Goal: Task Accomplishment & Management: Manage account settings

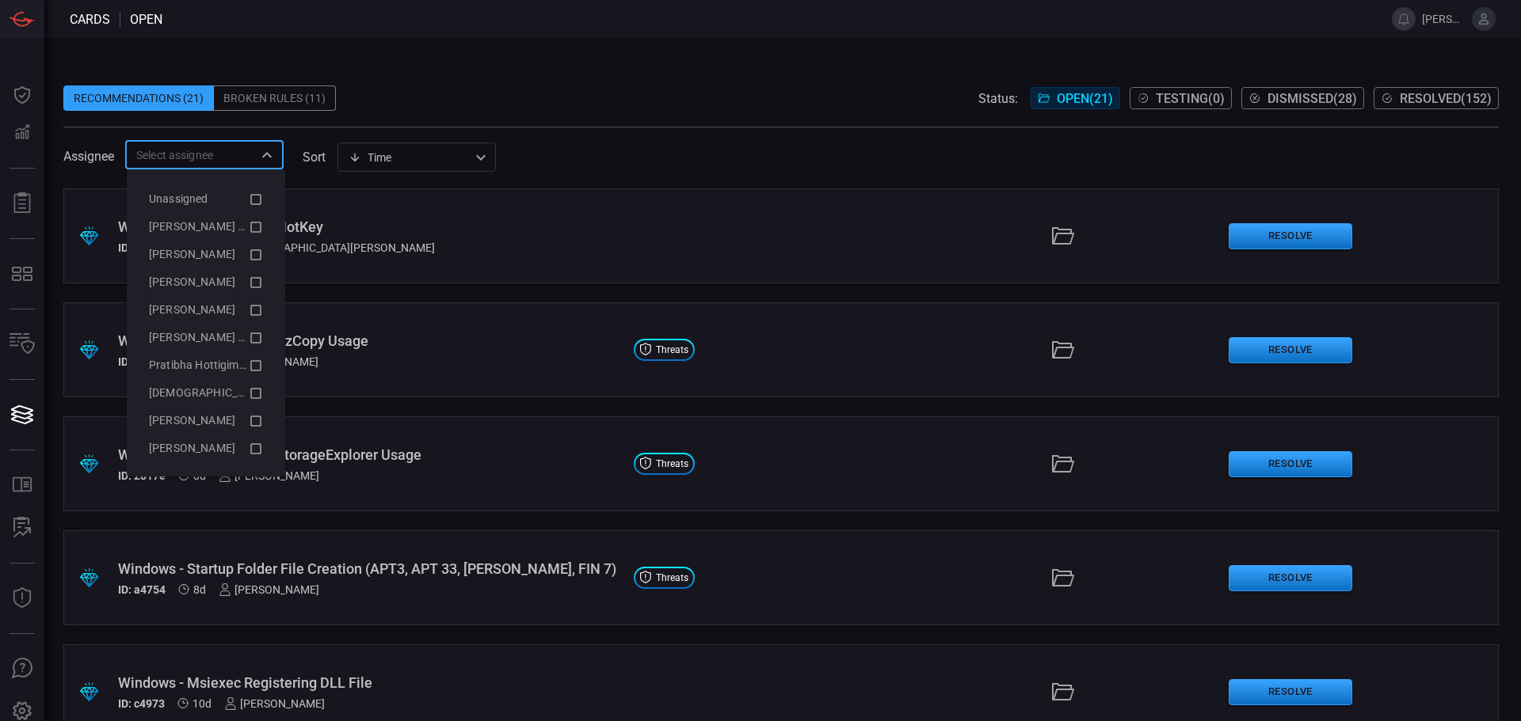
click at [227, 159] on input "text" at bounding box center [191, 155] width 123 height 20
click at [249, 225] on icon at bounding box center [256, 227] width 14 height 19
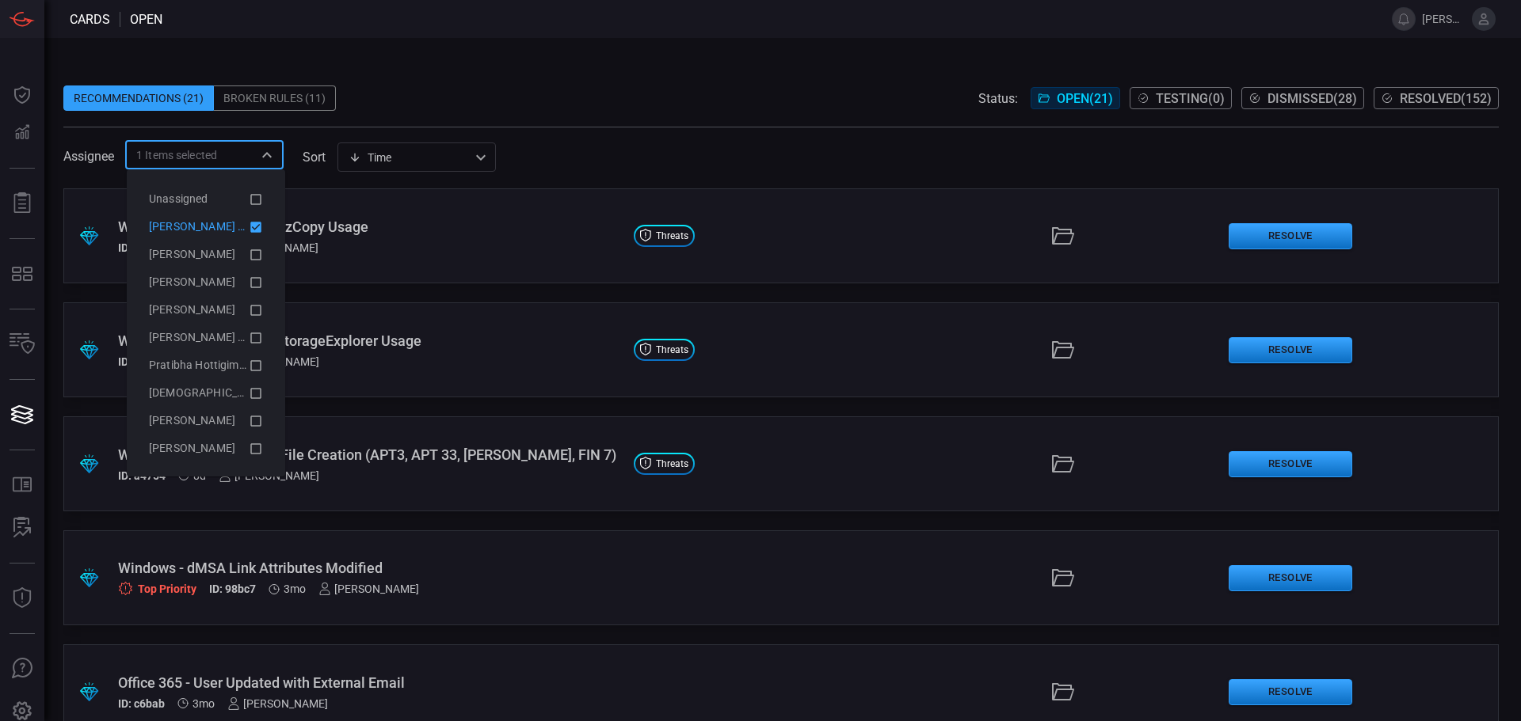
drag, startPoint x: 841, startPoint y: 82, endPoint x: 776, endPoint y: 131, distance: 81.4
click at [840, 81] on span at bounding box center [780, 74] width 1435 height 24
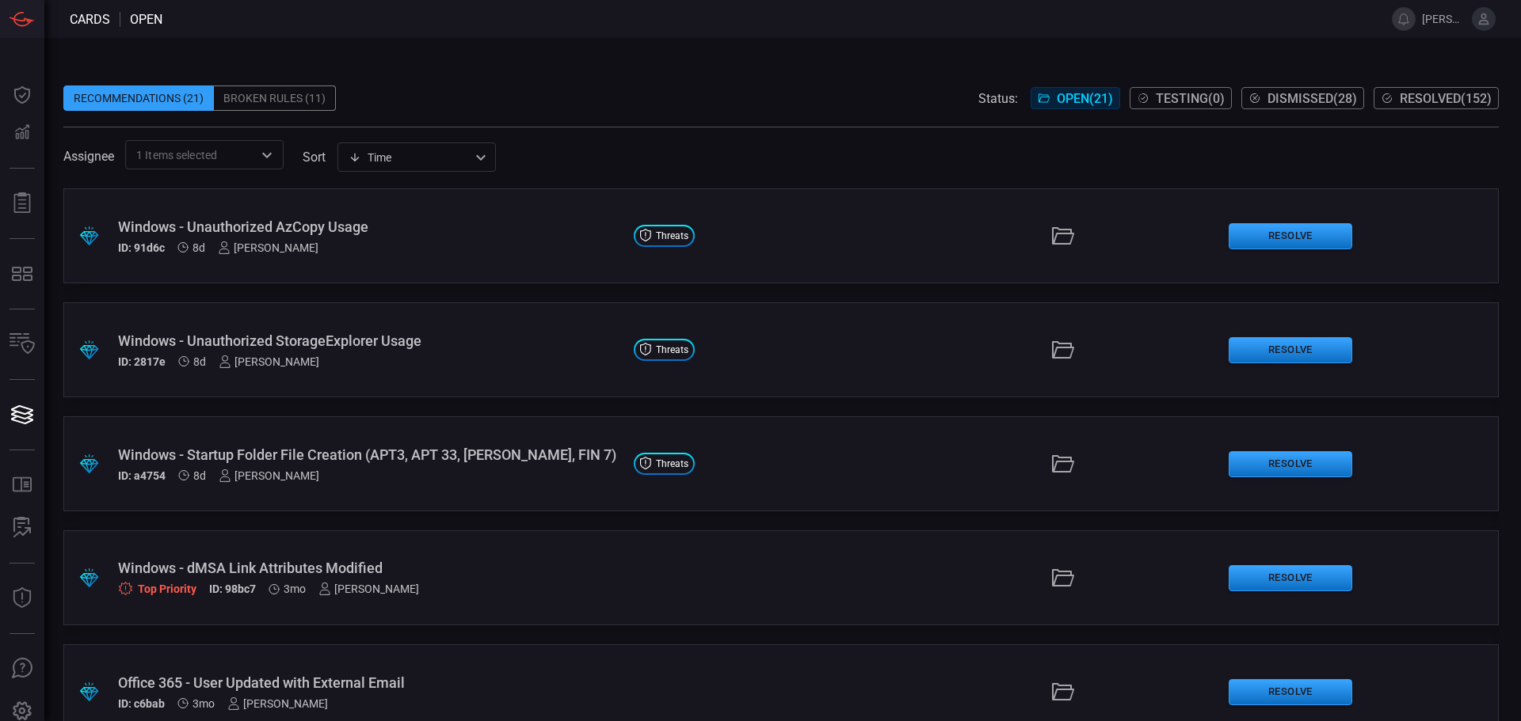
click at [487, 239] on div "Windows - Unauthorized AzCopy Usage ID: 91d6c 8d [PERSON_NAME]" at bounding box center [369, 237] width 503 height 36
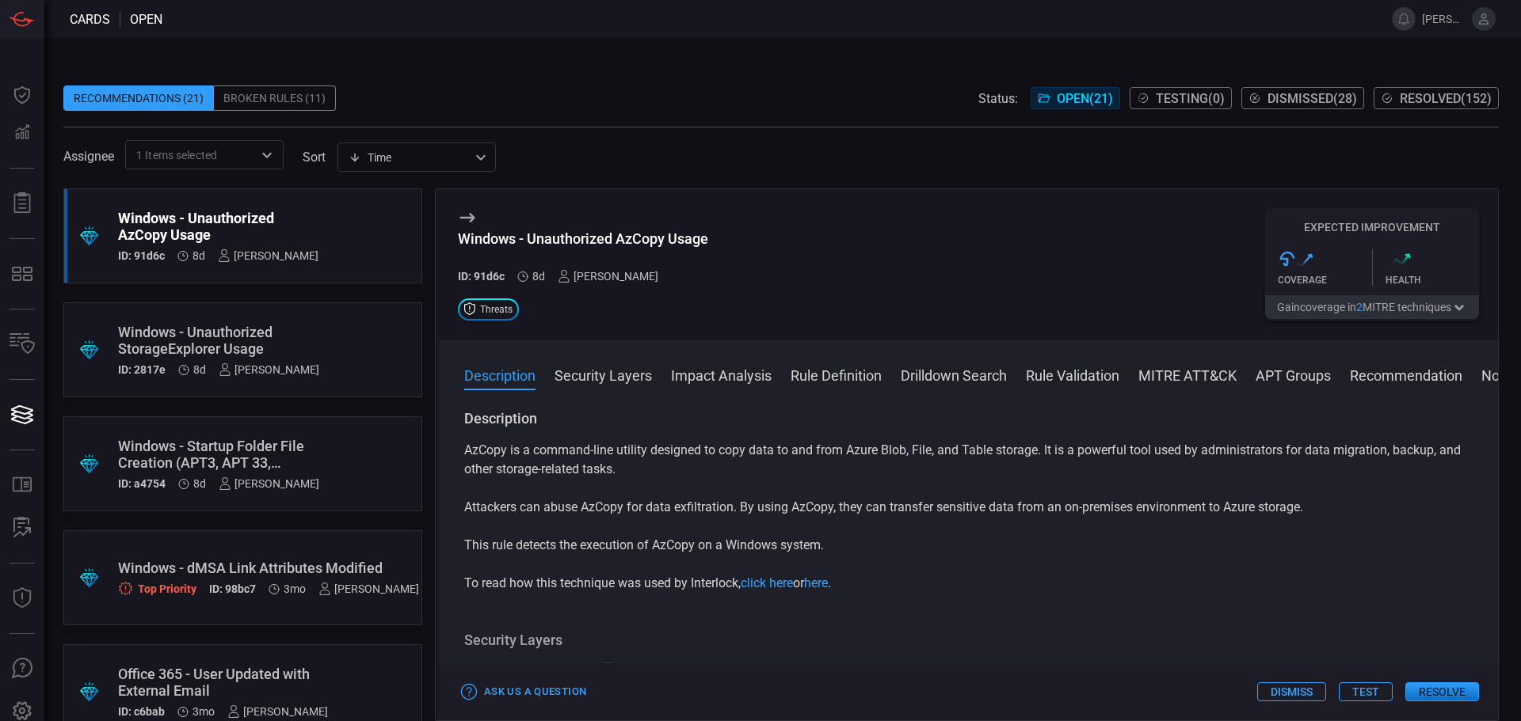
click at [843, 388] on span at bounding box center [968, 396] width 1059 height 25
click at [821, 368] on button "Rule Definition" at bounding box center [835, 374] width 91 height 19
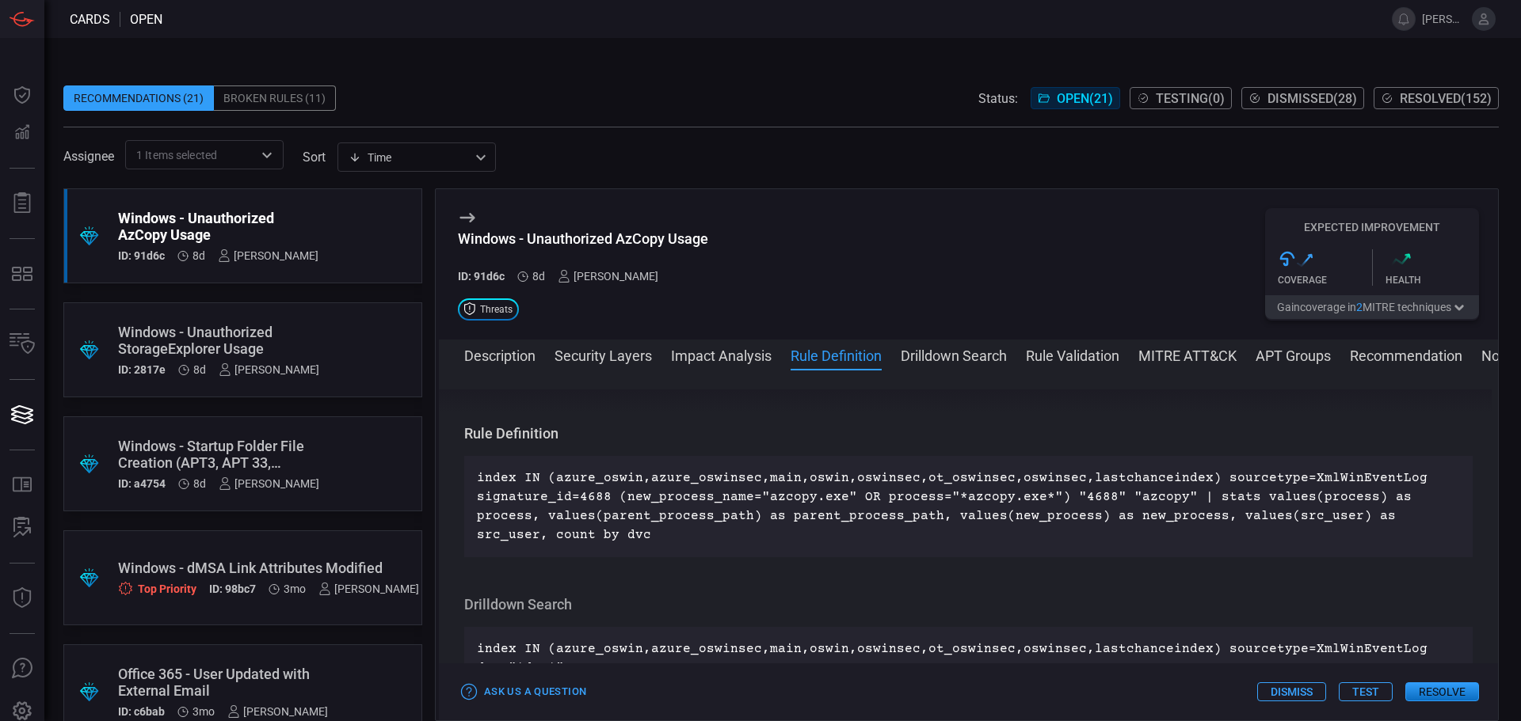
scroll to position [650, 0]
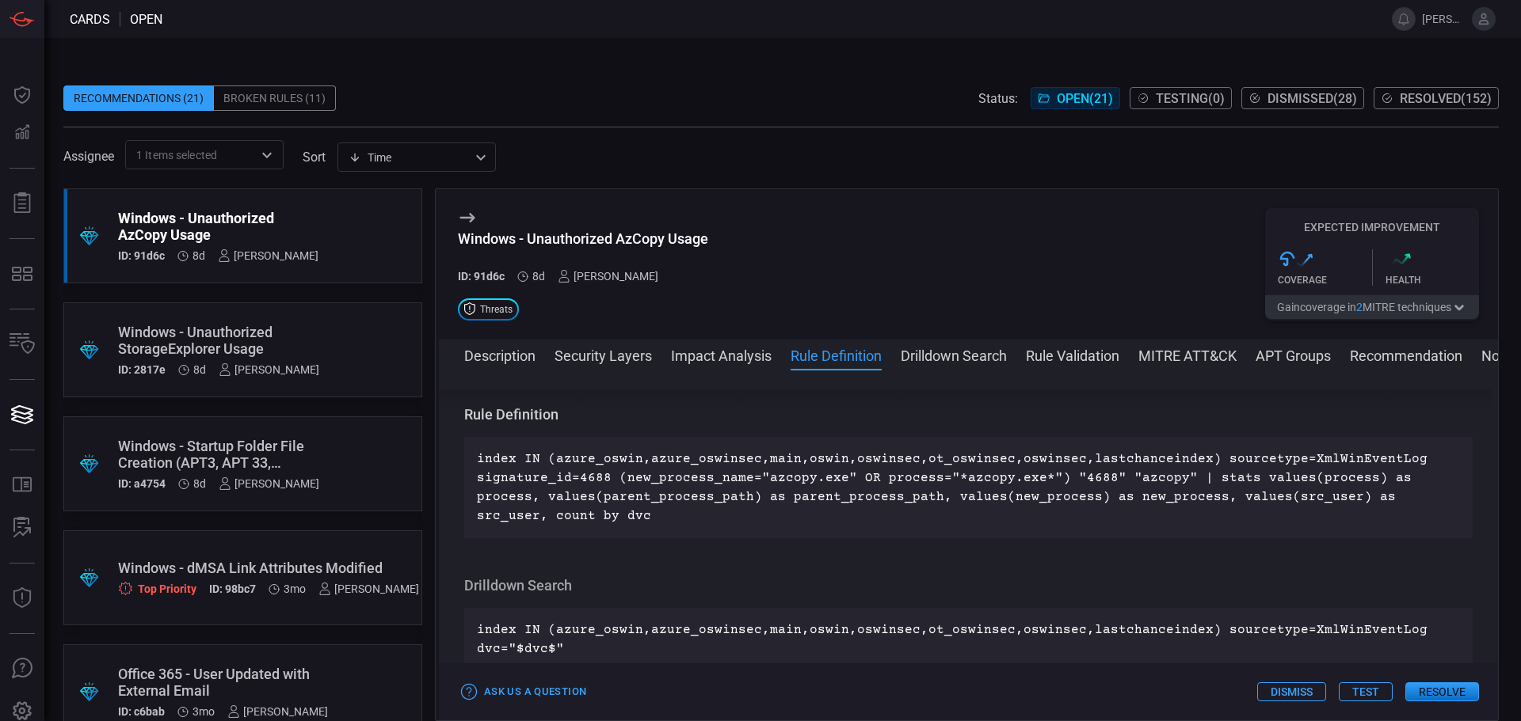
click at [318, 347] on div ".suggested_cards_icon{fill:url(#suggested_cards_icon);} Windows - Unauthorized …" at bounding box center [242, 350] width 359 height 95
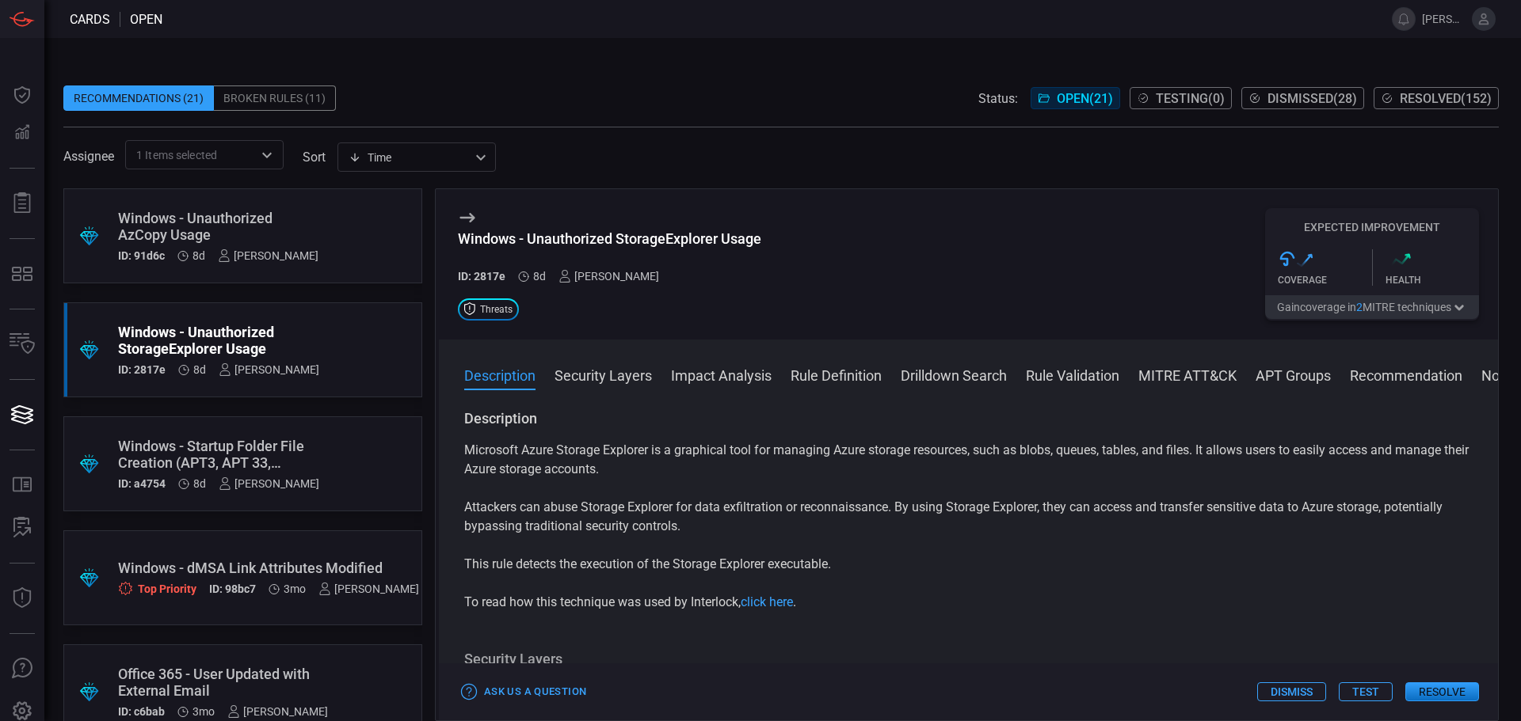
click at [307, 214] on div ".suggested_cards_icon{fill:url(#suggested_cards_icon);} Windows - Unauthorized …" at bounding box center [242, 235] width 359 height 95
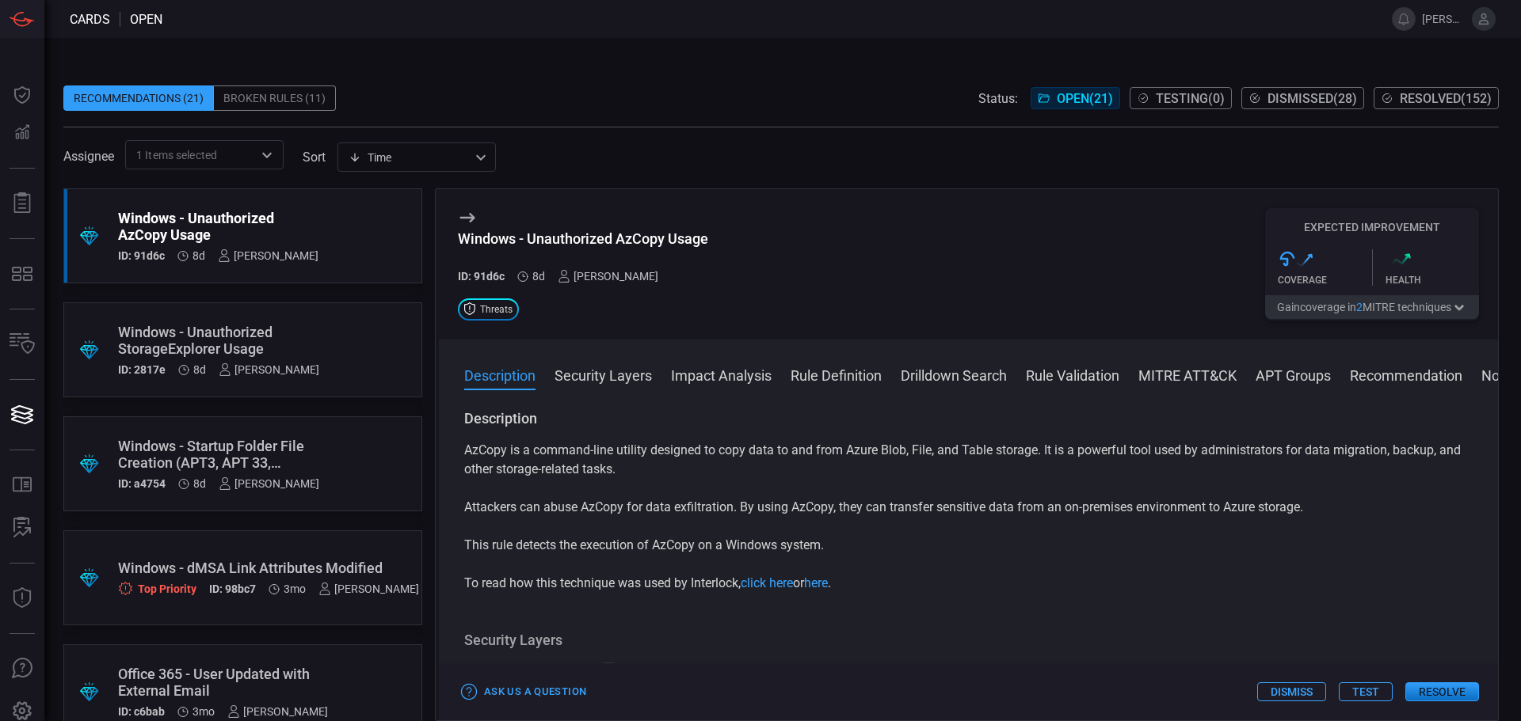
click at [807, 375] on button "Rule Definition" at bounding box center [835, 374] width 91 height 19
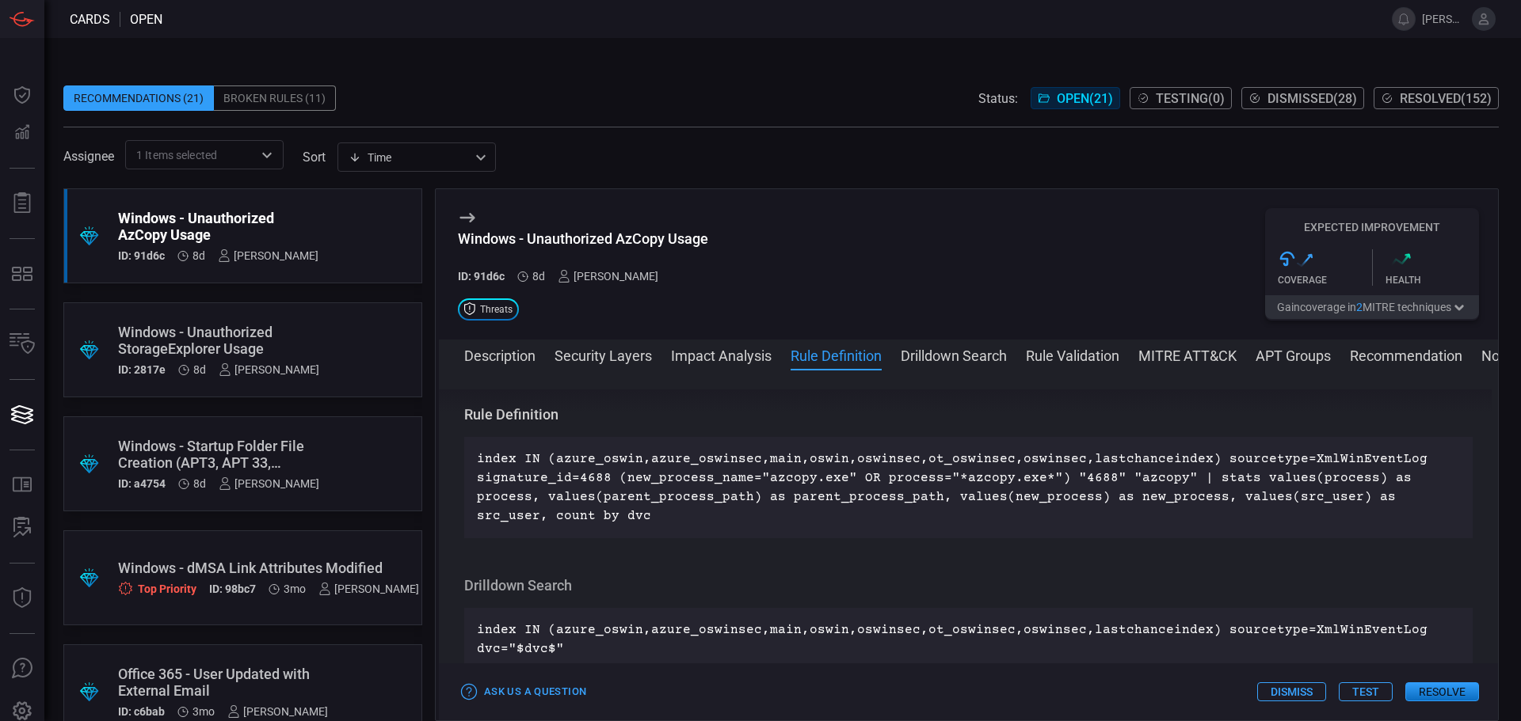
click at [954, 353] on button "Drilldown Search" at bounding box center [953, 354] width 106 height 19
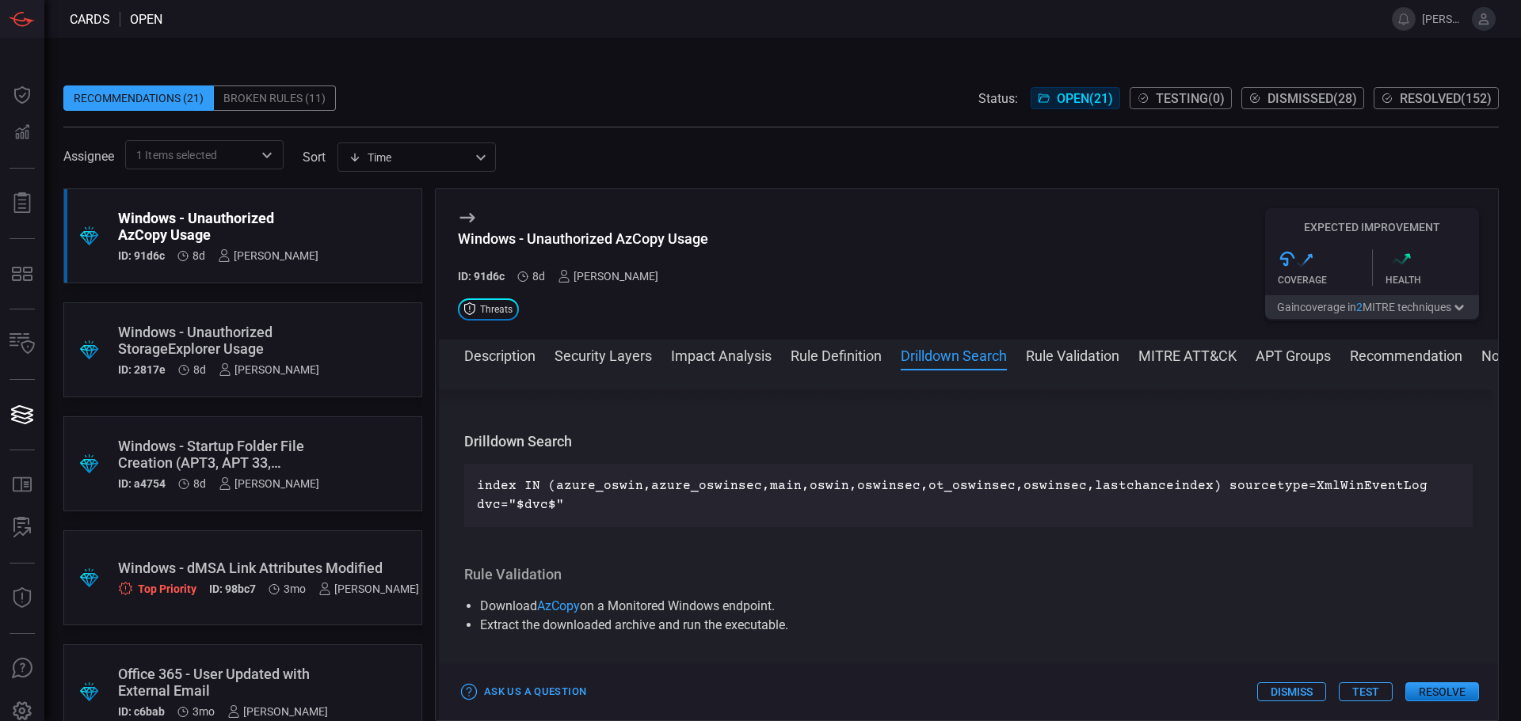
scroll to position [821, 0]
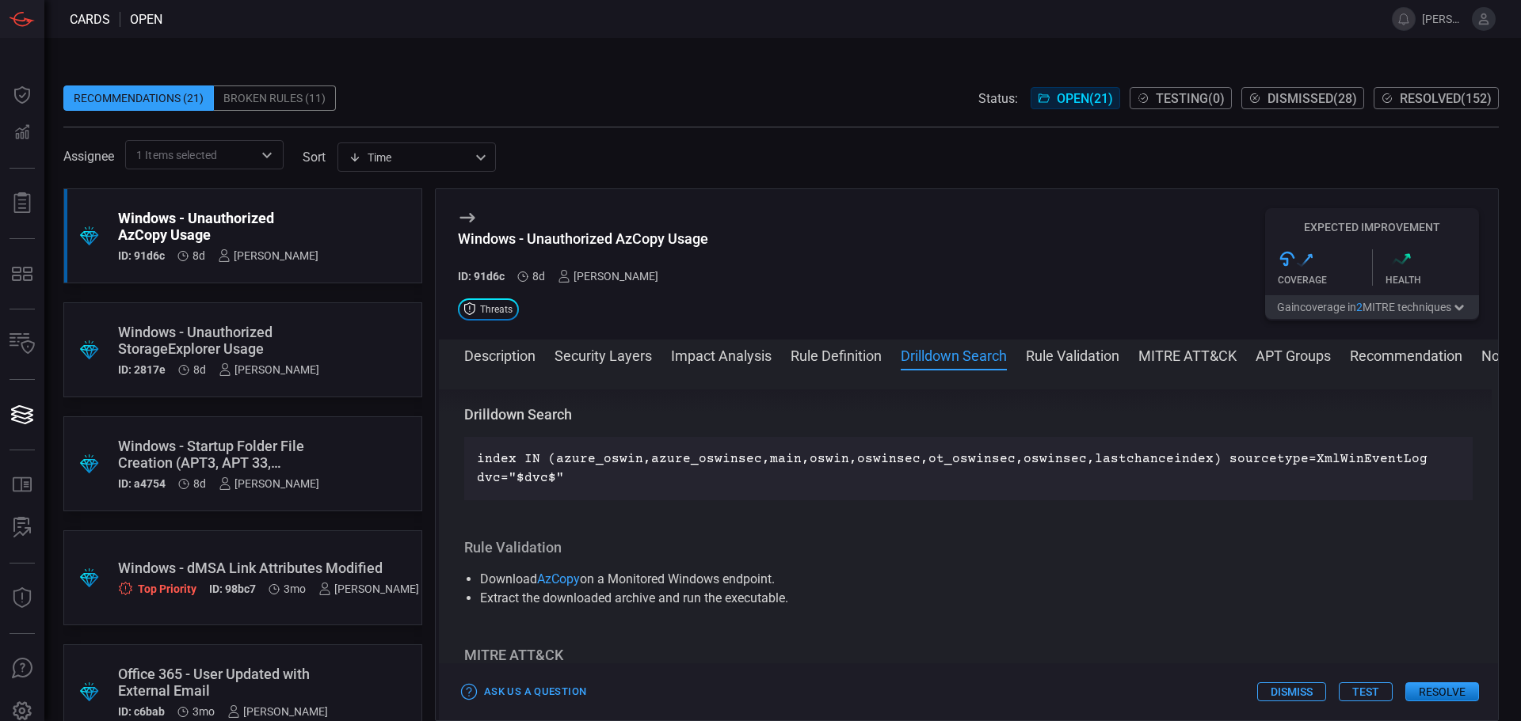
click at [893, 364] on div "Description Security Layers Impact Analysis Rule Definition Drilldown Search Ru…" at bounding box center [980, 354] width 1033 height 19
click at [885, 361] on div "Description Security Layers Impact Analysis Rule Definition Drilldown Search Ru…" at bounding box center [980, 354] width 1033 height 19
click at [868, 360] on button "Rule Definition" at bounding box center [835, 354] width 91 height 19
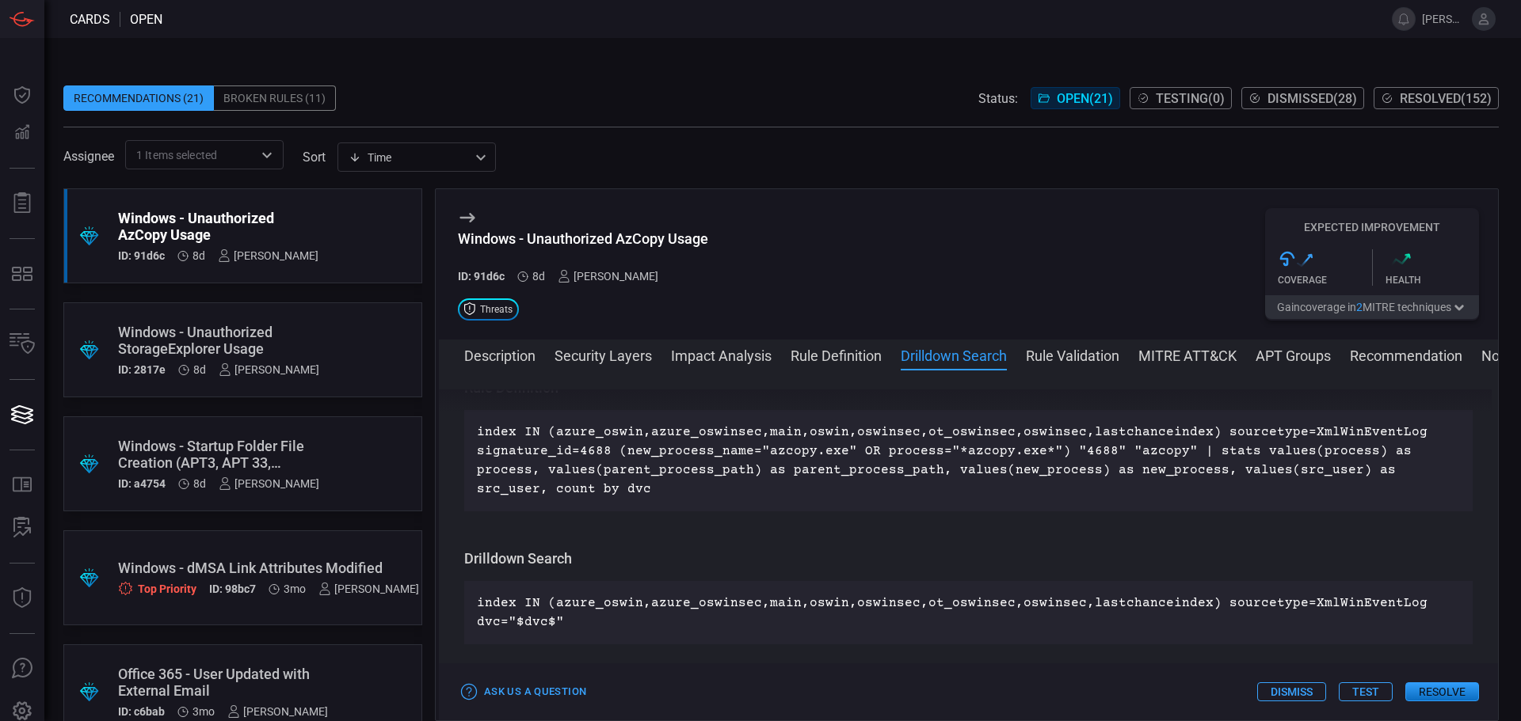
scroll to position [650, 0]
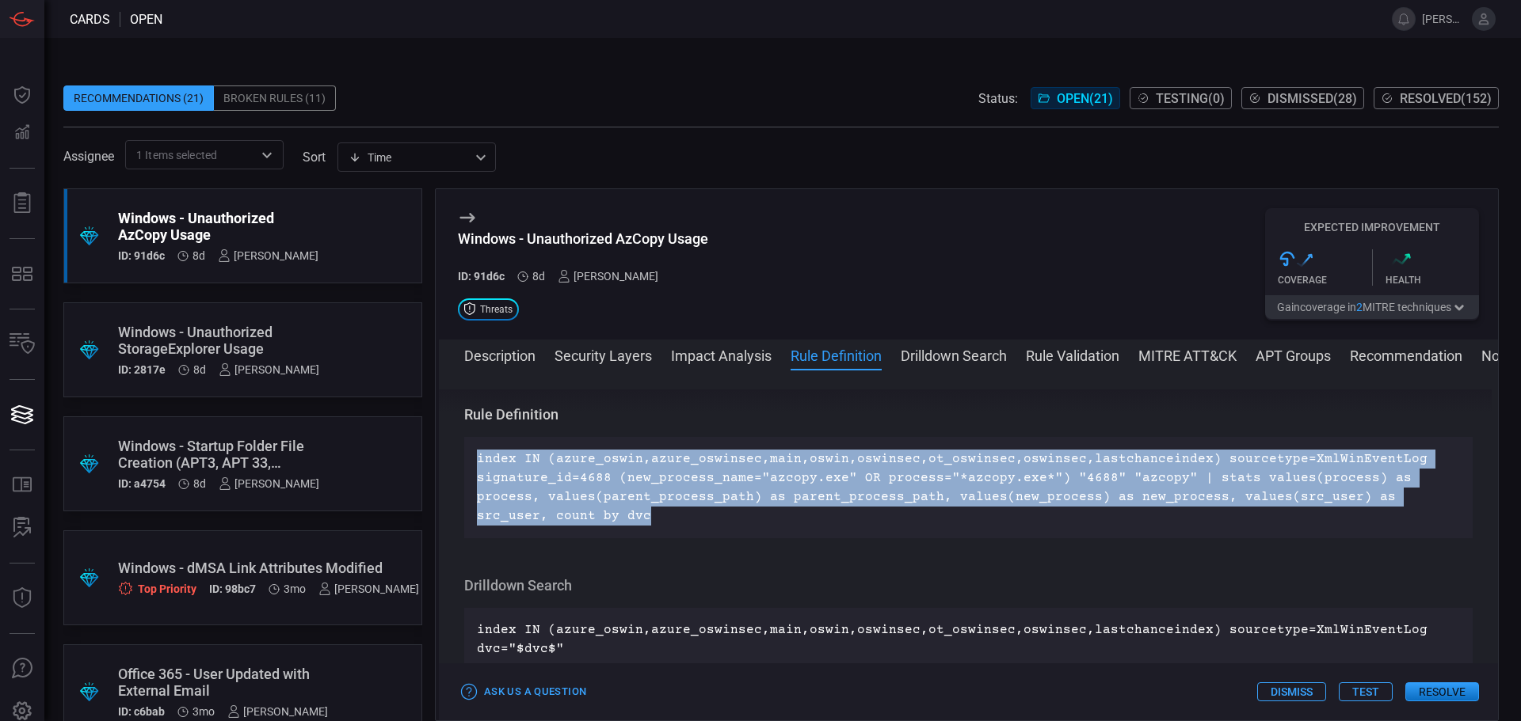
drag, startPoint x: 548, startPoint y: 523, endPoint x: 470, endPoint y: 456, distance: 102.2
click at [470, 456] on div "index IN (azure_oswin,azure_oswinsec,main,oswin,oswinsec,ot_oswinsec,oswinsec,l…" at bounding box center [968, 487] width 1008 height 101
copy p "index IN (azure_oswin,azure_oswinsec,main,oswin,oswinsec,ot_oswinsec,oswinsec,l…"
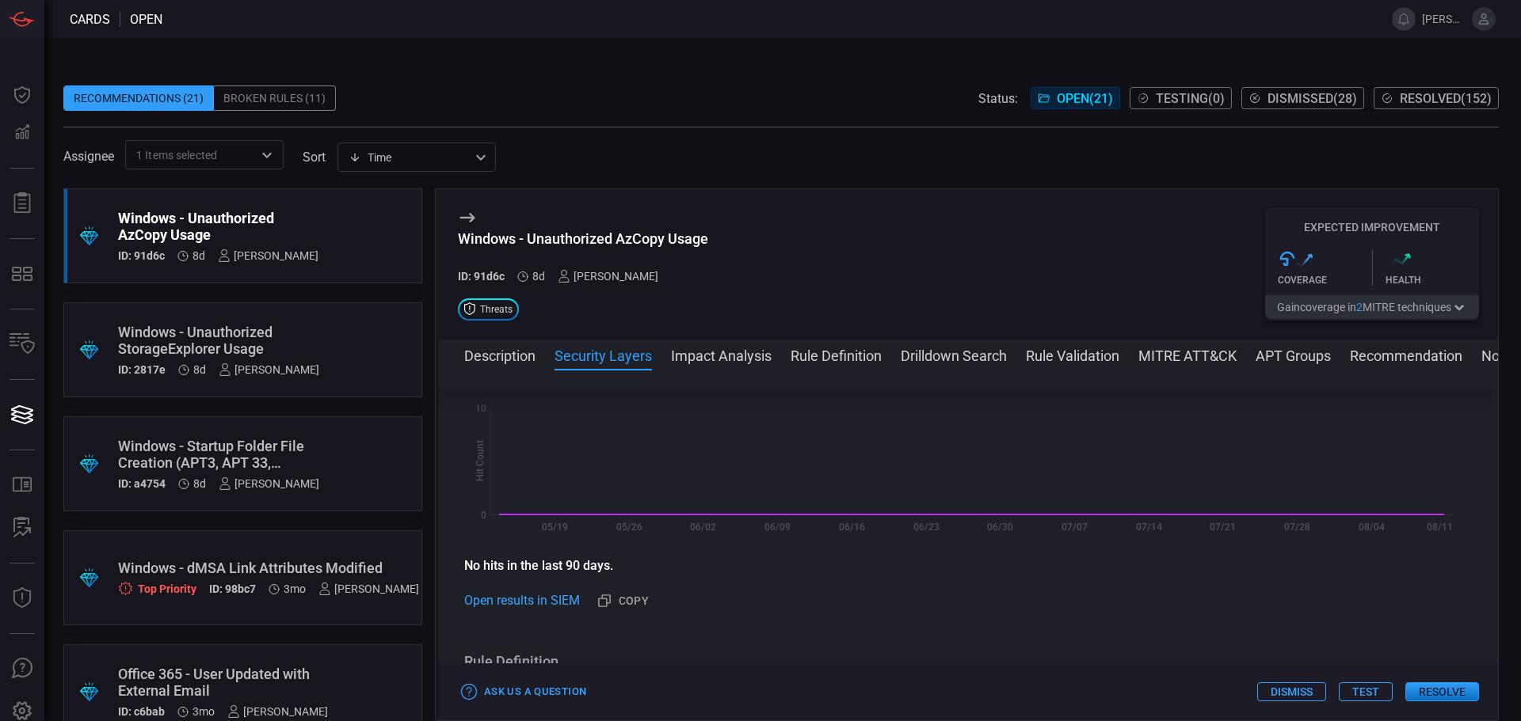
scroll to position [0, 0]
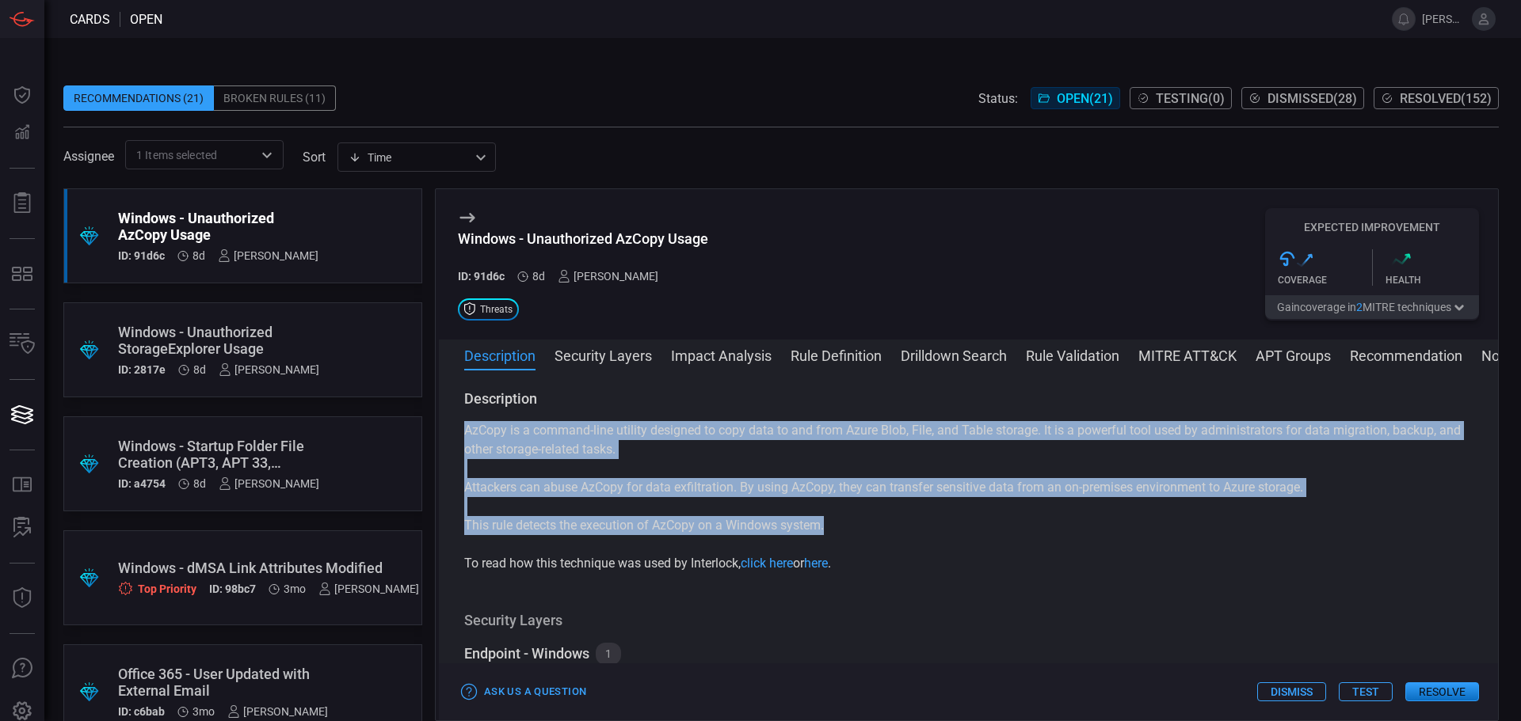
drag, startPoint x: 837, startPoint y: 528, endPoint x: 447, endPoint y: 429, distance: 402.0
click at [447, 429] on div "Description AzCopy is a command-line utility designed to copy data to and from …" at bounding box center [968, 543] width 1059 height 306
copy div "AzCopy is a command-line utility designed to copy data to and from Azure Blob, …"
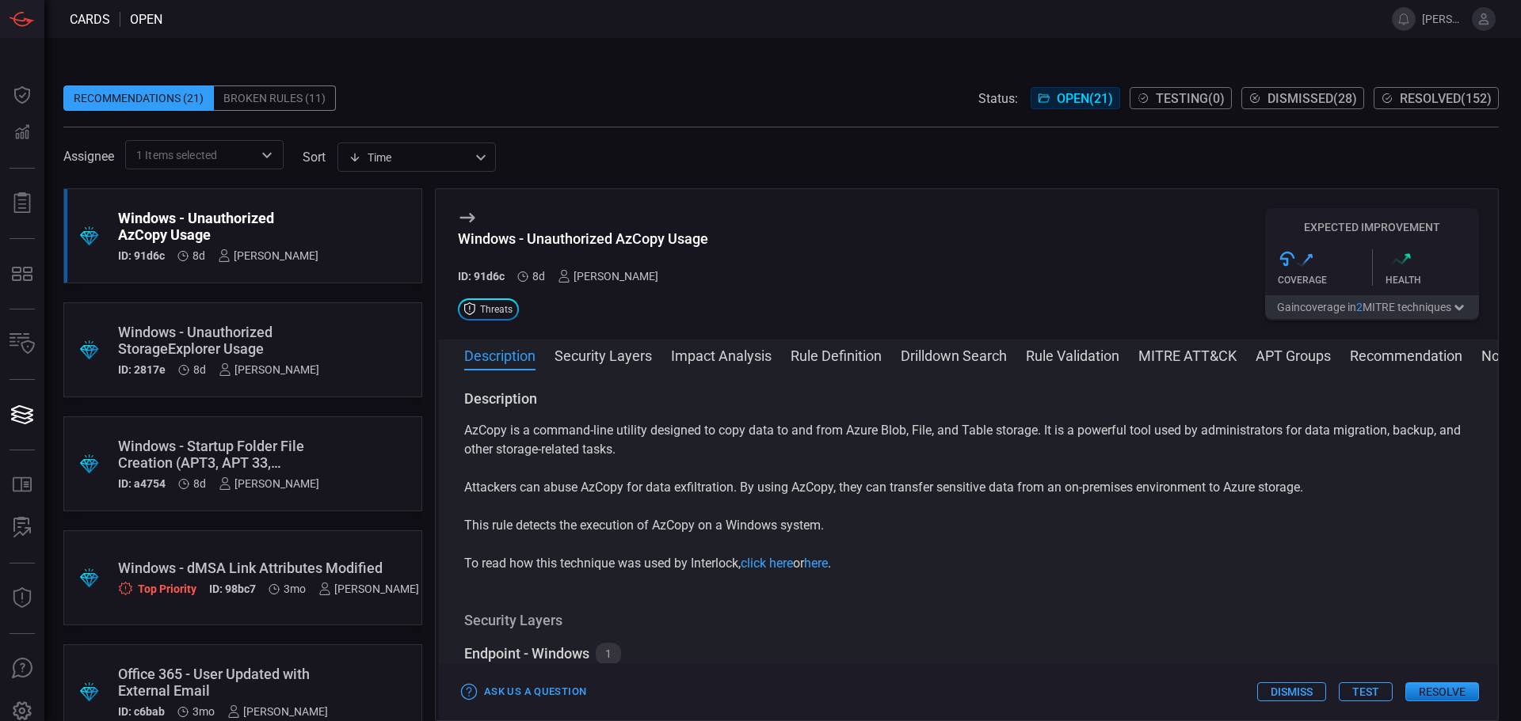
click at [1094, 591] on div "Description AzCopy is a command-line utility designed to copy data to and from …" at bounding box center [968, 543] width 1059 height 306
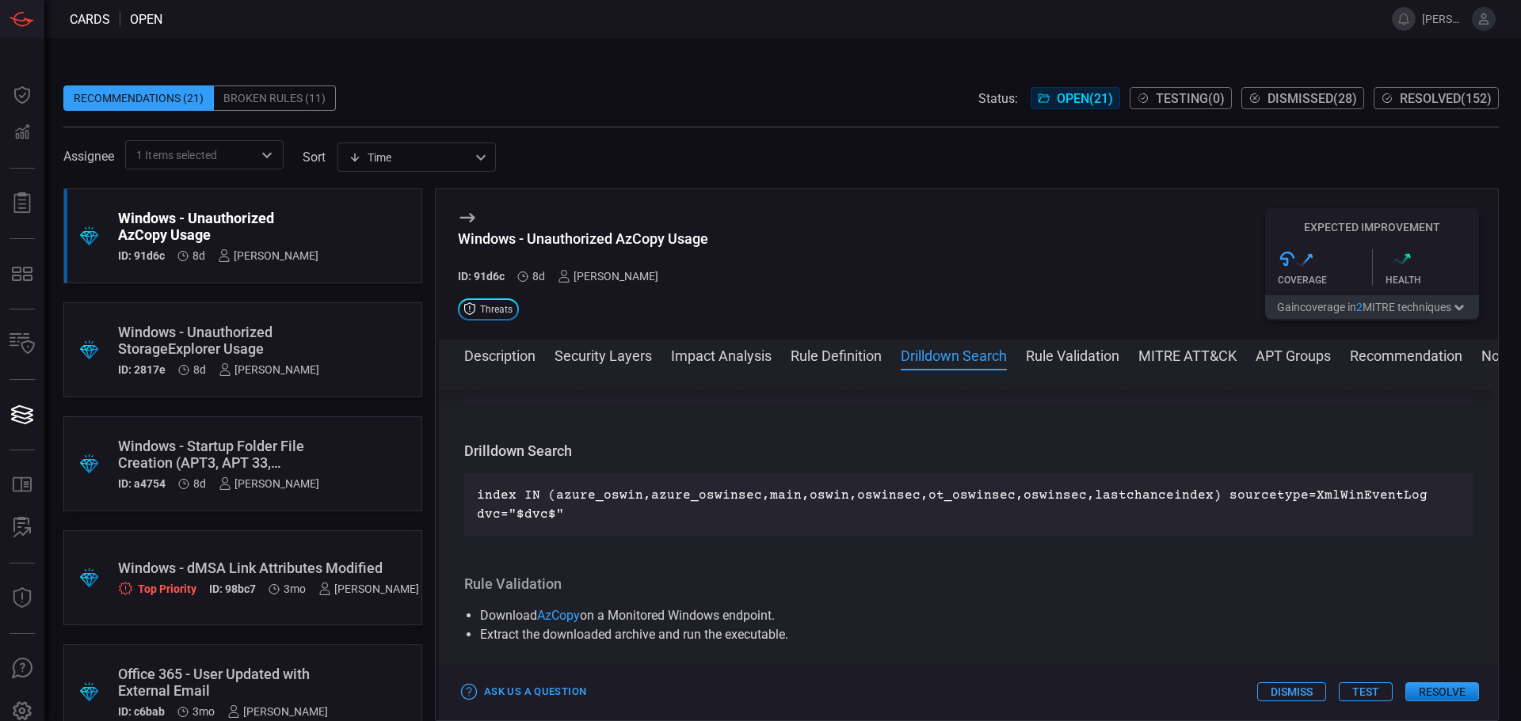
scroll to position [792, 0]
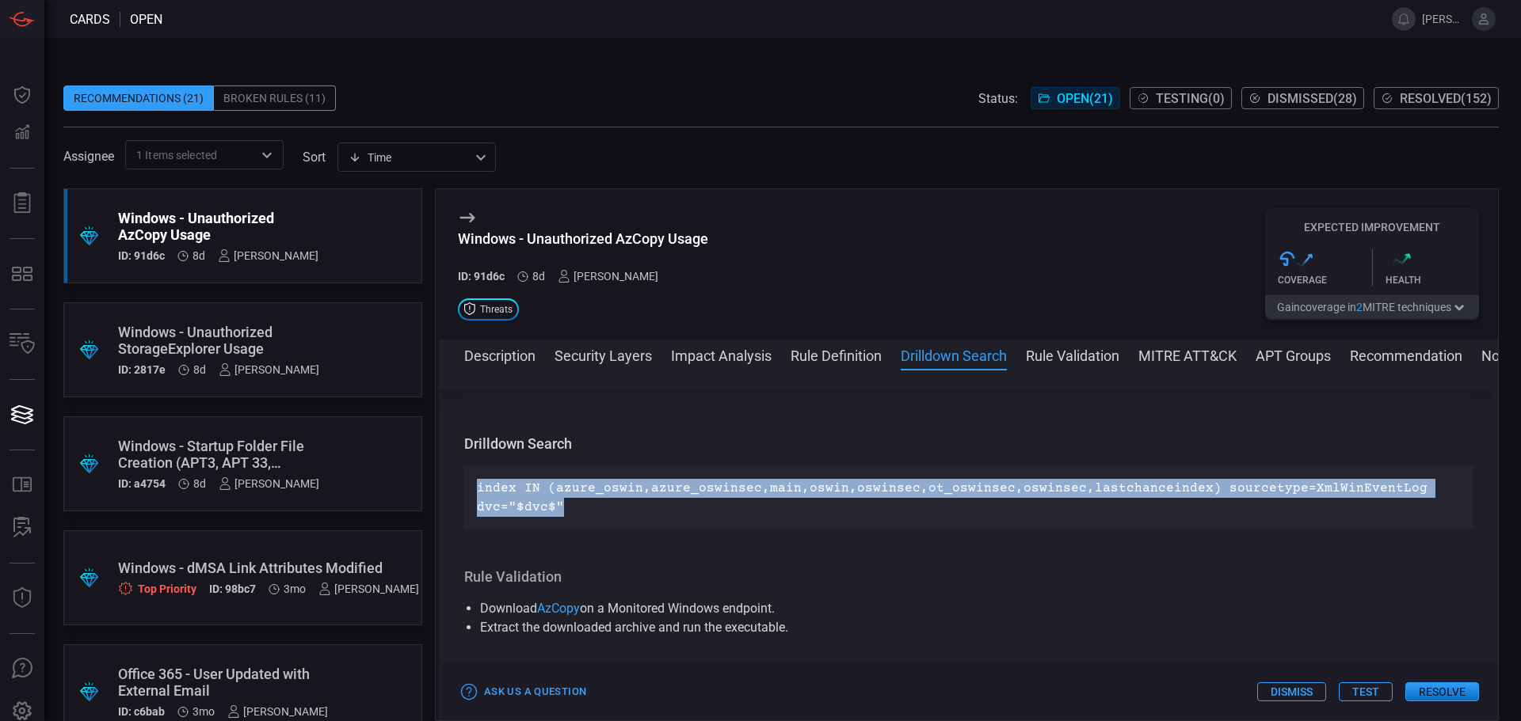
drag, startPoint x: 560, startPoint y: 506, endPoint x: 468, endPoint y: 480, distance: 95.5
click at [468, 480] on div "index IN (azure_oswin,azure_oswinsec,main,oswin,oswinsec,ot_oswinsec,oswinsec,l…" at bounding box center [968, 497] width 1008 height 63
copy p "index IN (azure_oswin,azure_oswinsec,main,oswin,oswinsec,ot_oswinsec,oswinsec,l…"
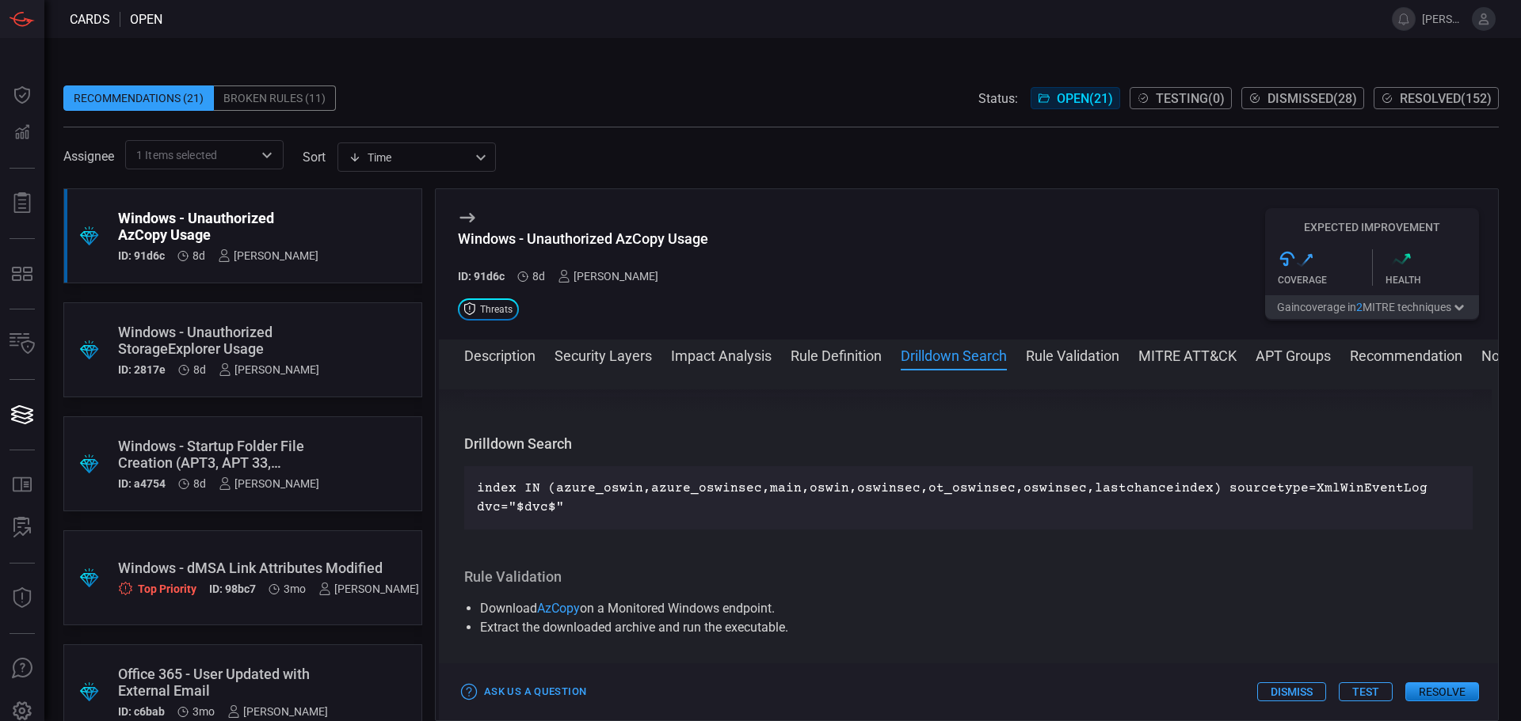
click at [534, 237] on div "Windows - Unauthorized AzCopy Usage" at bounding box center [583, 238] width 250 height 17
drag, startPoint x: 529, startPoint y: 238, endPoint x: 724, endPoint y: 238, distance: 194.8
click at [724, 238] on div "Windows - Unauthorized AzCopy Usage ID: 91d6c 8d [PERSON_NAME] Threats Expected…" at bounding box center [968, 264] width 1059 height 150
copy div "Unauthorized AzCopy Usage"
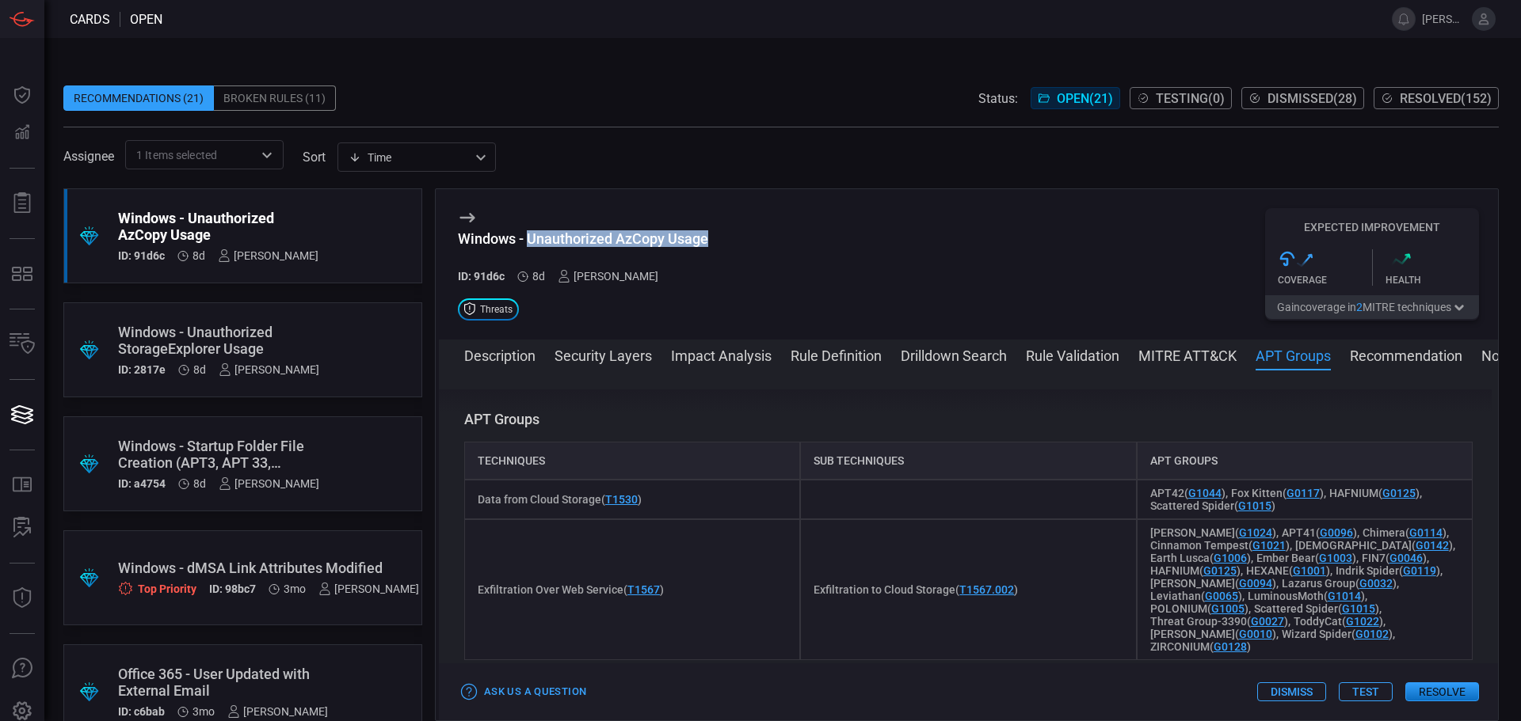
scroll to position [1267, 0]
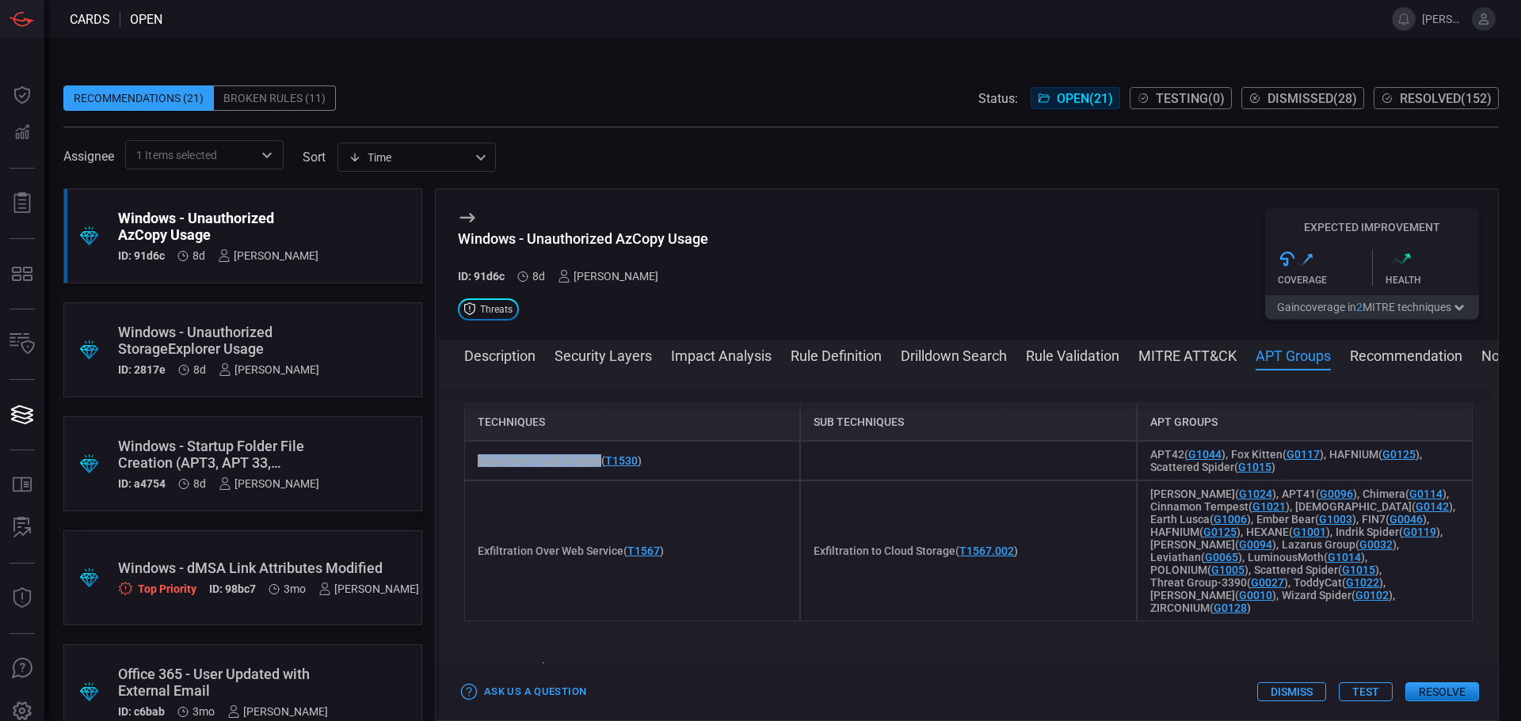
drag, startPoint x: 477, startPoint y: 461, endPoint x: 599, endPoint y: 464, distance: 122.8
click at [599, 464] on div "Data from Cloud Storage ( T1530 )" at bounding box center [632, 461] width 336 height 40
copy span "Data from Cloud Storage"
drag, startPoint x: 480, startPoint y: 550, endPoint x: 621, endPoint y: 559, distance: 141.2
click at [622, 553] on span "Exfiltration Over Web Service ( T1567 )" at bounding box center [571, 551] width 186 height 13
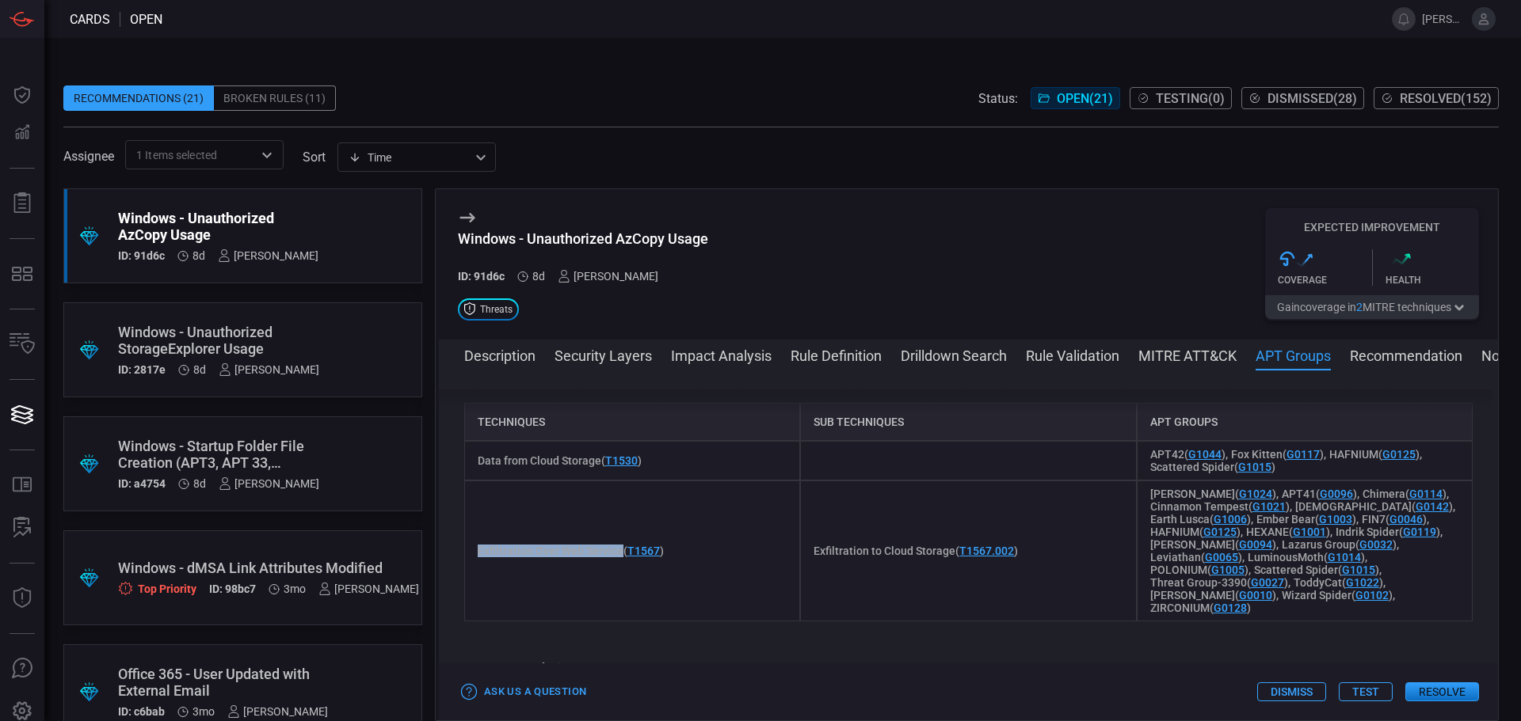
copy span "Exfiltration Over Web Service"
drag, startPoint x: 808, startPoint y: 554, endPoint x: 947, endPoint y: 561, distance: 139.6
click at [947, 561] on div "Exfiltration to Cloud Storage ( T1567.002 )" at bounding box center [968, 551] width 336 height 141
copy span "Exfiltration to Cloud Storage"
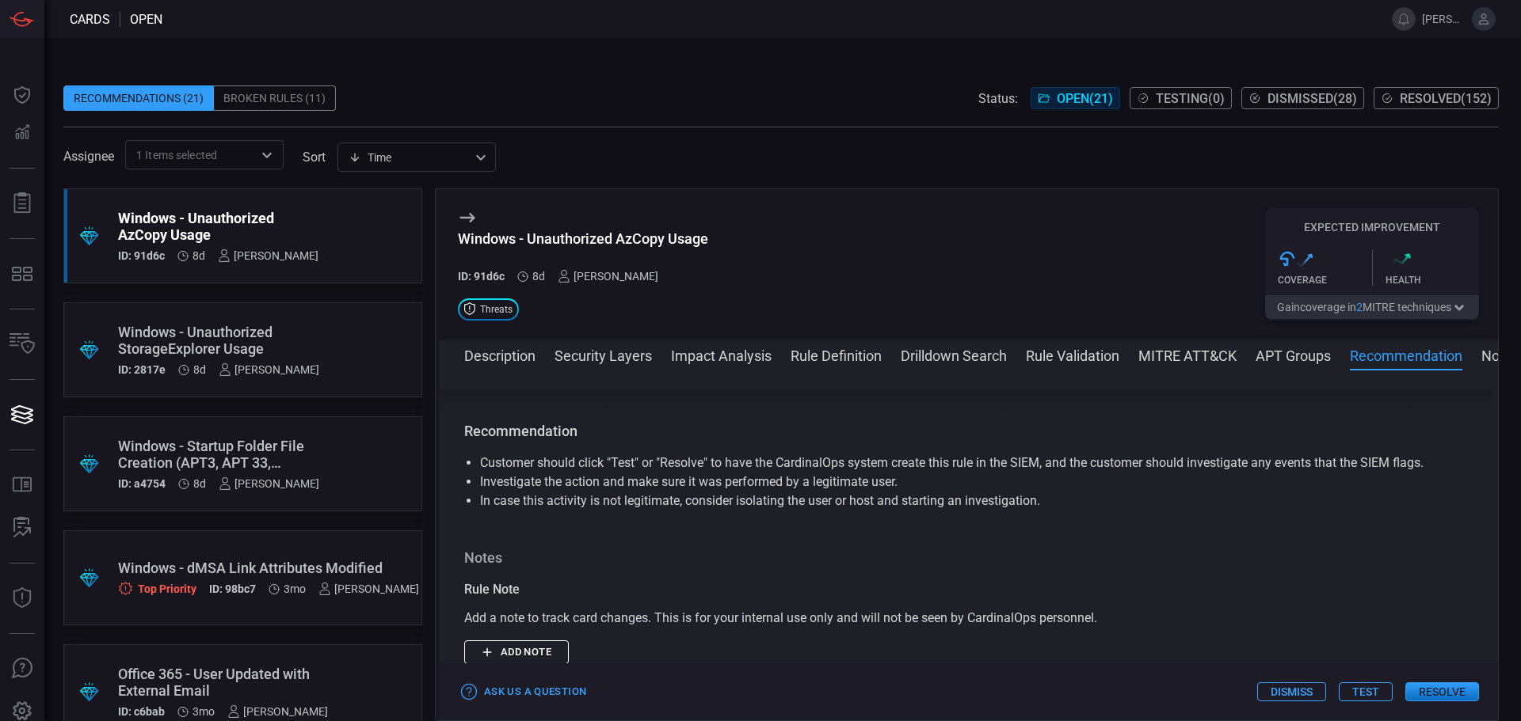
scroll to position [1737, 0]
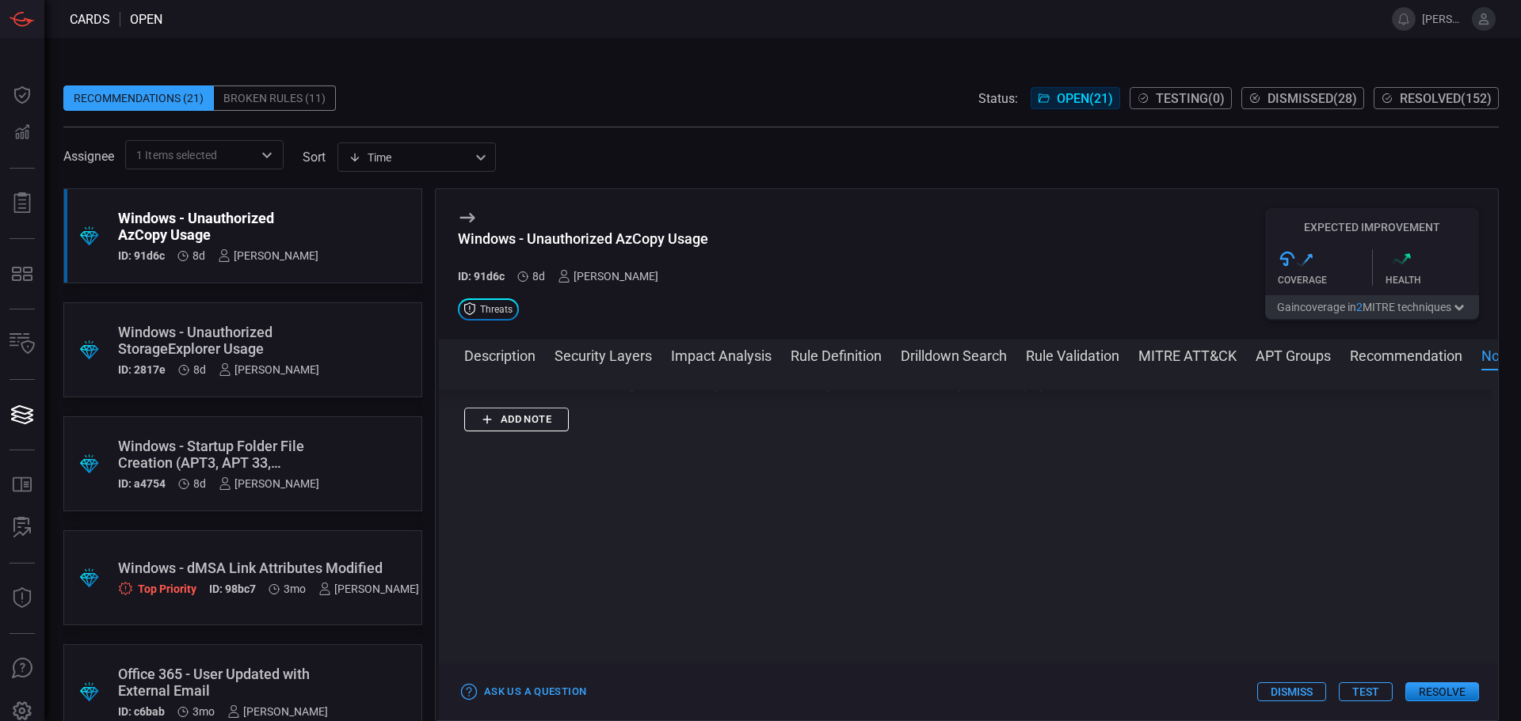
click at [1151, 350] on button "MITRE ATT&CK" at bounding box center [1187, 354] width 98 height 19
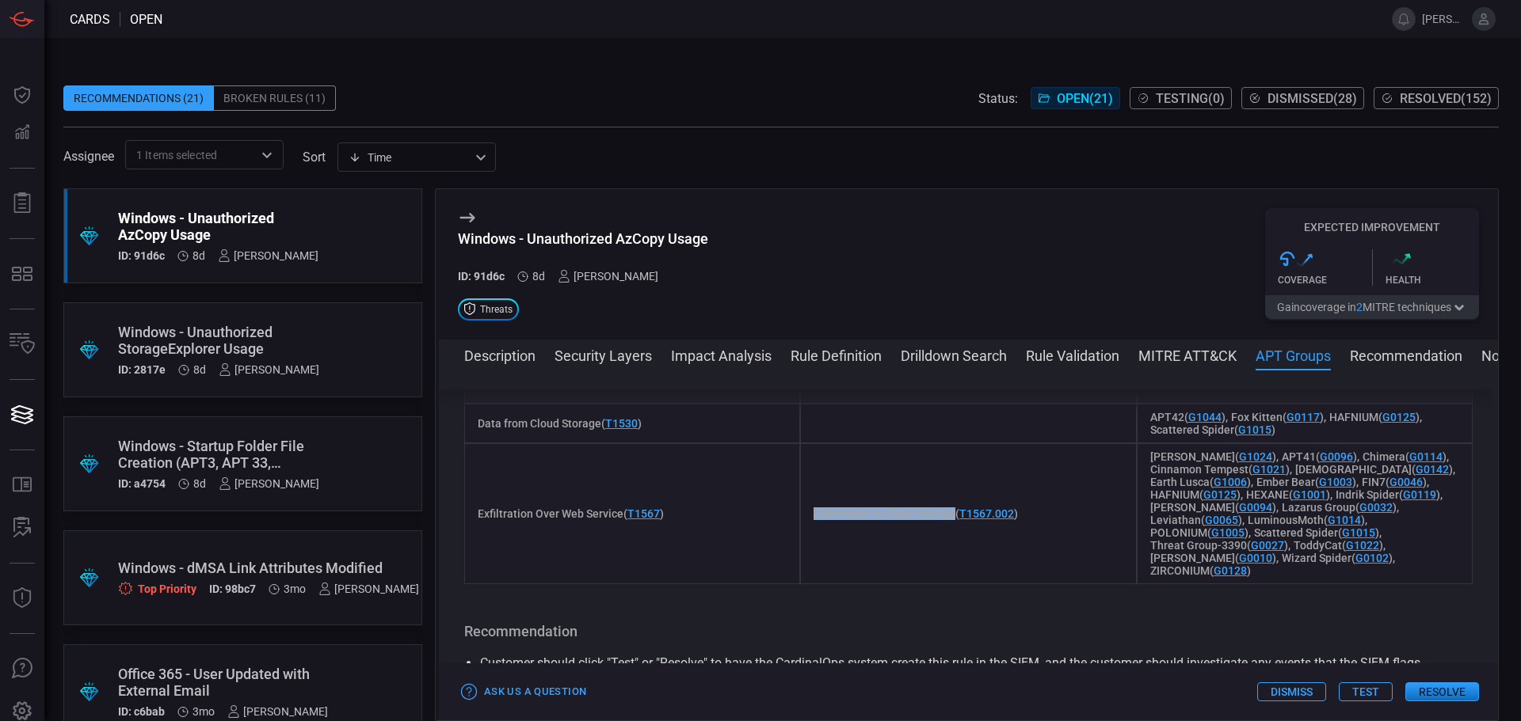
scroll to position [1141, 0]
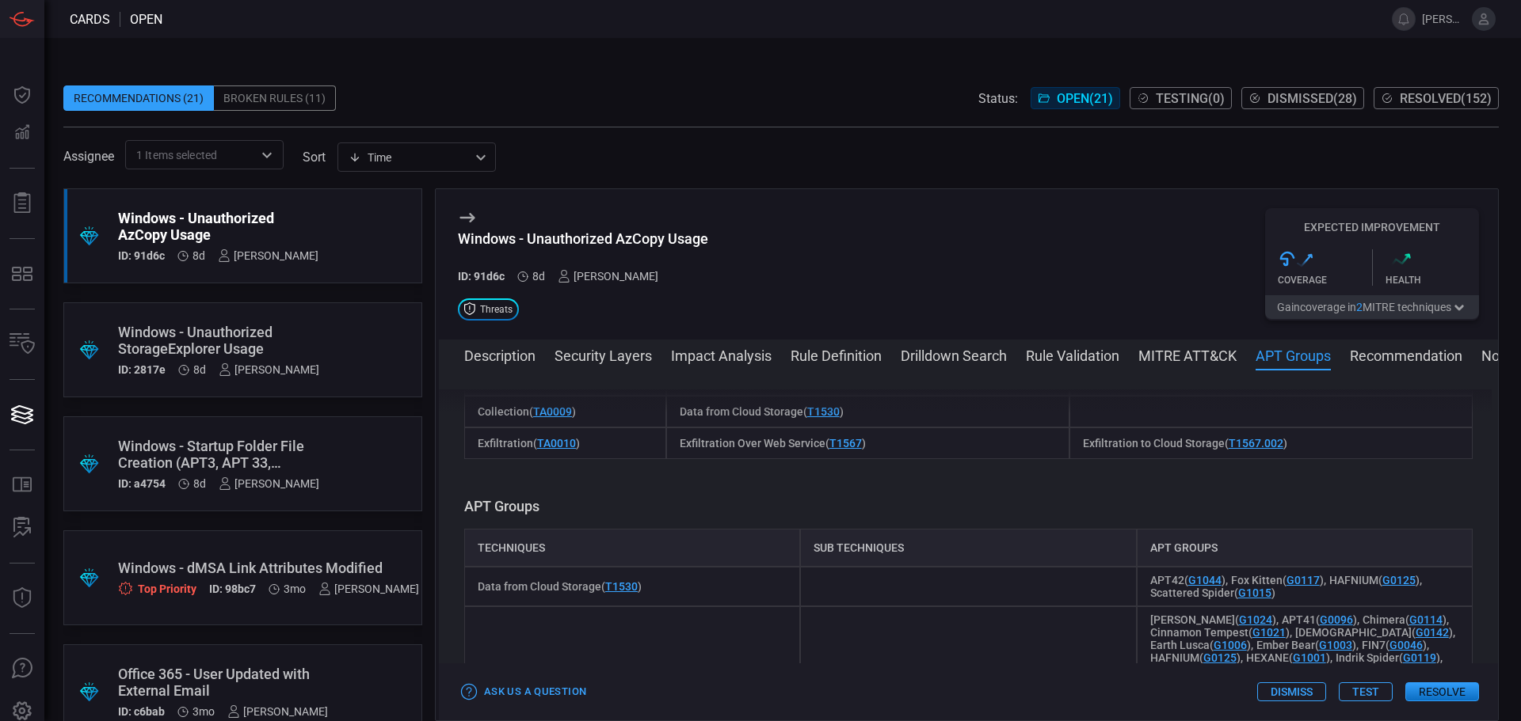
click at [504, 443] on span "Exfiltration ( TA0010 )" at bounding box center [529, 443] width 102 height 13
copy span "Exfiltration"
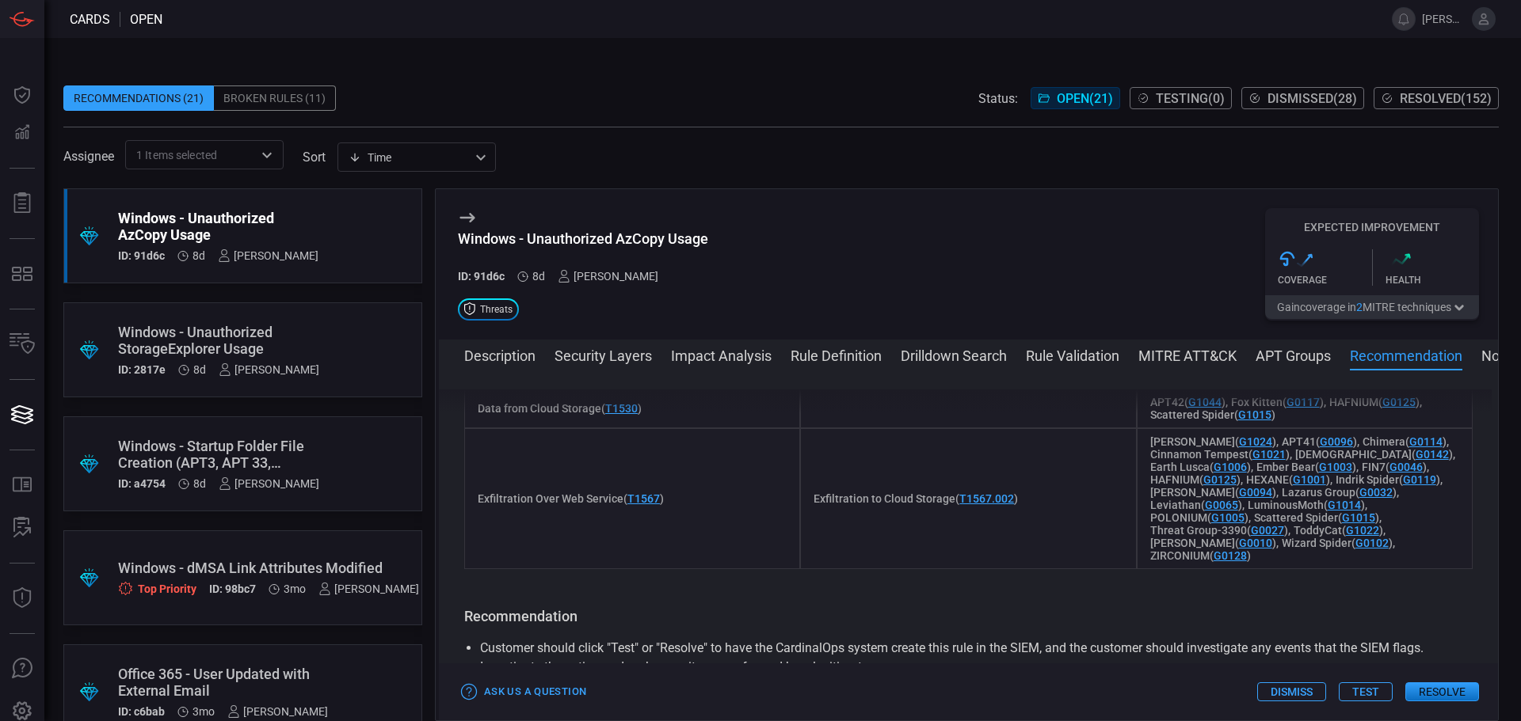
scroll to position [1458, 0]
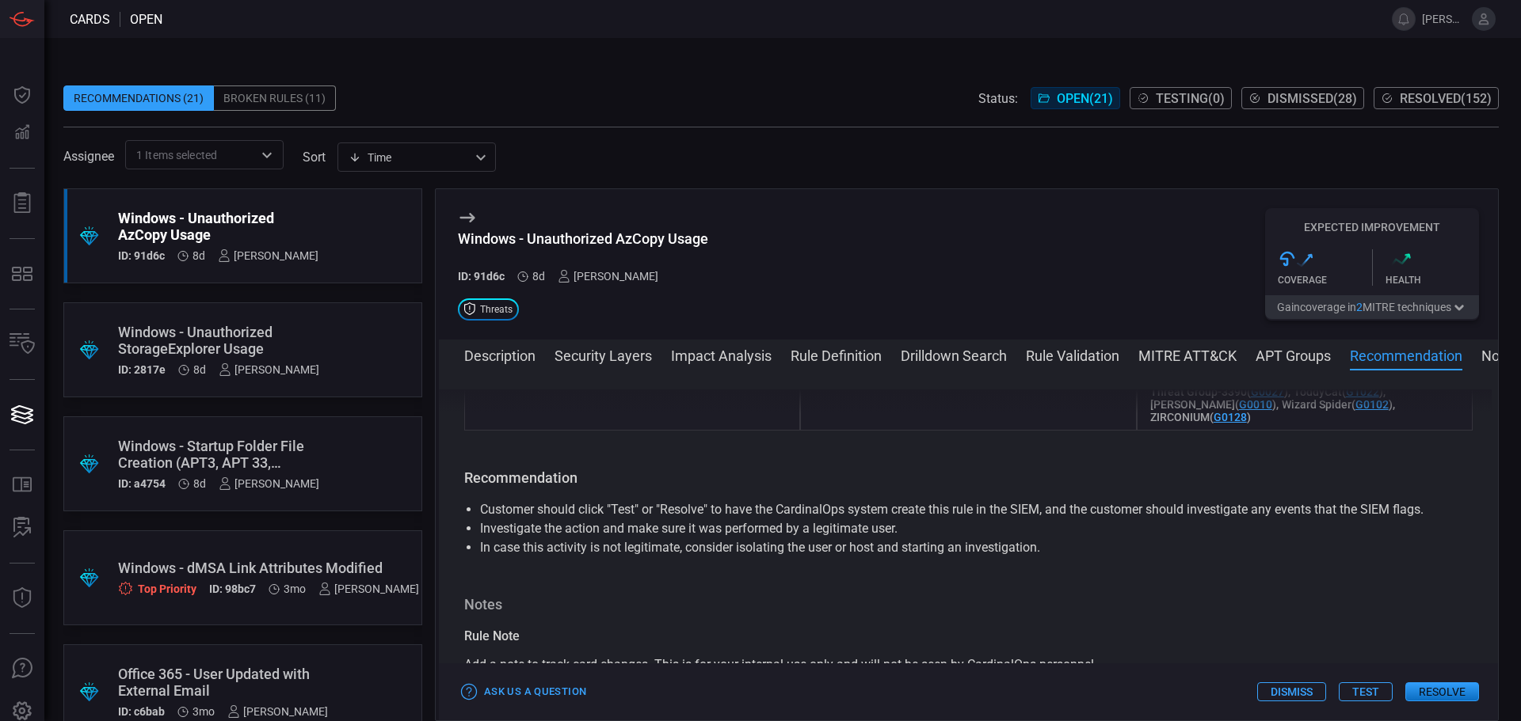
click at [1461, 698] on button "Resolve" at bounding box center [1442, 692] width 74 height 19
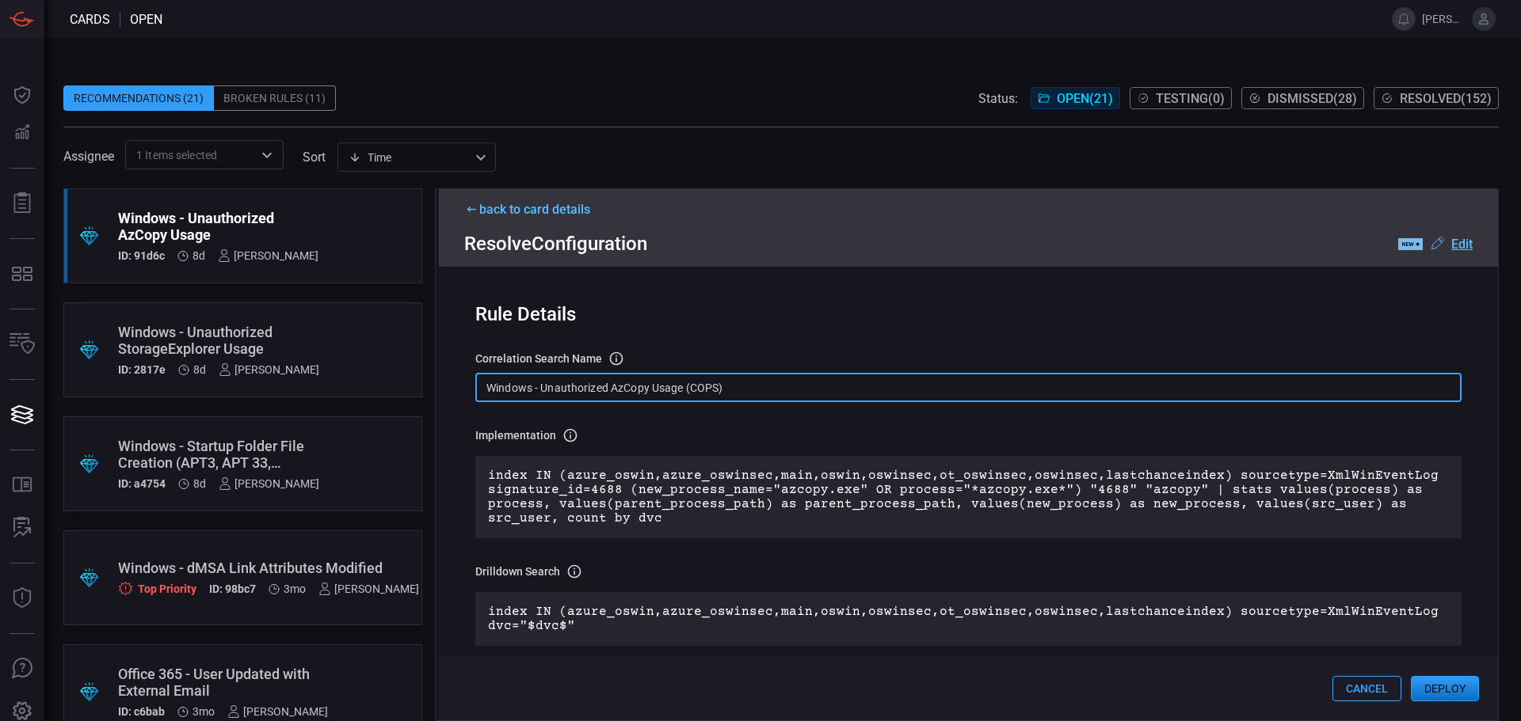
drag, startPoint x: 773, startPoint y: 388, endPoint x: 210, endPoint y: 360, distance: 563.7
click at [211, 361] on div ".suggested_cards_icon{fill:url(#suggested_cards_icon);} Windows - Unauthorized …" at bounding box center [780, 454] width 1435 height 533
paste input "Process - Unauthorized AzCopy Usage"
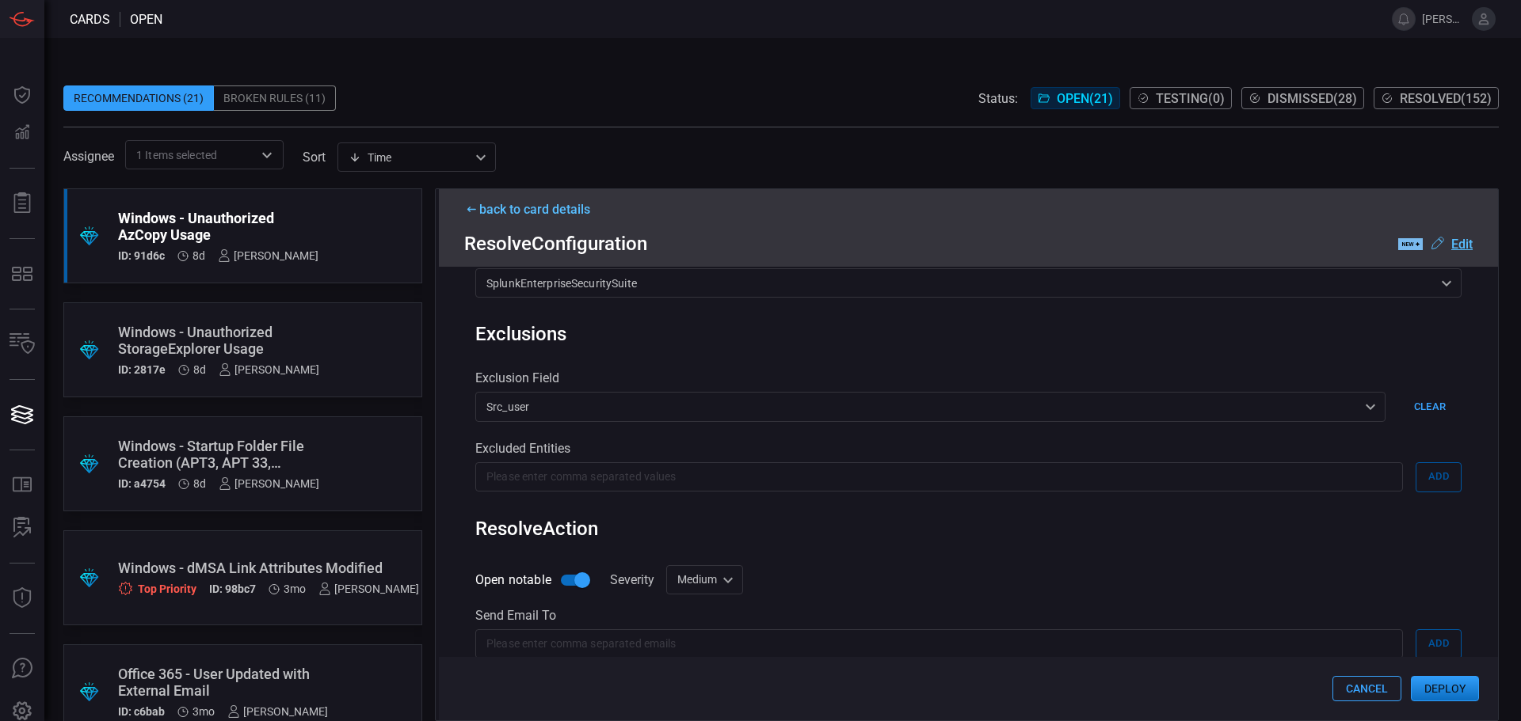
scroll to position [475, 0]
type input "Win Process - Unauthorized AzCopy Usage"
click at [1404, 410] on button "Clear" at bounding box center [1429, 403] width 63 height 29
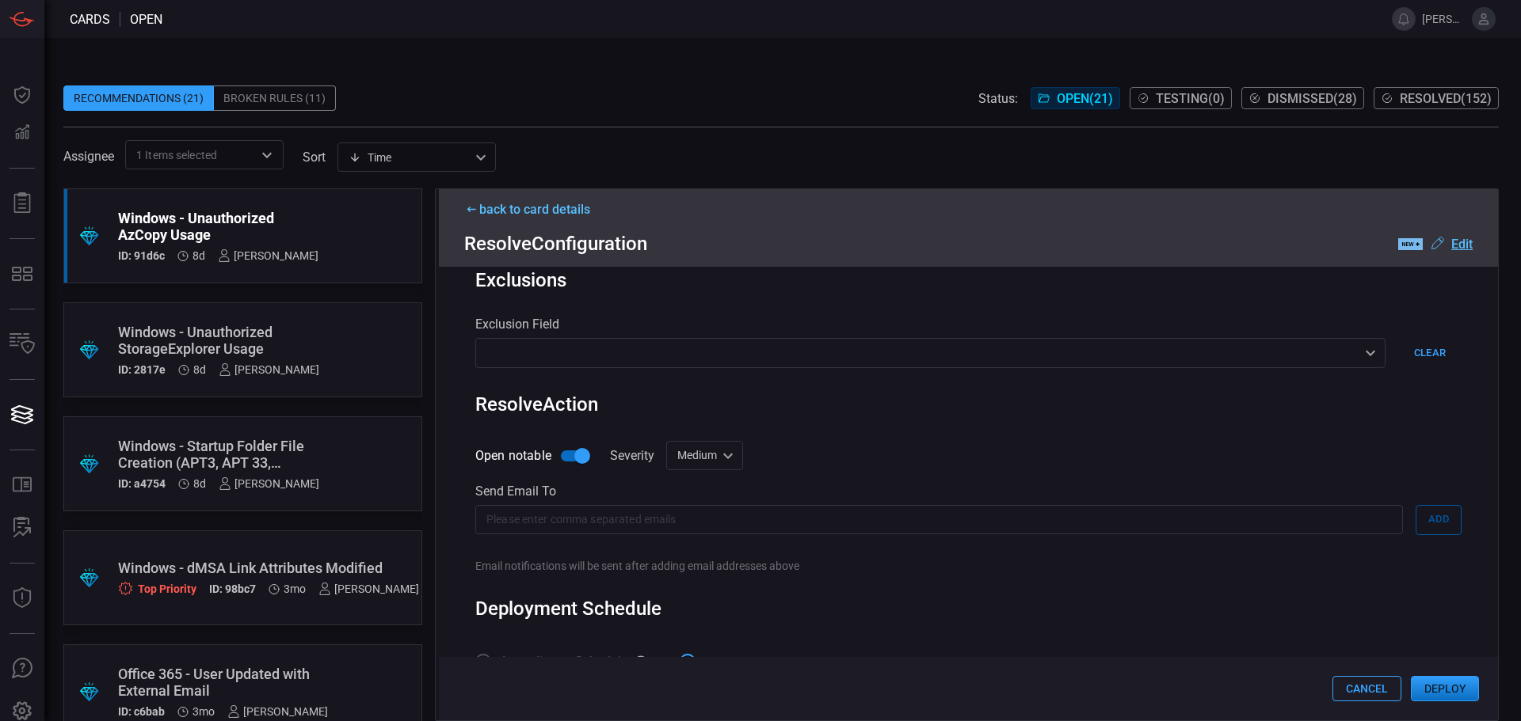
scroll to position [554, 0]
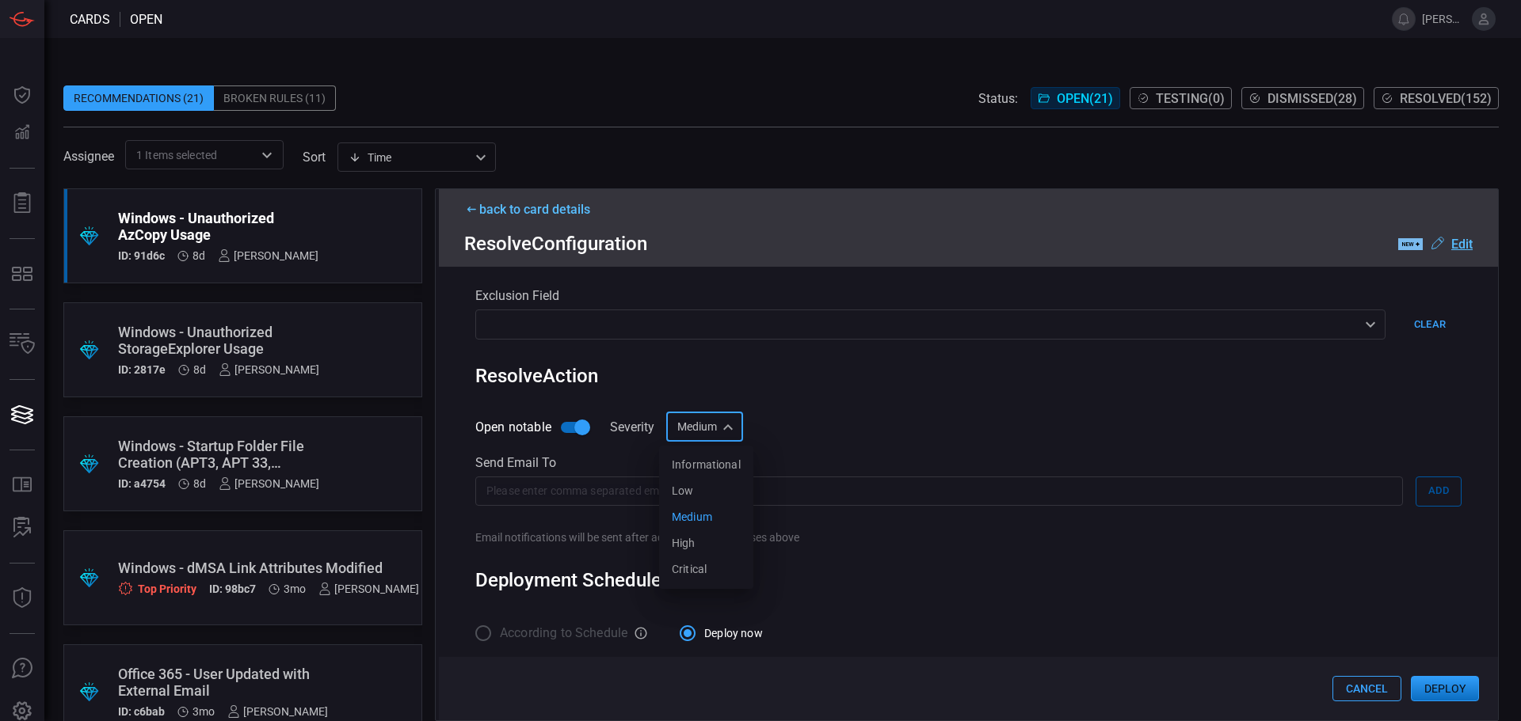
click at [729, 438] on div "Medium medium Informational Low Medium High Critical ​" at bounding box center [704, 427] width 77 height 29
click at [729, 438] on div at bounding box center [760, 360] width 1521 height 721
click at [711, 438] on div "Medium medium ​" at bounding box center [704, 427] width 77 height 29
click at [706, 496] on li "Low" at bounding box center [706, 491] width 94 height 26
type input "low"
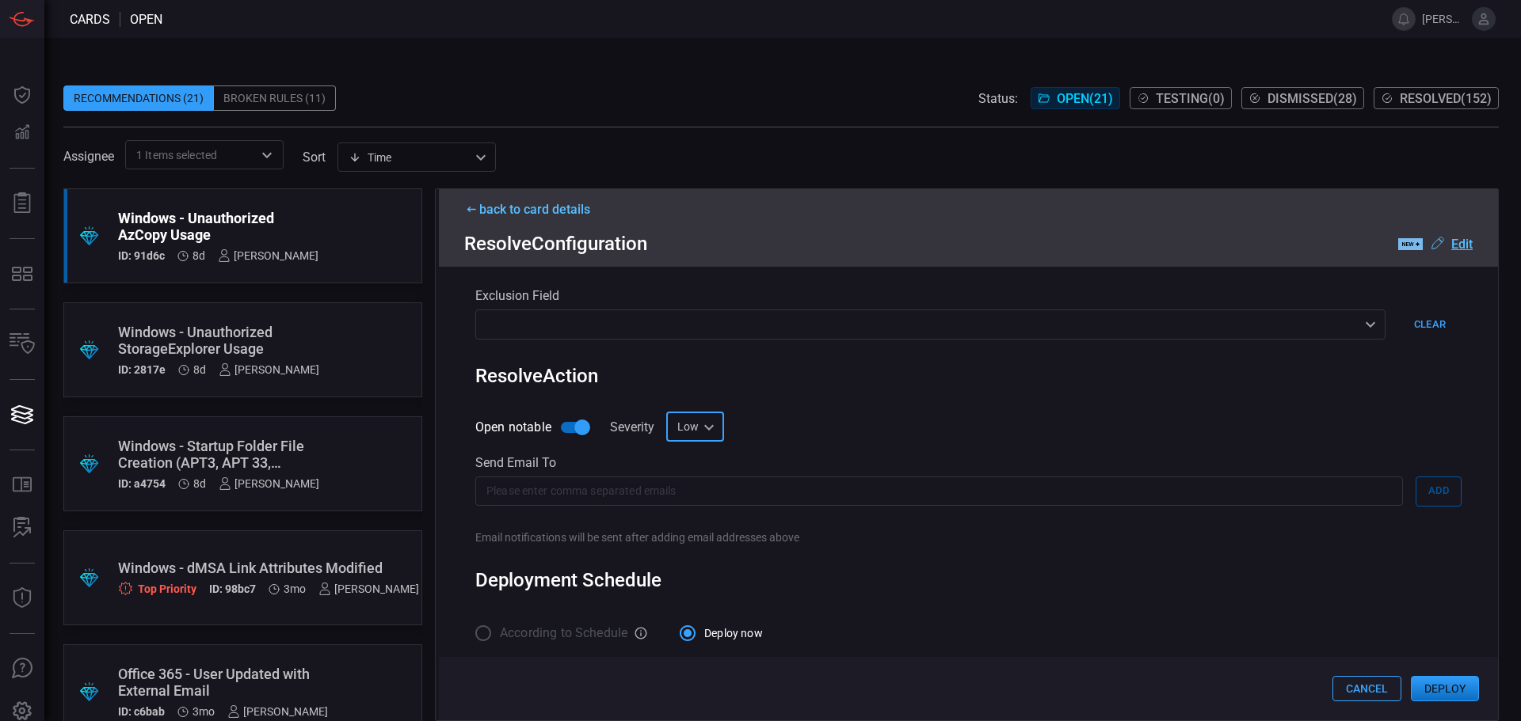
click at [1010, 413] on div "Rule Details correlation search Name Name of the correlation search that will b…" at bounding box center [968, 494] width 1059 height 454
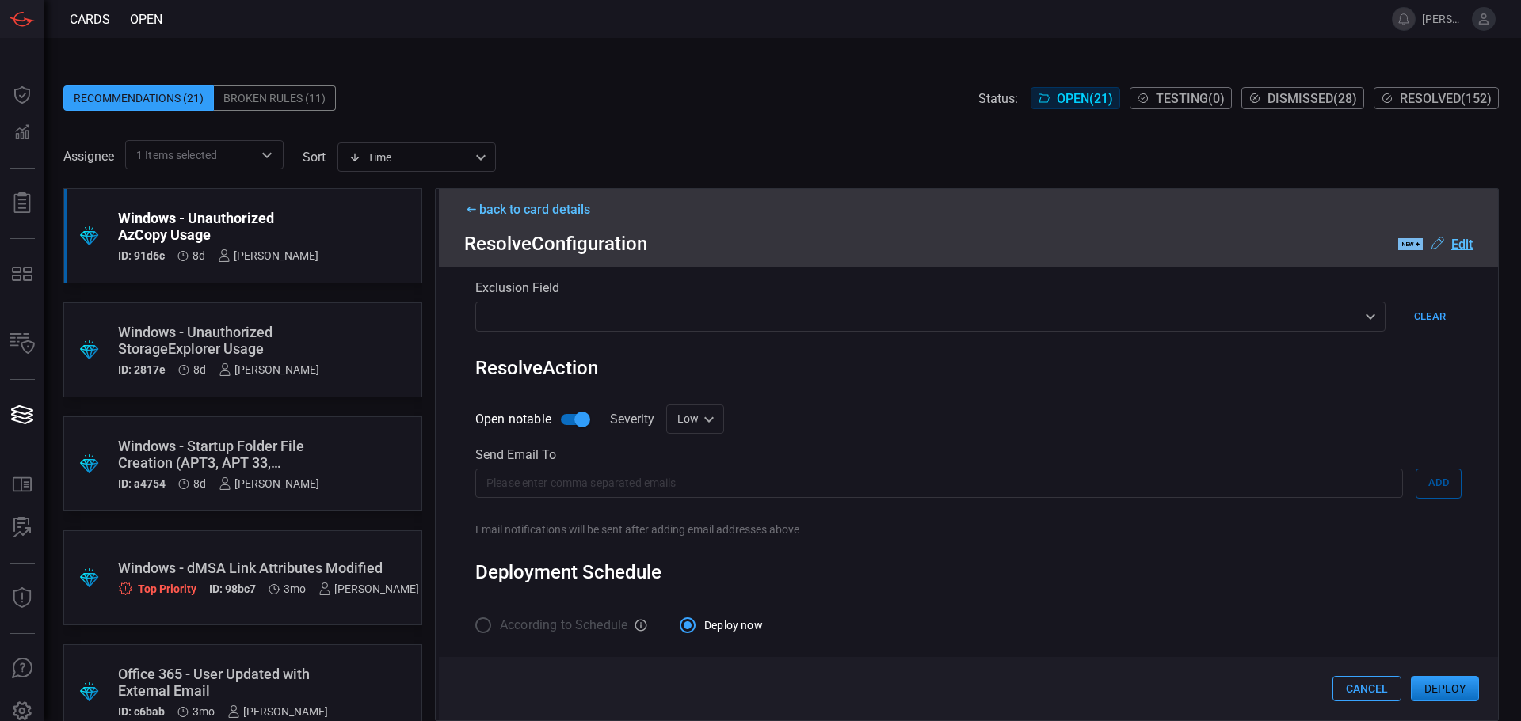
scroll to position [568, 0]
click at [1450, 689] on button "Deploy" at bounding box center [1444, 688] width 68 height 25
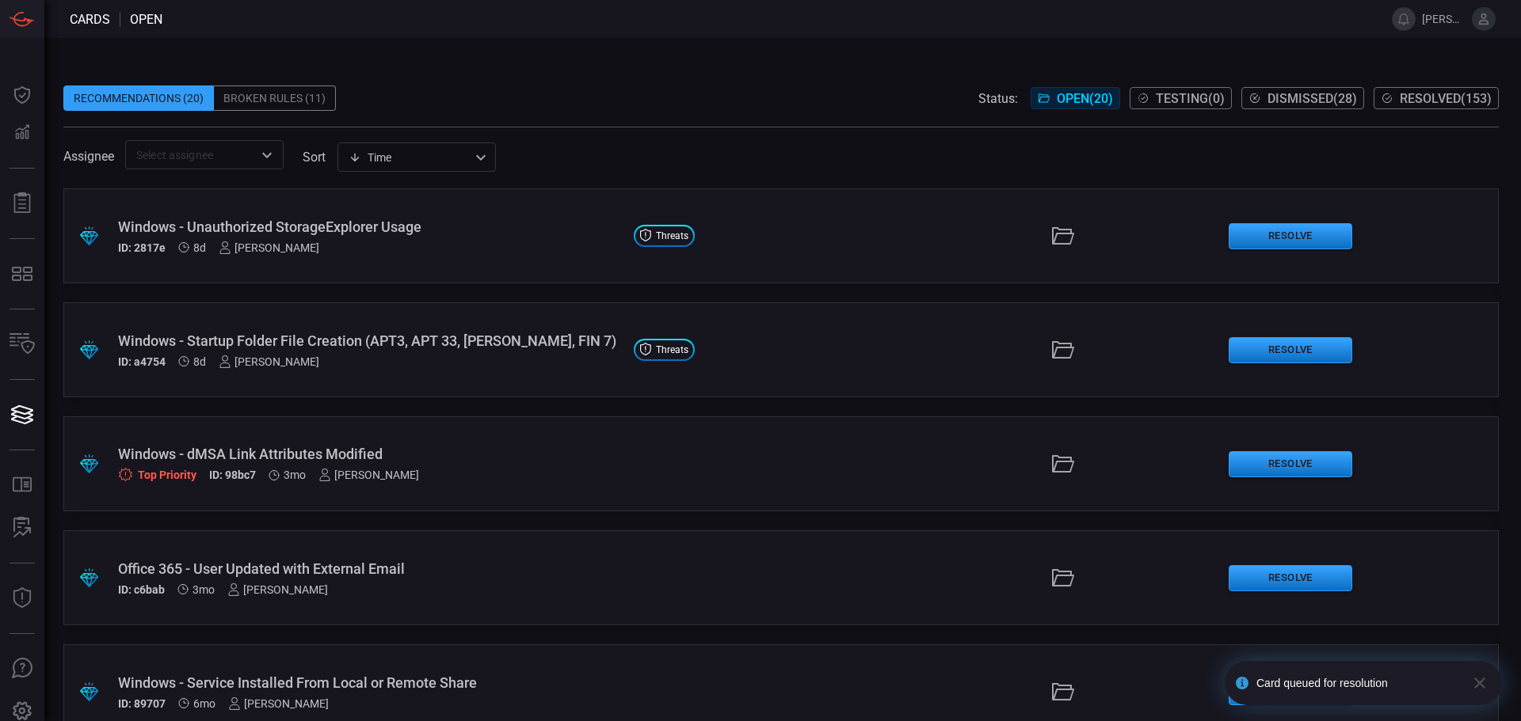
click at [195, 154] on input "text" at bounding box center [191, 155] width 123 height 20
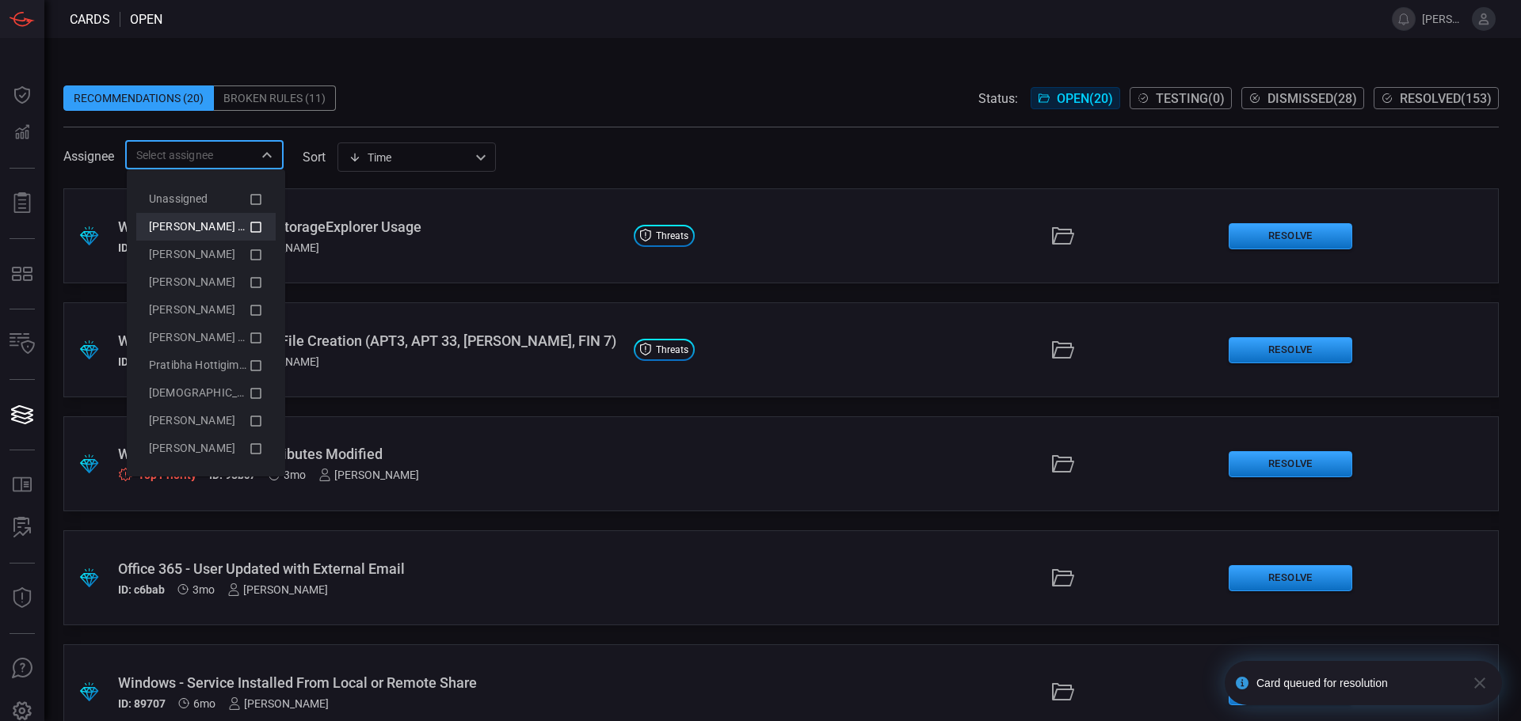
click at [249, 221] on icon at bounding box center [256, 227] width 14 height 19
click at [714, 141] on div "Assignee 1 Items selected ​ sort Time visibleUpdateTime ​" at bounding box center [780, 154] width 1435 height 29
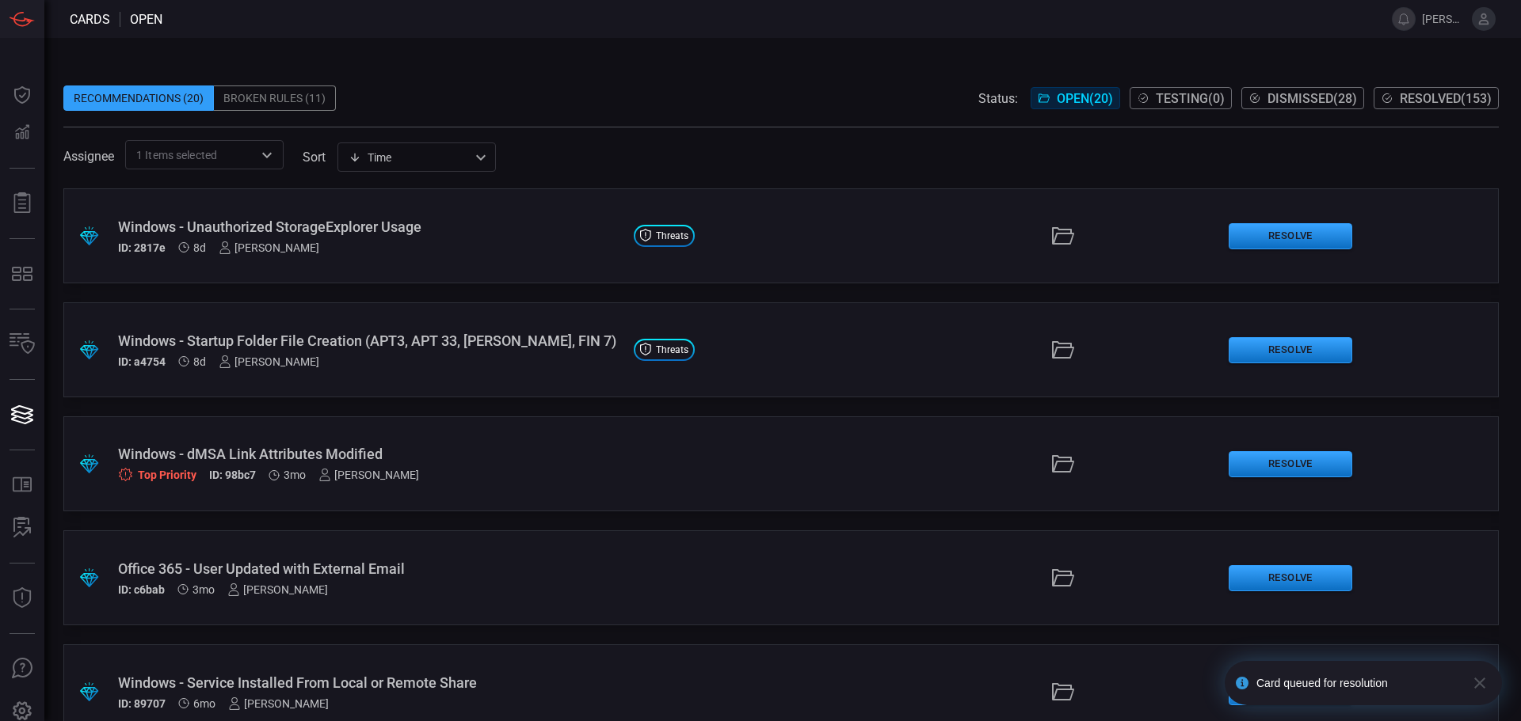
click at [1412, 101] on span "Resolved ( 153 )" at bounding box center [1445, 98] width 92 height 15
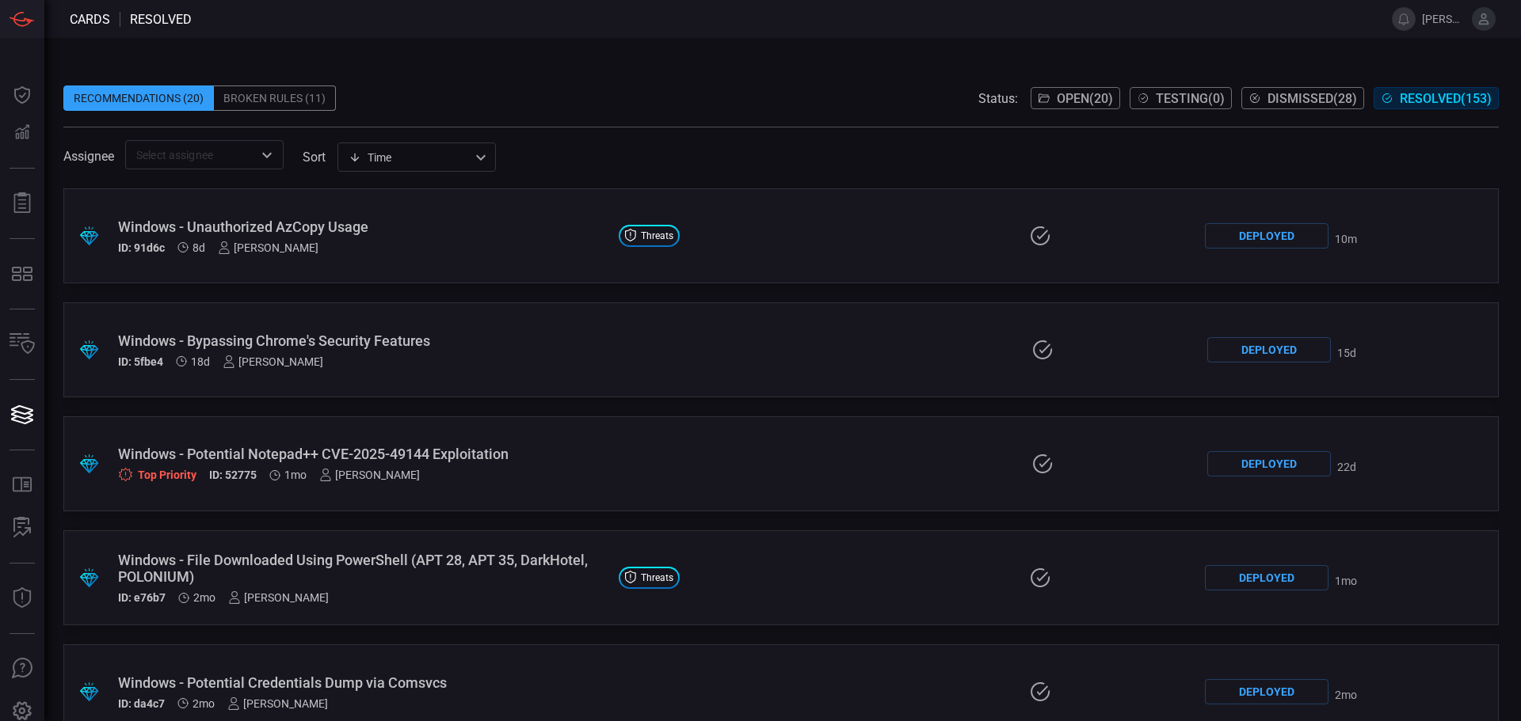
click at [479, 240] on div "Windows - Unauthorized AzCopy Usage ID: 91d6c 8d [PERSON_NAME]" at bounding box center [362, 237] width 488 height 36
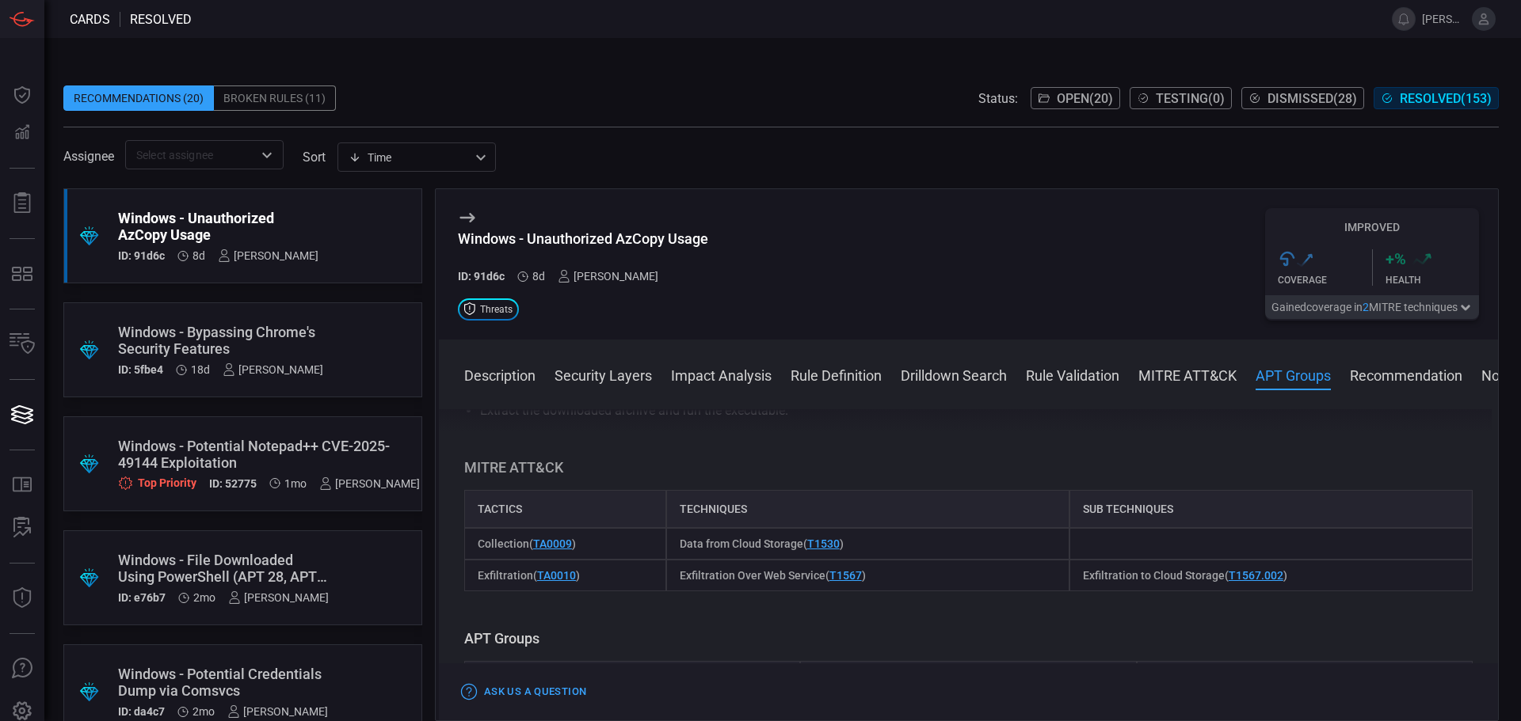
scroll to position [950, 0]
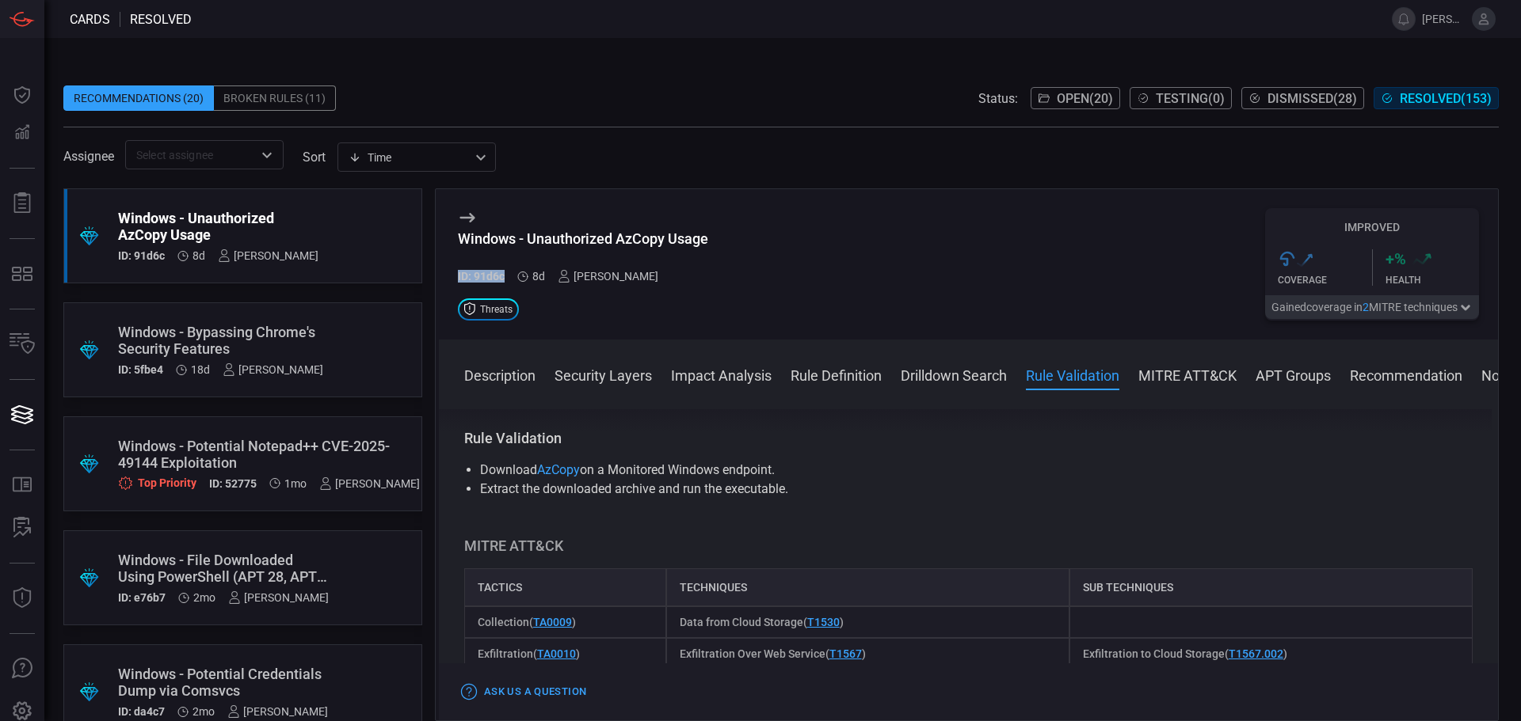
drag, startPoint x: 503, startPoint y: 272, endPoint x: 447, endPoint y: 274, distance: 56.3
click at [447, 274] on div "Windows - Unauthorized AzCopy Usage ID: 91d6c 8d [PERSON_NAME] Threats Improved…" at bounding box center [968, 264] width 1059 height 150
copy h5 "ID: 91d6c"
click at [785, 299] on div "Windows - Unauthorized AzCopy Usage ID: 91d6c 8d [PERSON_NAME] Threats Improved…" at bounding box center [968, 264] width 1059 height 150
click at [1059, 103] on span "Open ( 20 )" at bounding box center [1084, 98] width 56 height 15
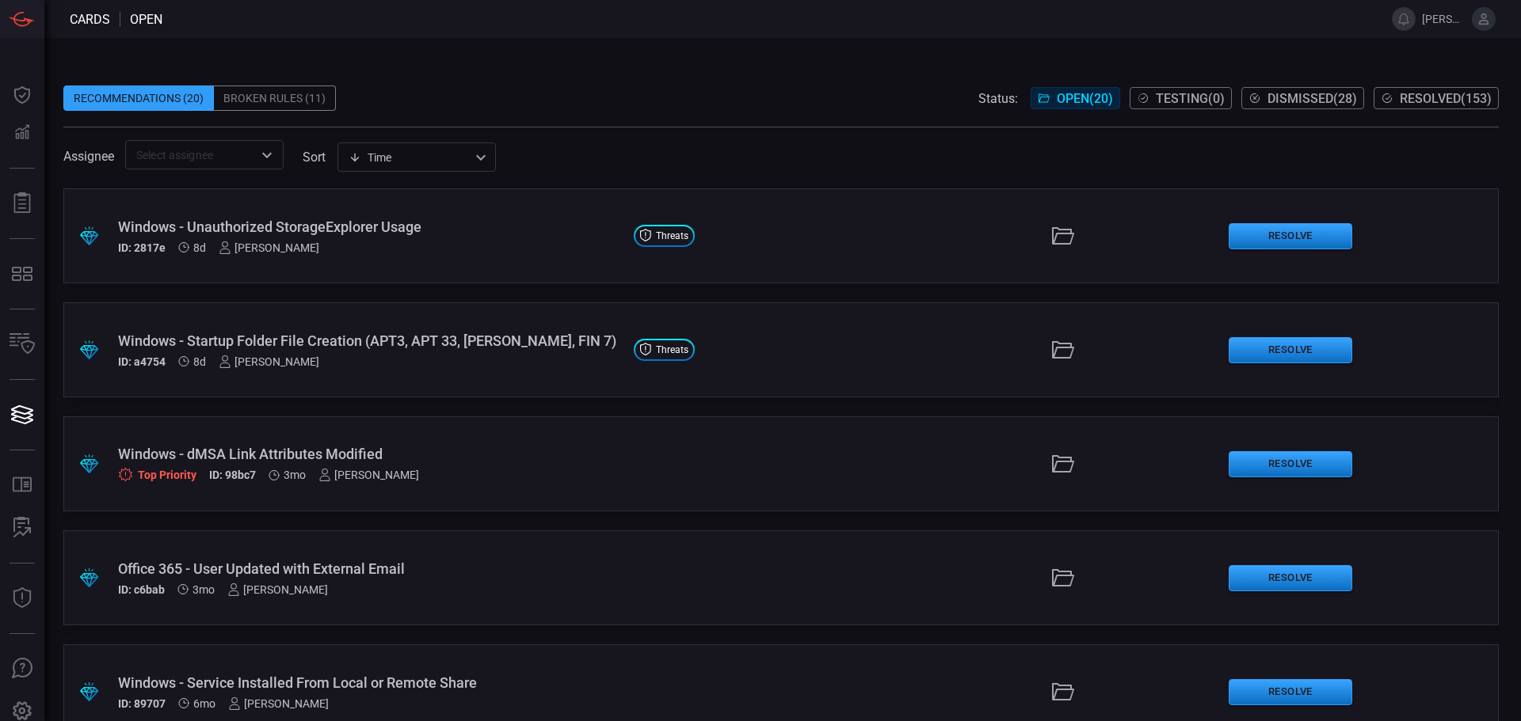
click at [446, 233] on div "Windows - Unauthorized StorageExplorer Usage" at bounding box center [369, 227] width 503 height 17
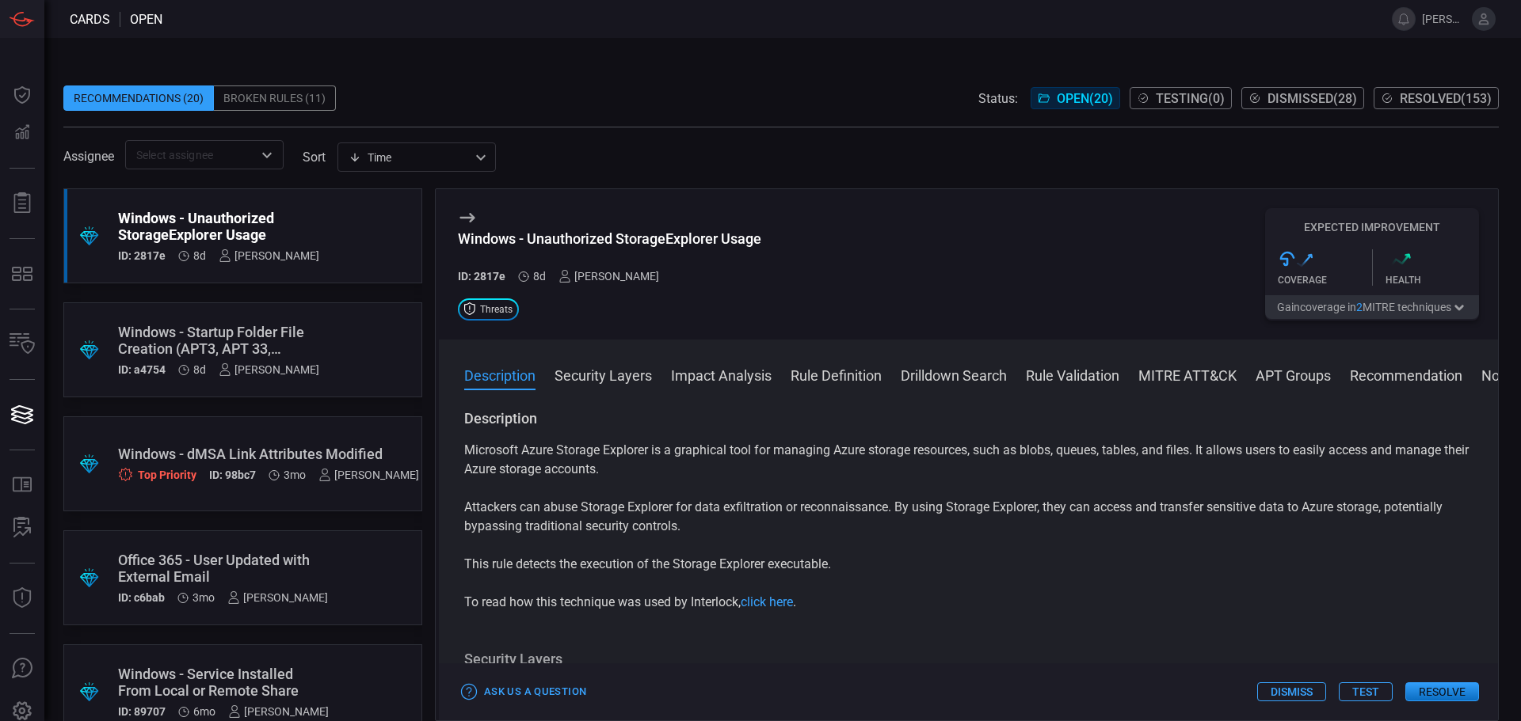
click at [805, 364] on div "Description Security Layers Impact Analysis Rule Definition Drilldown Search Ru…" at bounding box center [968, 530] width 1059 height 381
click at [807, 368] on button "Rule Definition" at bounding box center [835, 374] width 91 height 19
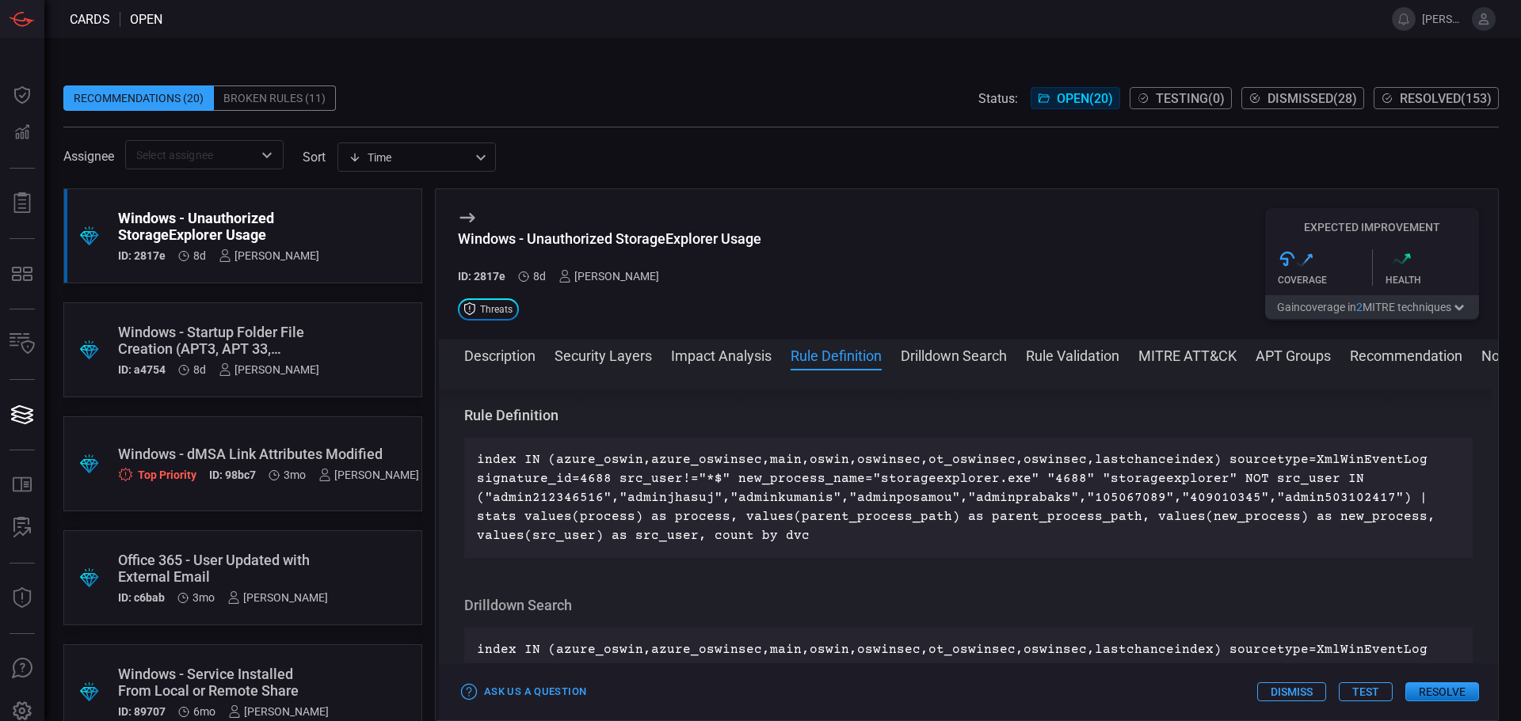
scroll to position [669, 0]
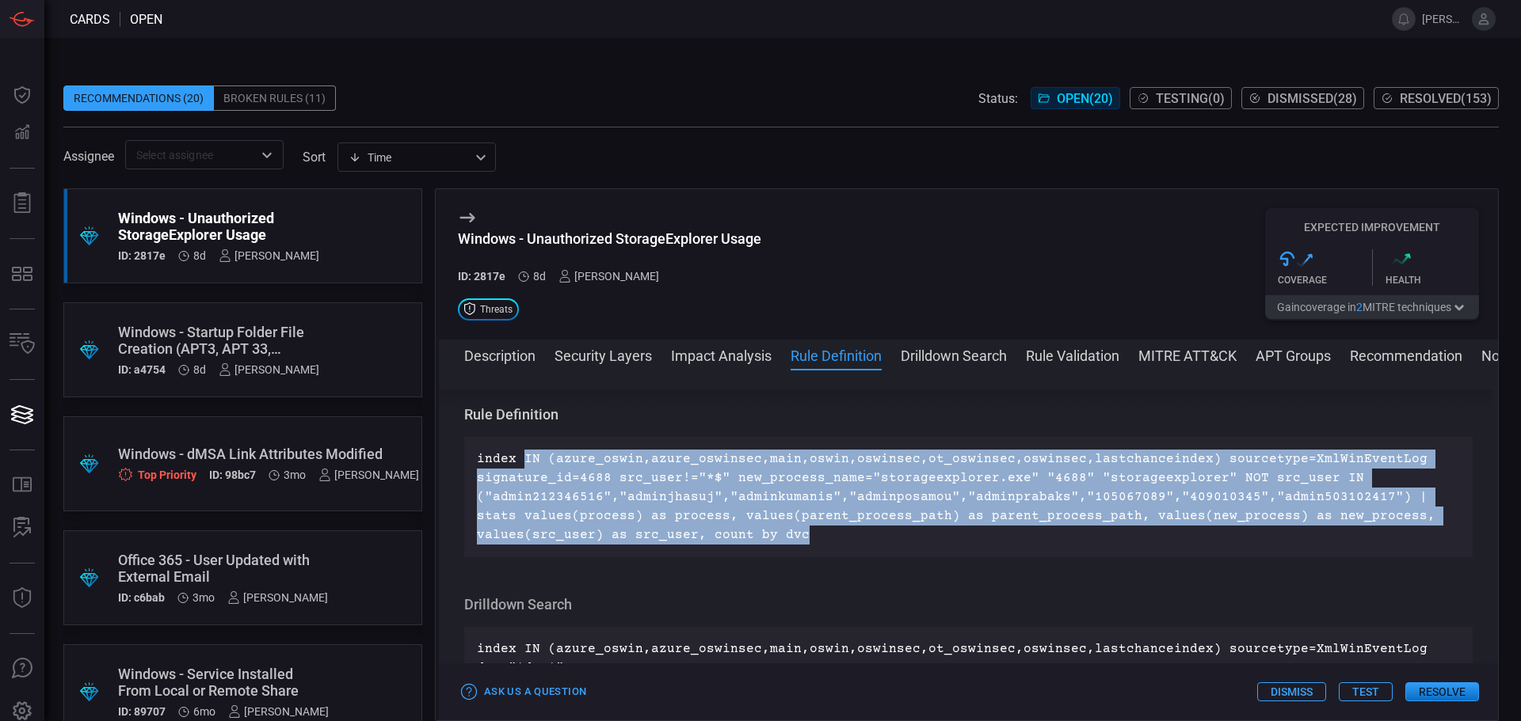
drag, startPoint x: 837, startPoint y: 541, endPoint x: 521, endPoint y: 450, distance: 328.8
click at [521, 450] on p "index IN (azure_oswin,azure_oswinsec,main,oswin,oswinsec,ot_oswinsec,oswinsec,l…" at bounding box center [968, 497] width 983 height 95
click at [838, 546] on div "index IN (azure_oswin,azure_oswinsec,main,oswin,oswinsec,ot_oswinsec,oswinsec,l…" at bounding box center [968, 497] width 1008 height 120
click at [829, 546] on div "index IN (azure_oswin,azure_oswinsec,main,oswin,oswinsec,ot_oswinsec,oswinsec,l…" at bounding box center [968, 497] width 1008 height 120
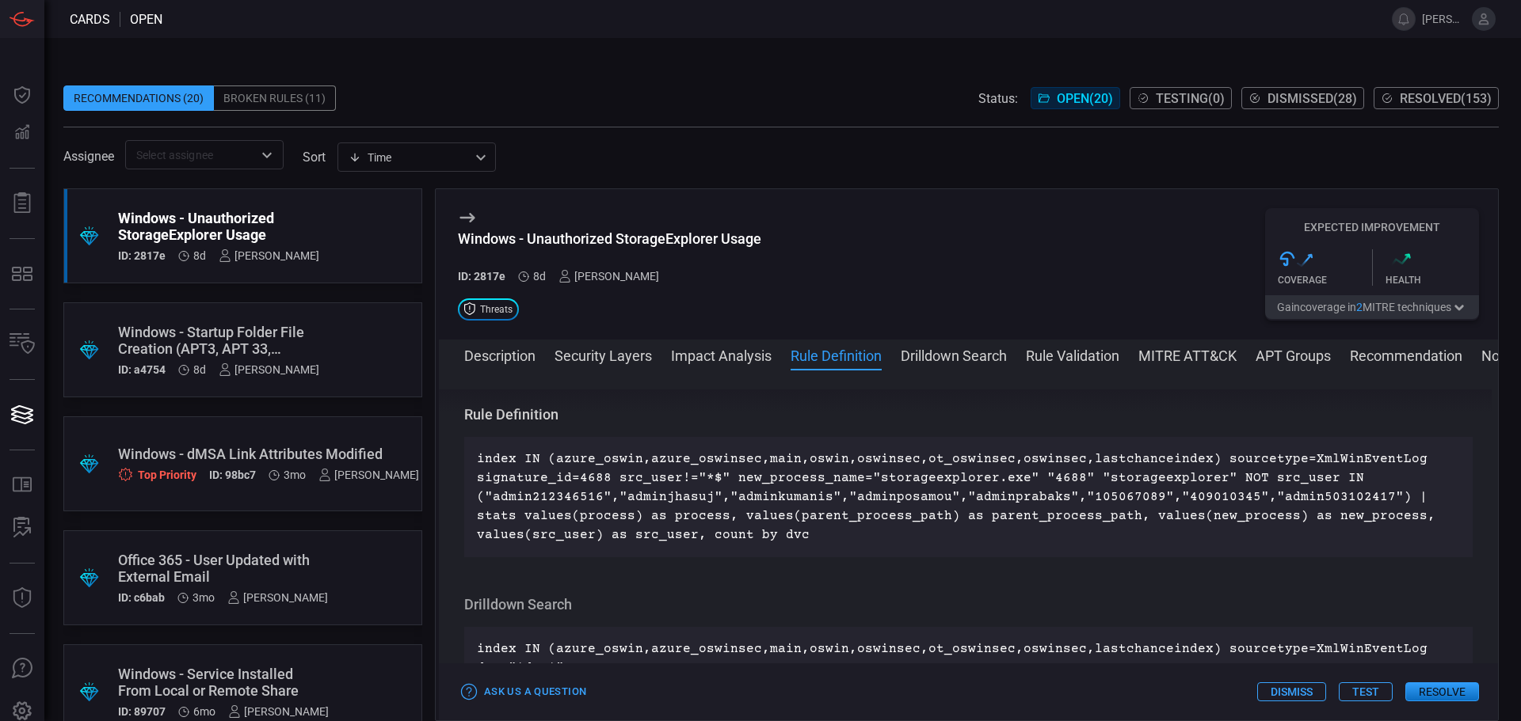
click at [814, 527] on p "index IN (azure_oswin,azure_oswinsec,main,oswin,oswinsec,ot_oswinsec,oswinsec,l…" at bounding box center [968, 497] width 983 height 95
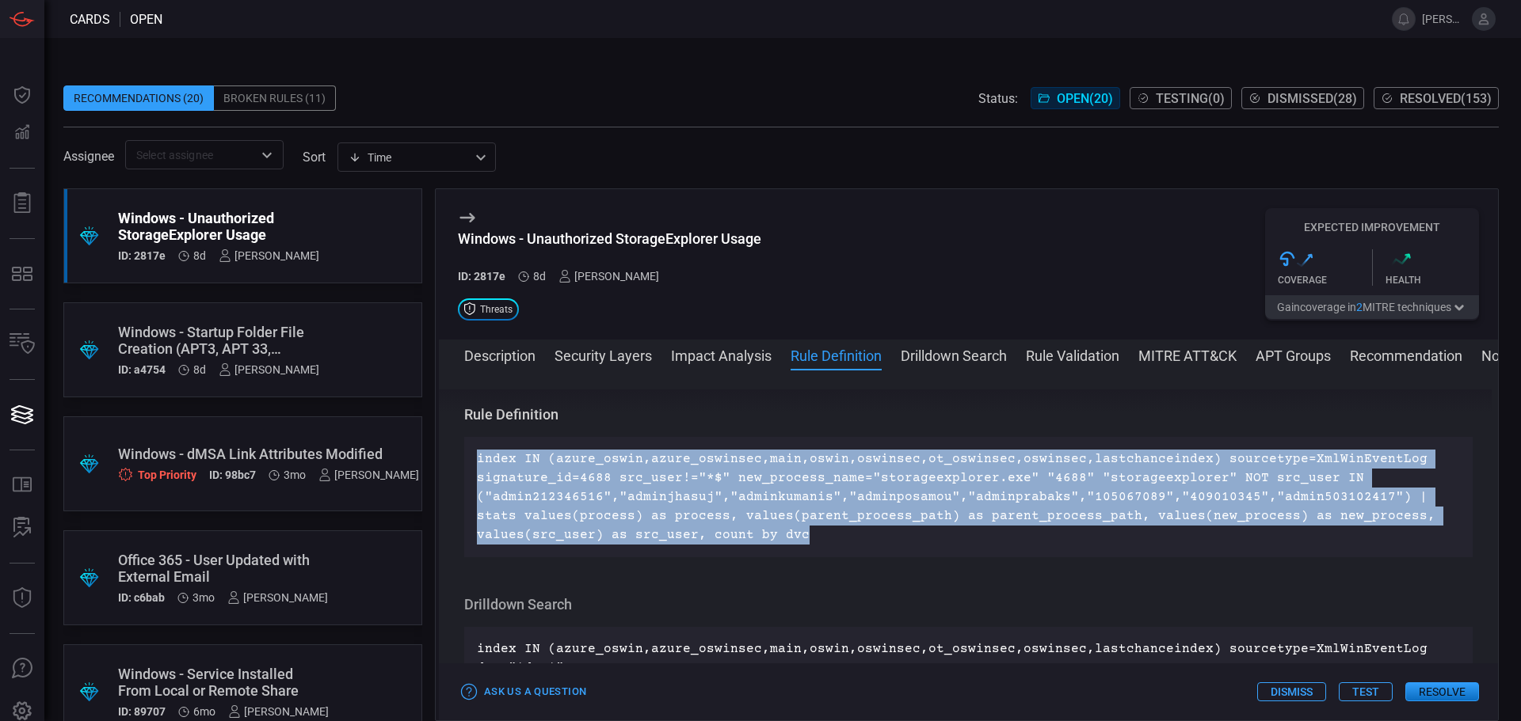
drag, startPoint x: 812, startPoint y: 529, endPoint x: 462, endPoint y: 459, distance: 356.9
click at [462, 459] on div "Description Microsoft Azure Storage Explorer is a graphical tool for managing A…" at bounding box center [968, 543] width 1059 height 306
copy p "index IN (azure_oswin,azure_oswinsec,main,oswin,oswinsec,ot_oswinsec,oswinsec,l…"
click at [497, 363] on button "Description" at bounding box center [499, 354] width 71 height 19
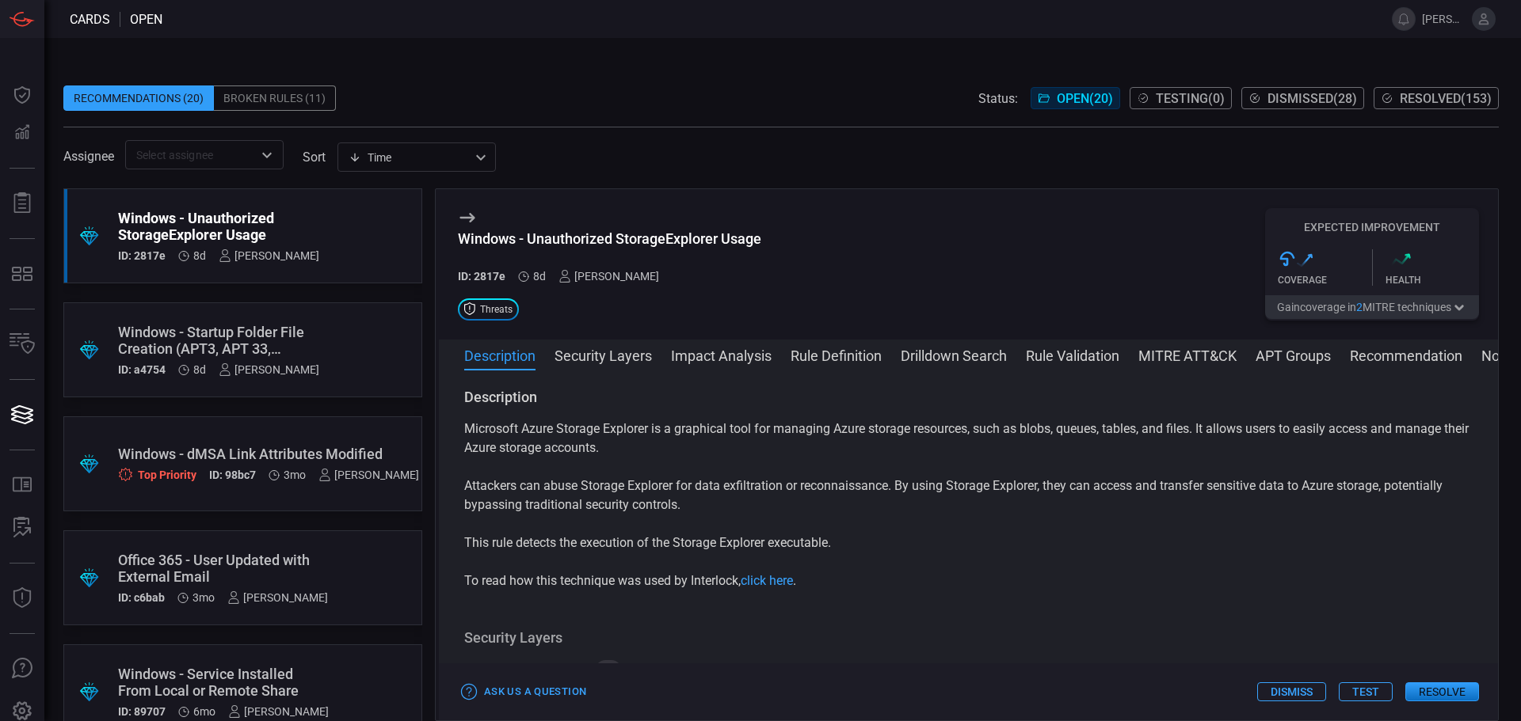
scroll to position [0, 0]
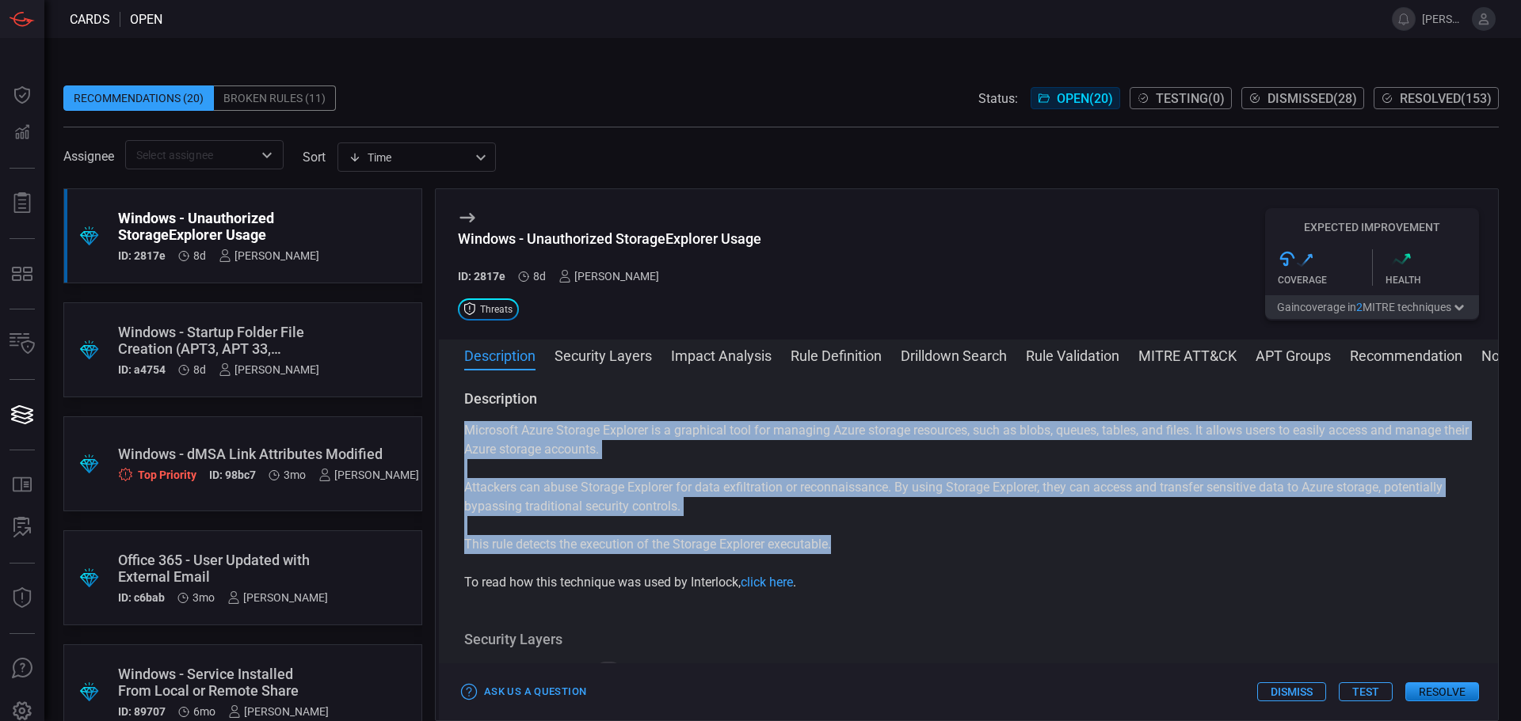
drag, startPoint x: 840, startPoint y: 544, endPoint x: 465, endPoint y: 431, distance: 392.1
click at [465, 431] on div "Microsoft Azure Storage Explorer is a graphical tool for managing Azure storage…" at bounding box center [968, 506] width 1008 height 171
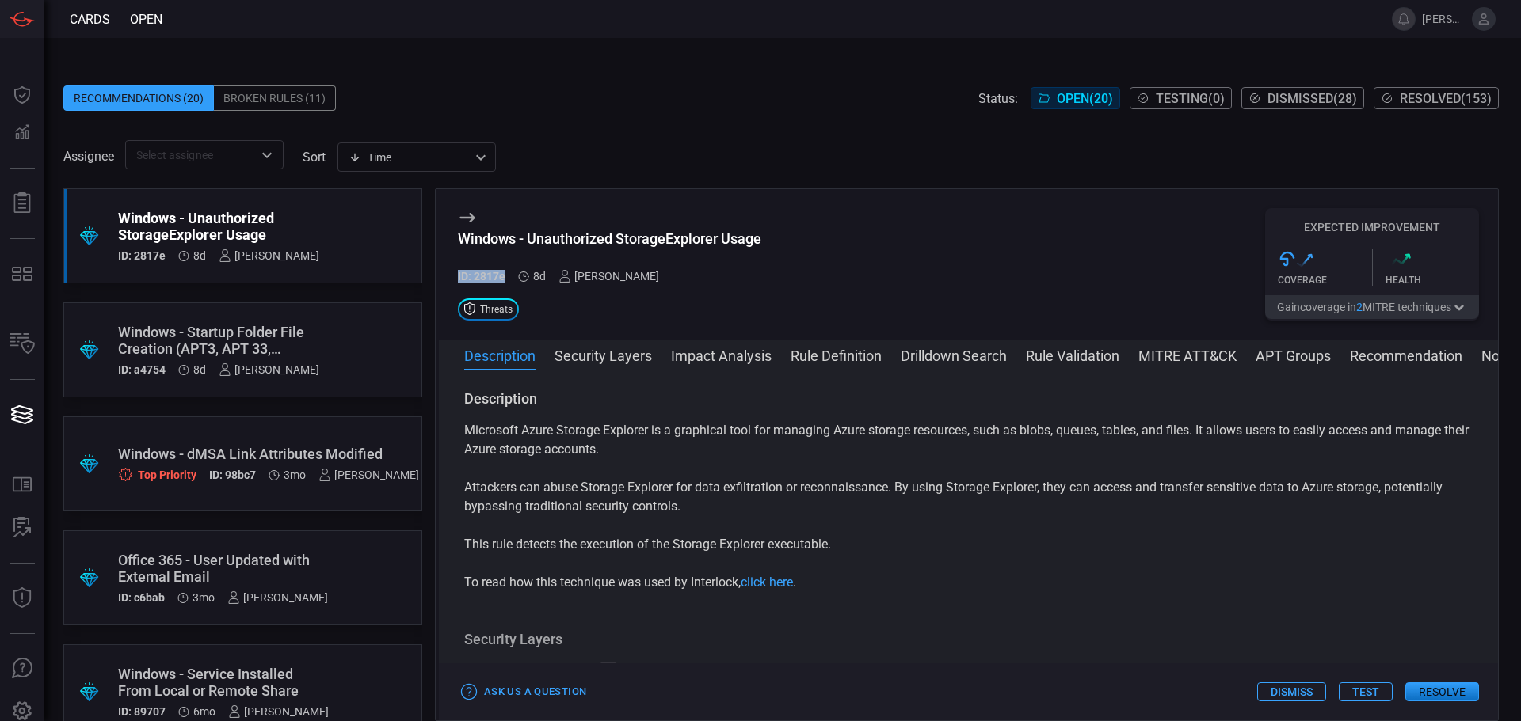
drag, startPoint x: 504, startPoint y: 276, endPoint x: 449, endPoint y: 276, distance: 55.4
click at [449, 276] on div "Windows - Unauthorized StorageExplorer Usage ID: 2817e 8d [PERSON_NAME] Threats…" at bounding box center [968, 264] width 1059 height 150
click at [815, 352] on button "Rule Definition" at bounding box center [835, 354] width 91 height 19
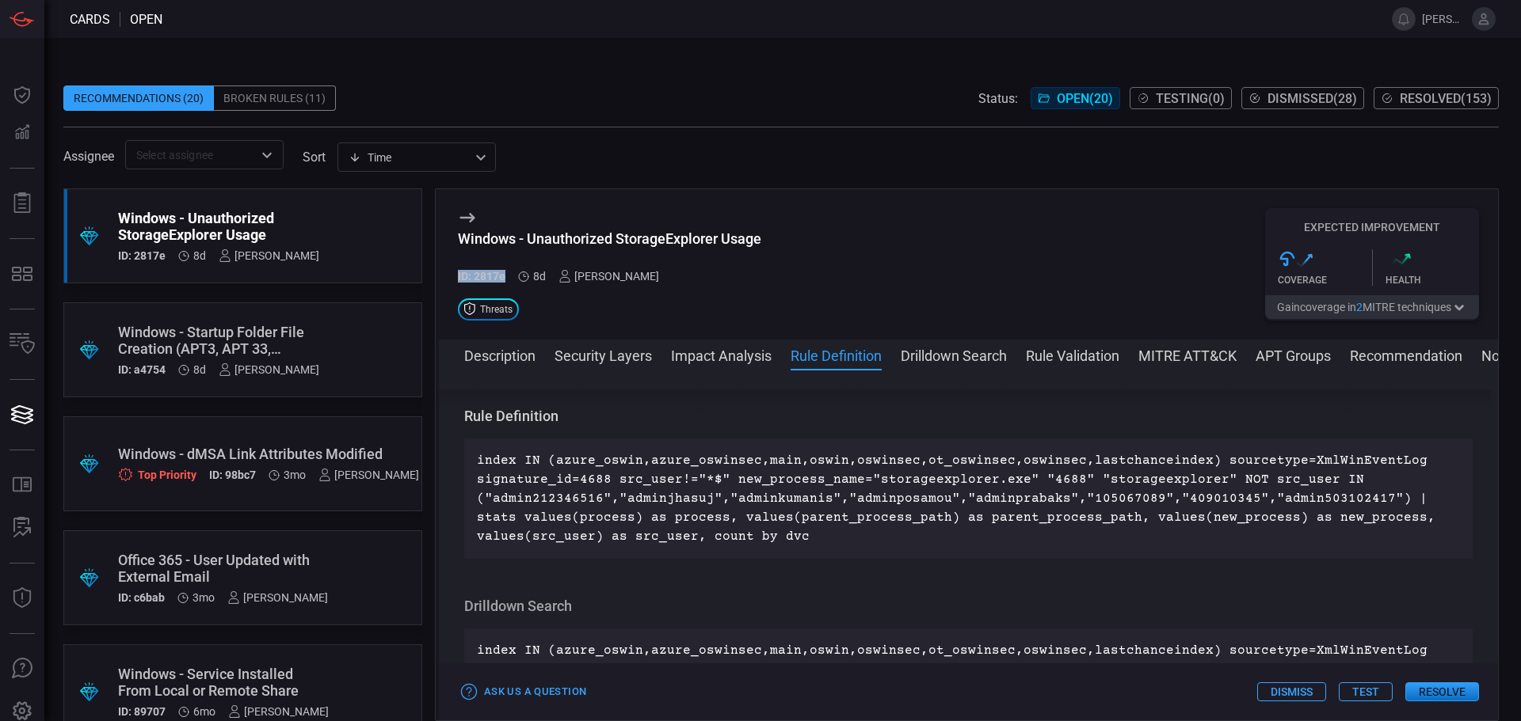
scroll to position [669, 0]
click at [988, 352] on button "Drilldown Search" at bounding box center [953, 354] width 106 height 19
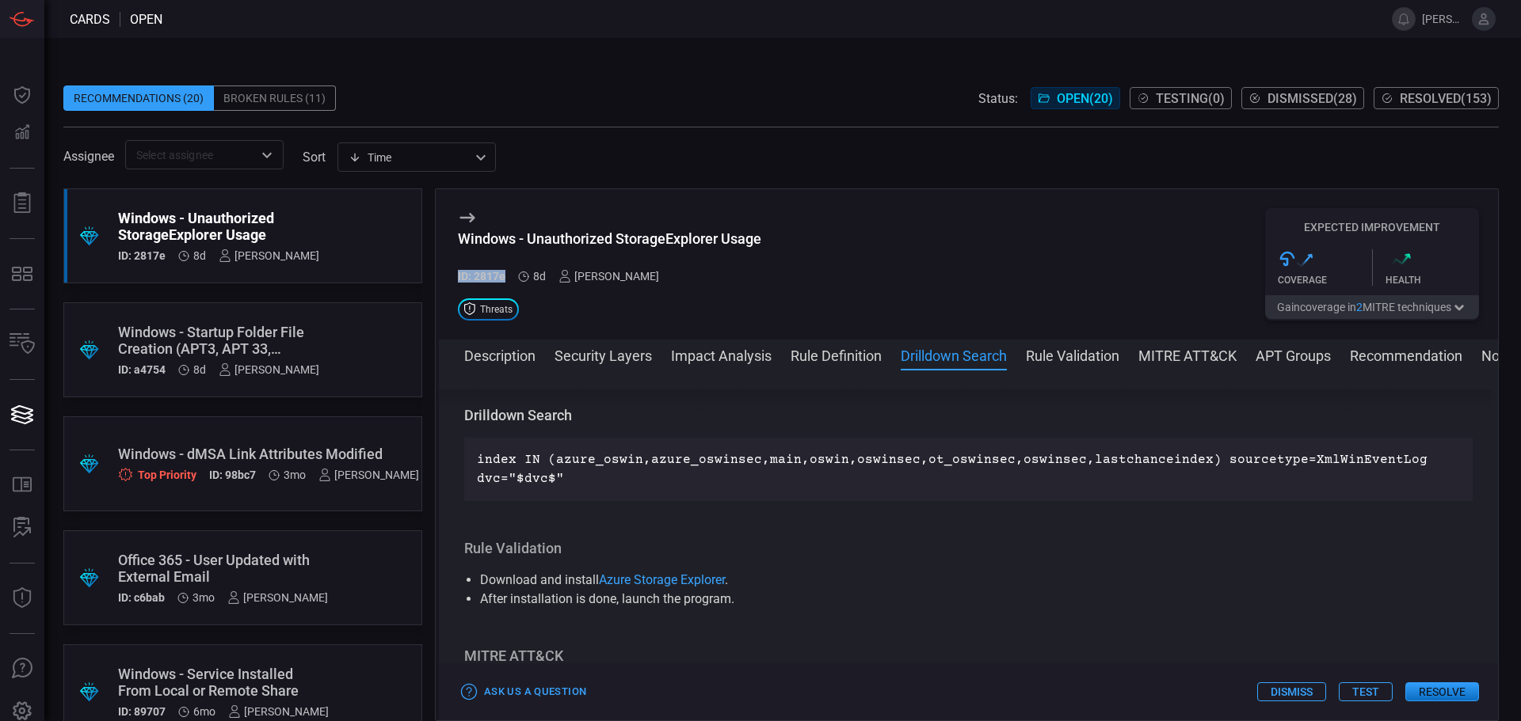
scroll to position [859, 0]
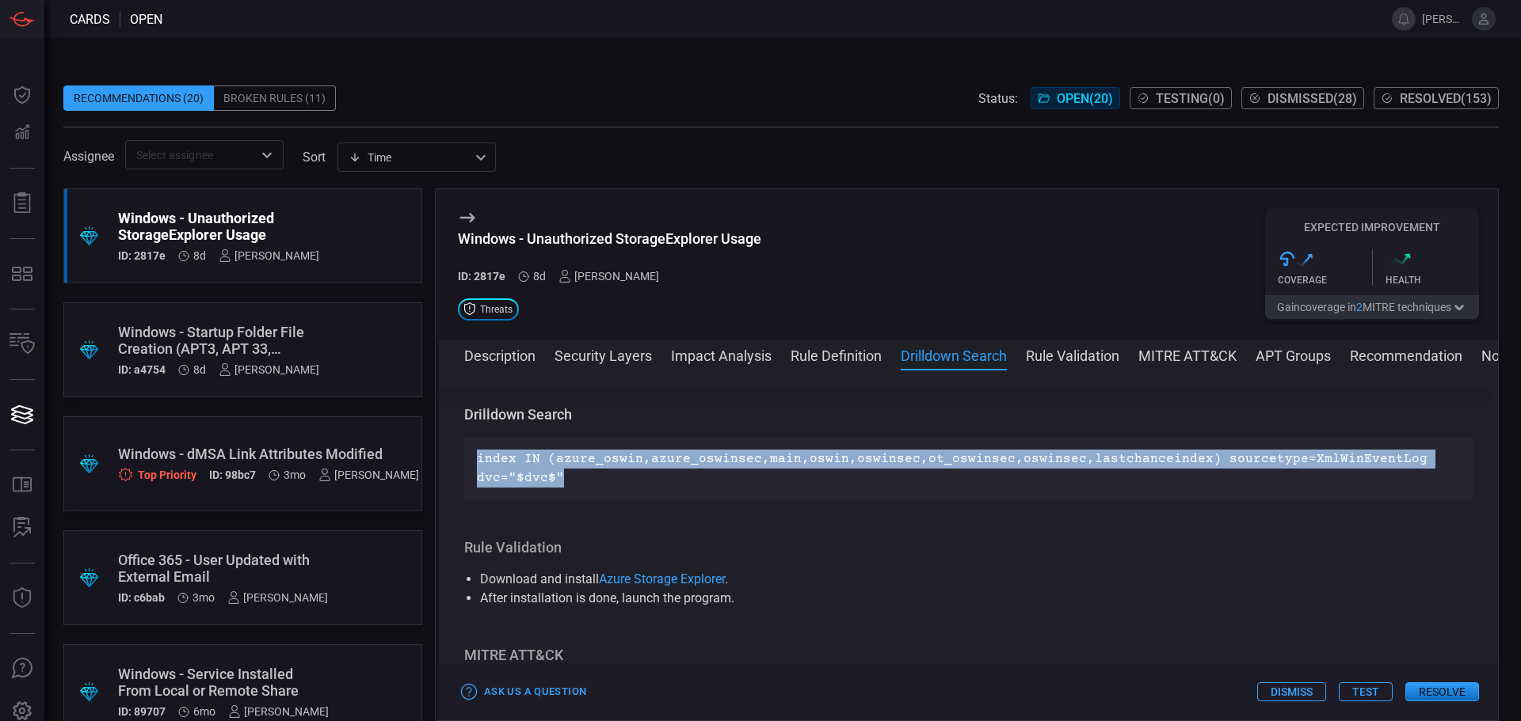
drag, startPoint x: 570, startPoint y: 486, endPoint x: 477, endPoint y: 446, distance: 101.8
click at [477, 446] on div "index IN (azure_oswin,azure_oswinsec,main,oswin,oswinsec,ot_oswinsec,oswinsec,l…" at bounding box center [968, 468] width 1008 height 63
drag, startPoint x: 1198, startPoint y: 365, endPoint x: 1151, endPoint y: 386, distance: 52.1
click at [1198, 364] on button "MITRE ATT&CK" at bounding box center [1187, 354] width 98 height 19
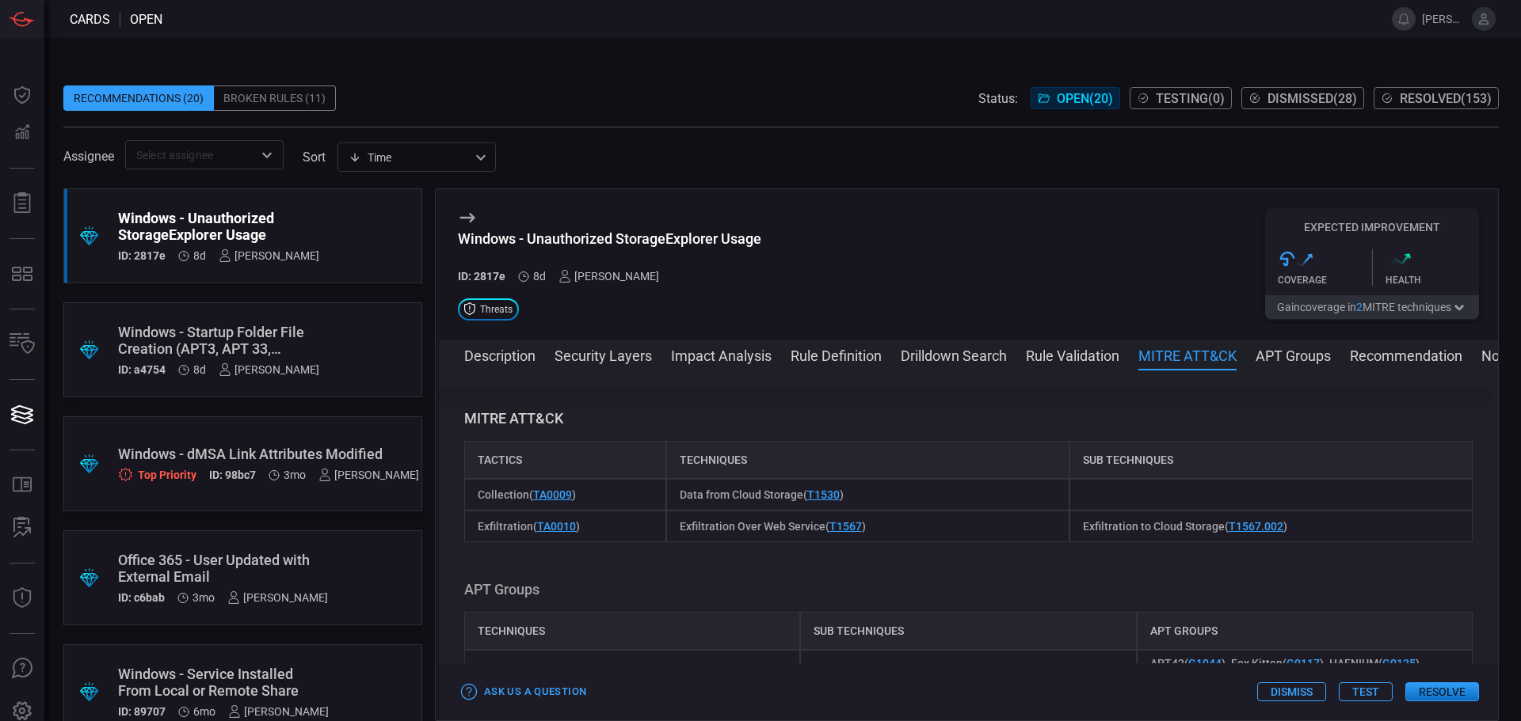
scroll to position [1100, 0]
drag, startPoint x: 676, startPoint y: 493, endPoint x: 799, endPoint y: 492, distance: 122.8
click at [799, 492] on span "Data from Cloud Storage ( T1530 )" at bounding box center [761, 491] width 164 height 13
drag, startPoint x: 679, startPoint y: 523, endPoint x: 819, endPoint y: 523, distance: 140.2
click at [819, 523] on span "Exfiltration Over Web Service ( T1567 )" at bounding box center [772, 522] width 186 height 13
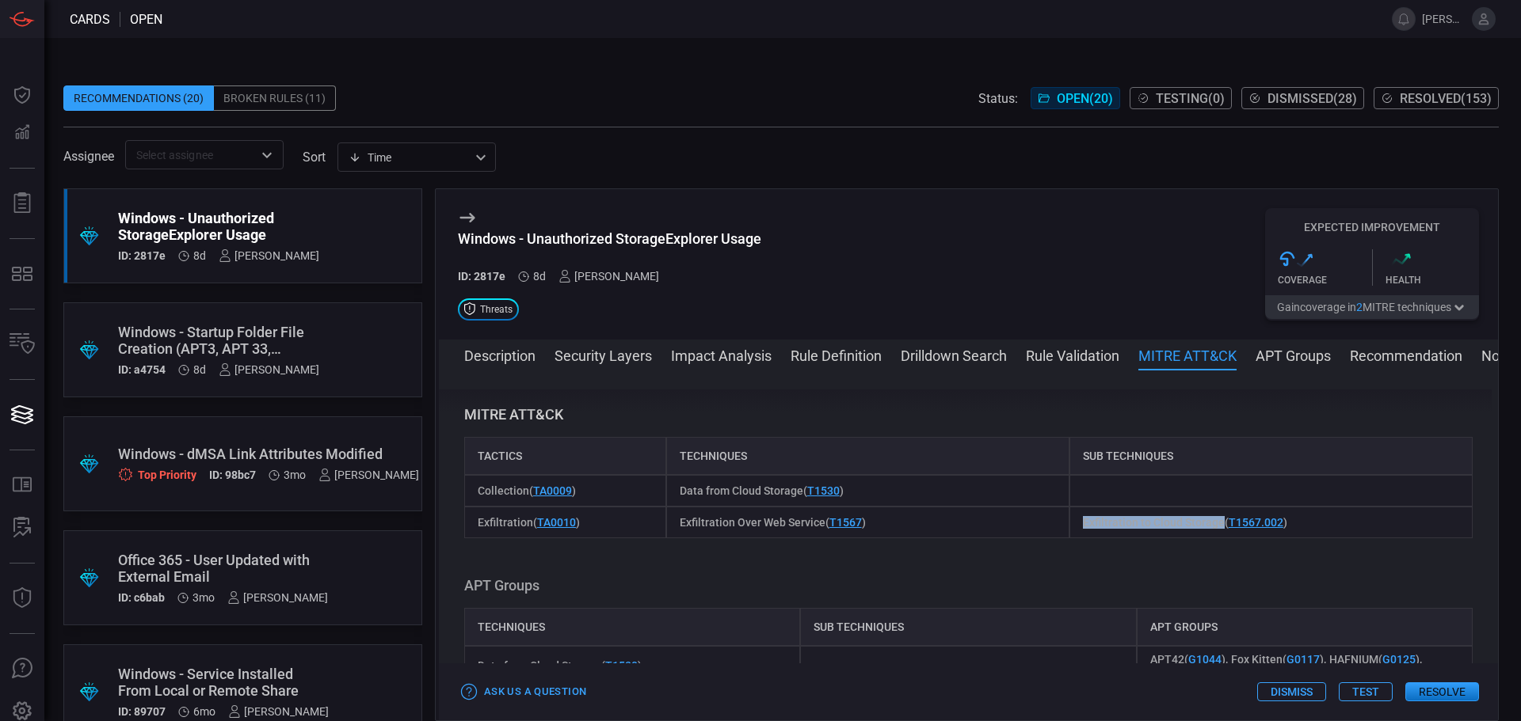
drag, startPoint x: 1077, startPoint y: 523, endPoint x: 1215, endPoint y: 520, distance: 137.8
click at [1215, 520] on span "Exfiltration to Cloud Storage ( T1567.002 )" at bounding box center [1185, 522] width 204 height 13
drag, startPoint x: 529, startPoint y: 242, endPoint x: 805, endPoint y: 243, distance: 275.6
click at [805, 243] on div "Windows - Unauthorized StorageExplorer Usage ID: 2817e 8d [PERSON_NAME] Threats…" at bounding box center [968, 264] width 1059 height 150
click at [844, 361] on button "Rule Definition" at bounding box center [835, 354] width 91 height 19
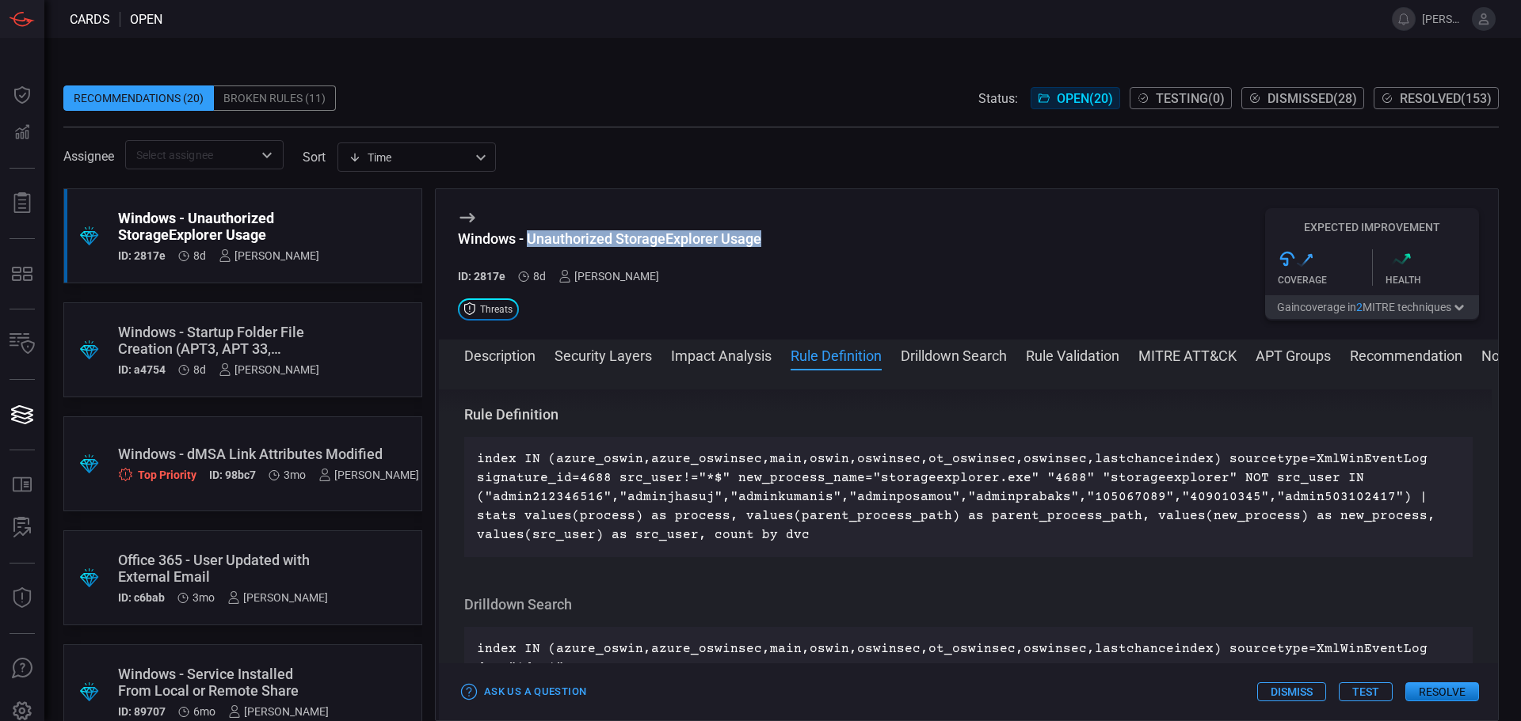
click at [736, 355] on button "Impact Analysis" at bounding box center [721, 354] width 101 height 19
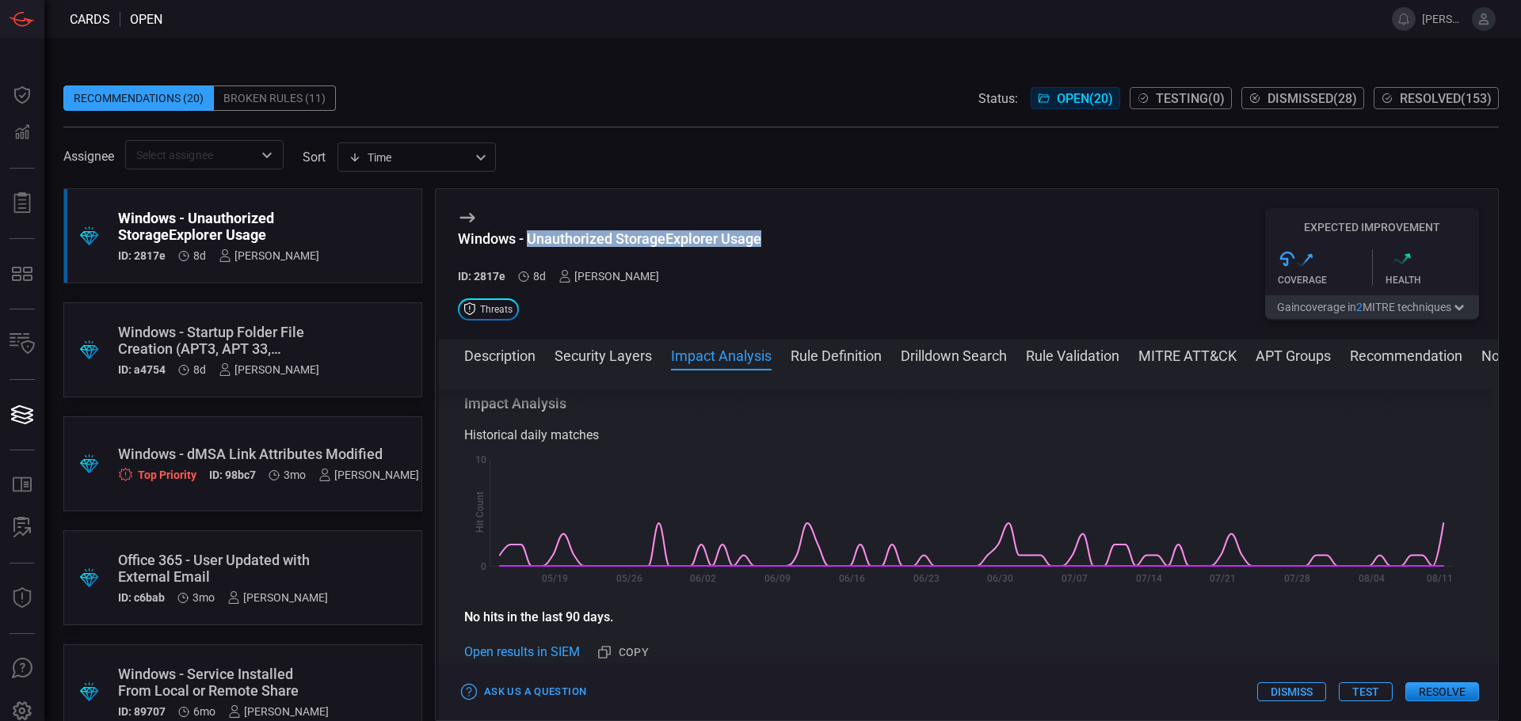
scroll to position [360, 0]
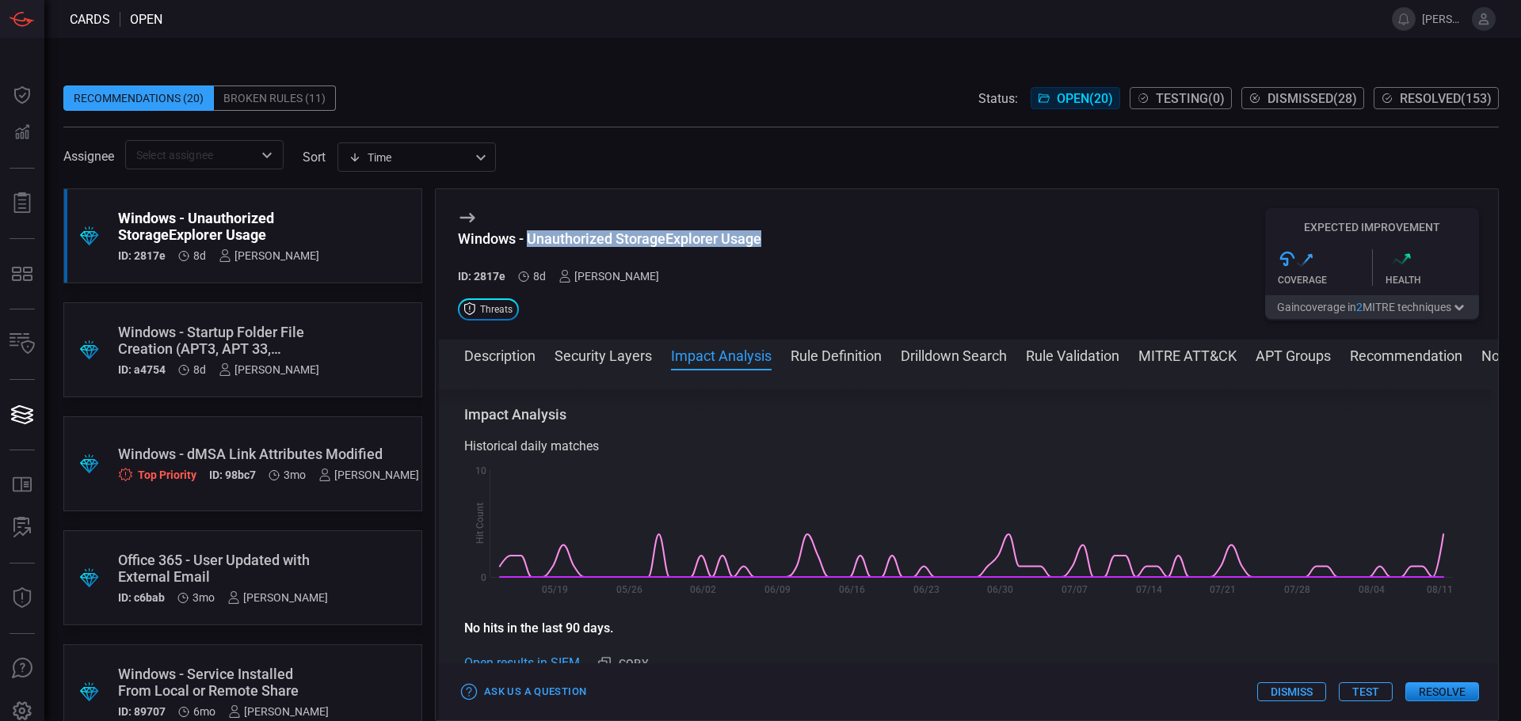
click at [1449, 691] on button "Resolve" at bounding box center [1442, 692] width 74 height 19
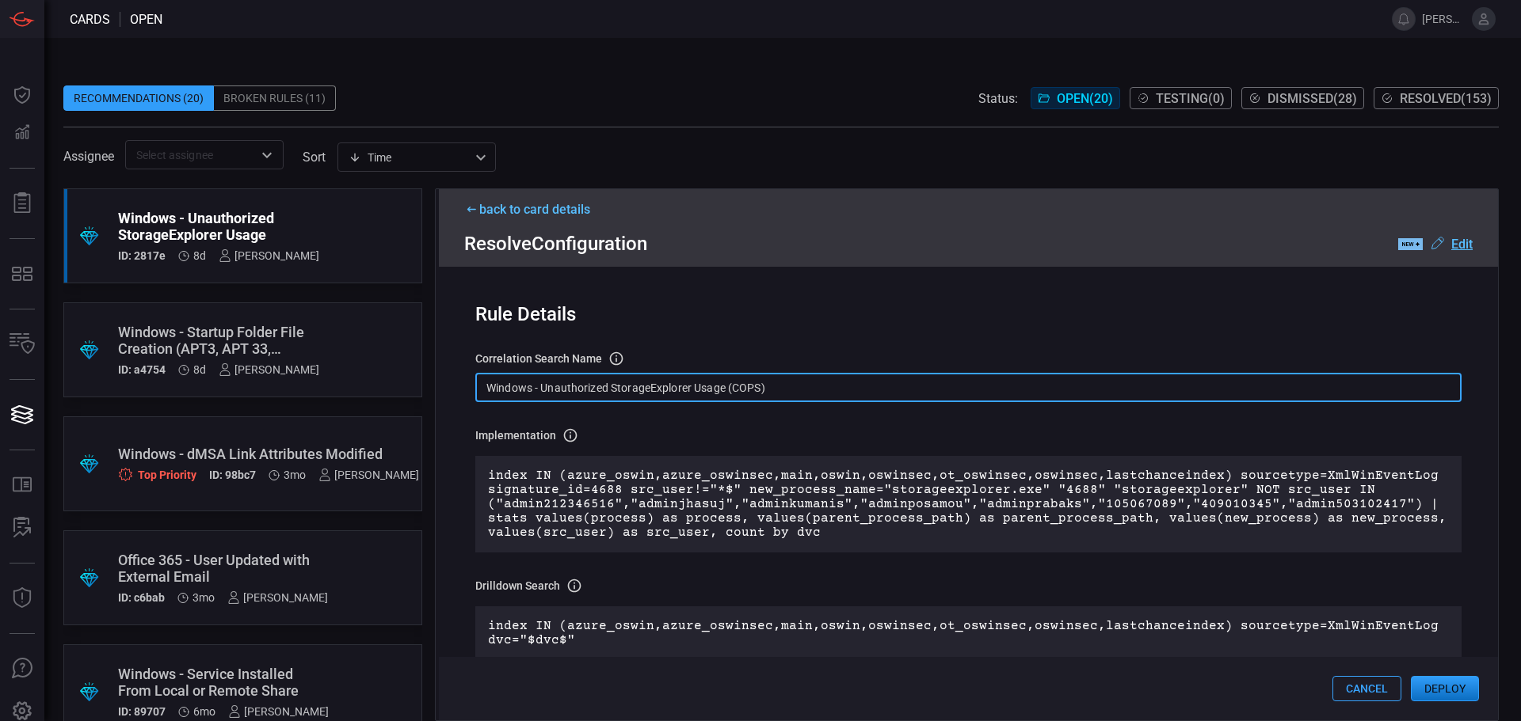
drag, startPoint x: 832, startPoint y: 396, endPoint x: 285, endPoint y: 387, distance: 546.5
click at [290, 389] on div ".suggested_cards_icon{fill:url(#suggested_cards_icon);} Windows - Unauthorized …" at bounding box center [780, 454] width 1435 height 533
paste input "Process - Unauthorized StorageExplorer Usage"
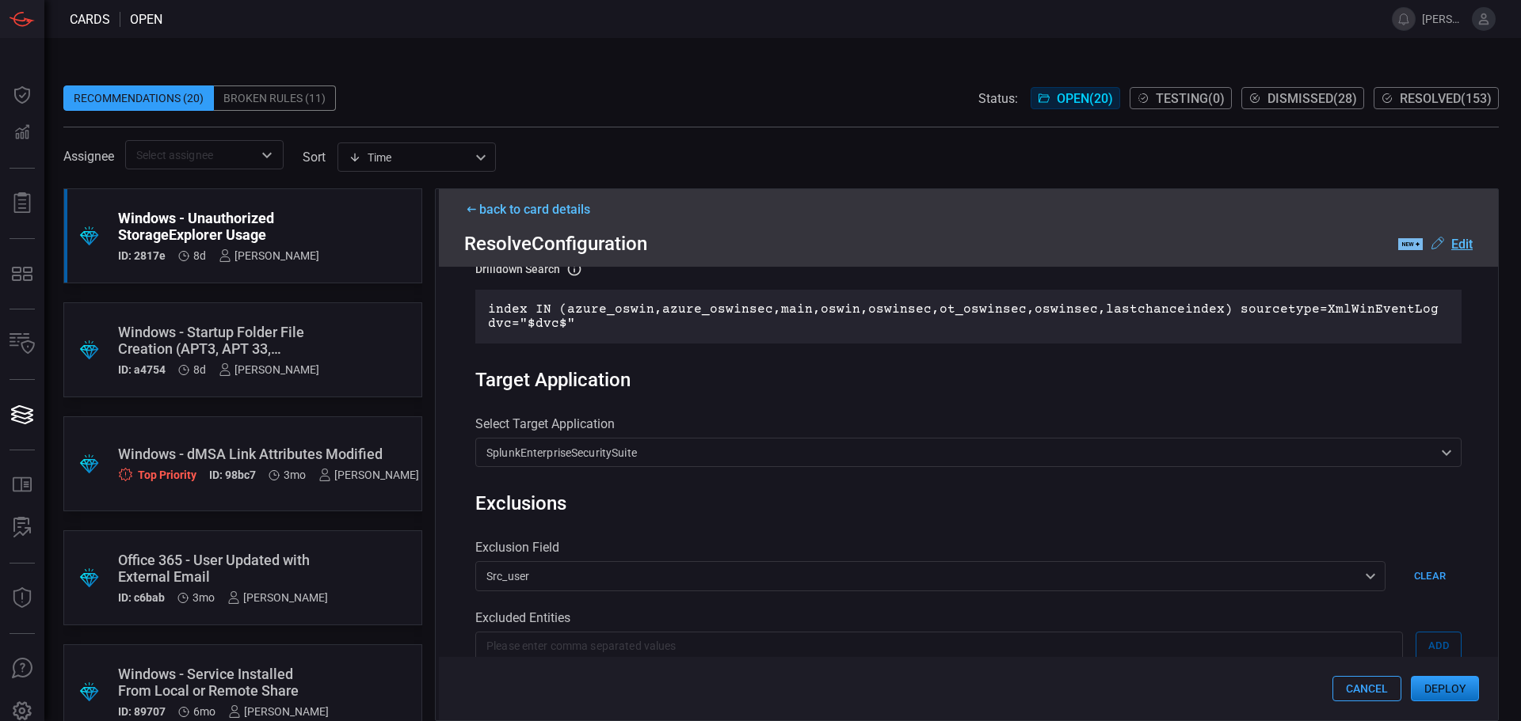
scroll to position [554, 0]
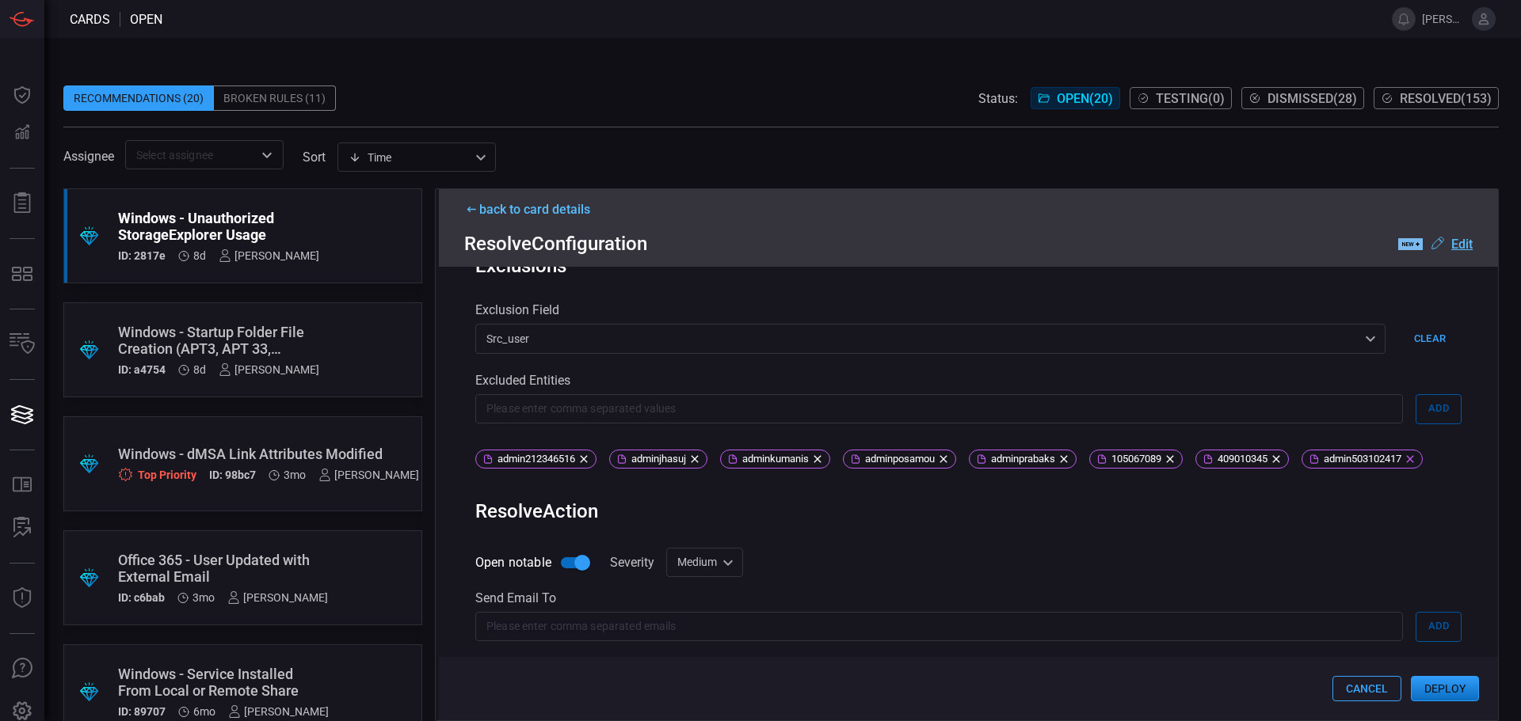
type input "Win Process - Unauthorized StorageExplorer Usage"
click at [1403, 466] on icon at bounding box center [1409, 459] width 13 height 13
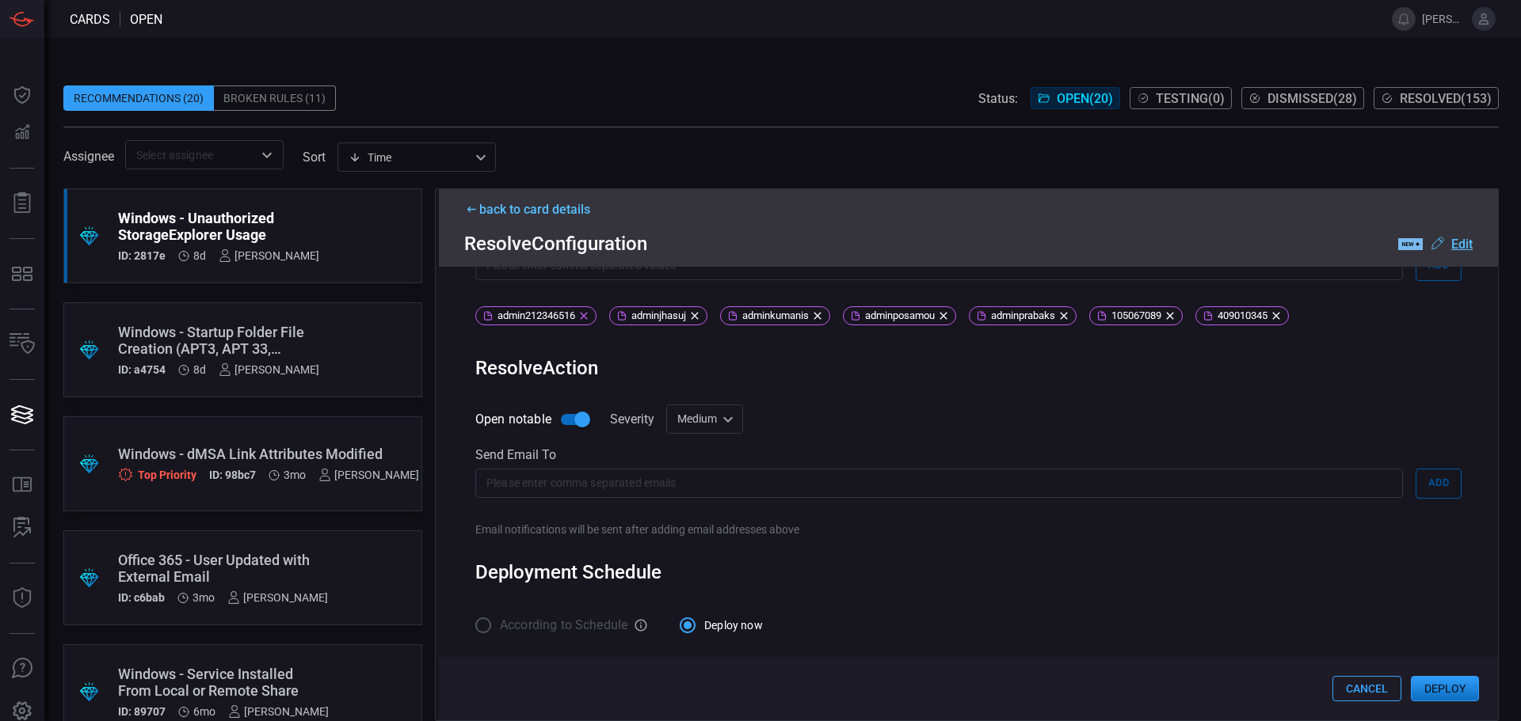
click at [587, 325] on div "admin212346516" at bounding box center [535, 315] width 121 height 19
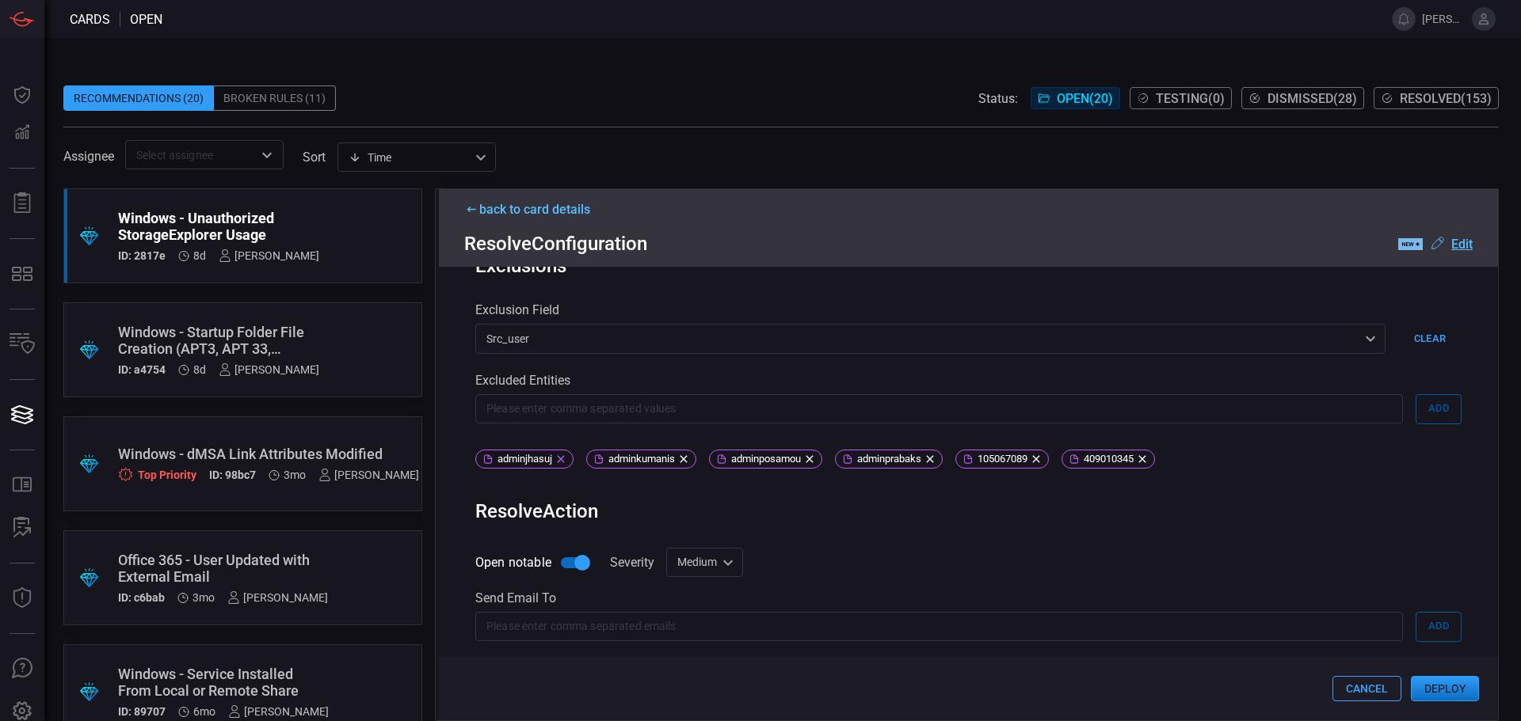
click at [567, 465] on icon at bounding box center [560, 459] width 13 height 13
click at [568, 465] on icon at bounding box center [572, 459] width 13 height 13
click at [568, 465] on span "adminposamou" at bounding box center [532, 459] width 81 height 12
click at [568, 462] on icon at bounding box center [569, 458] width 7 height 7
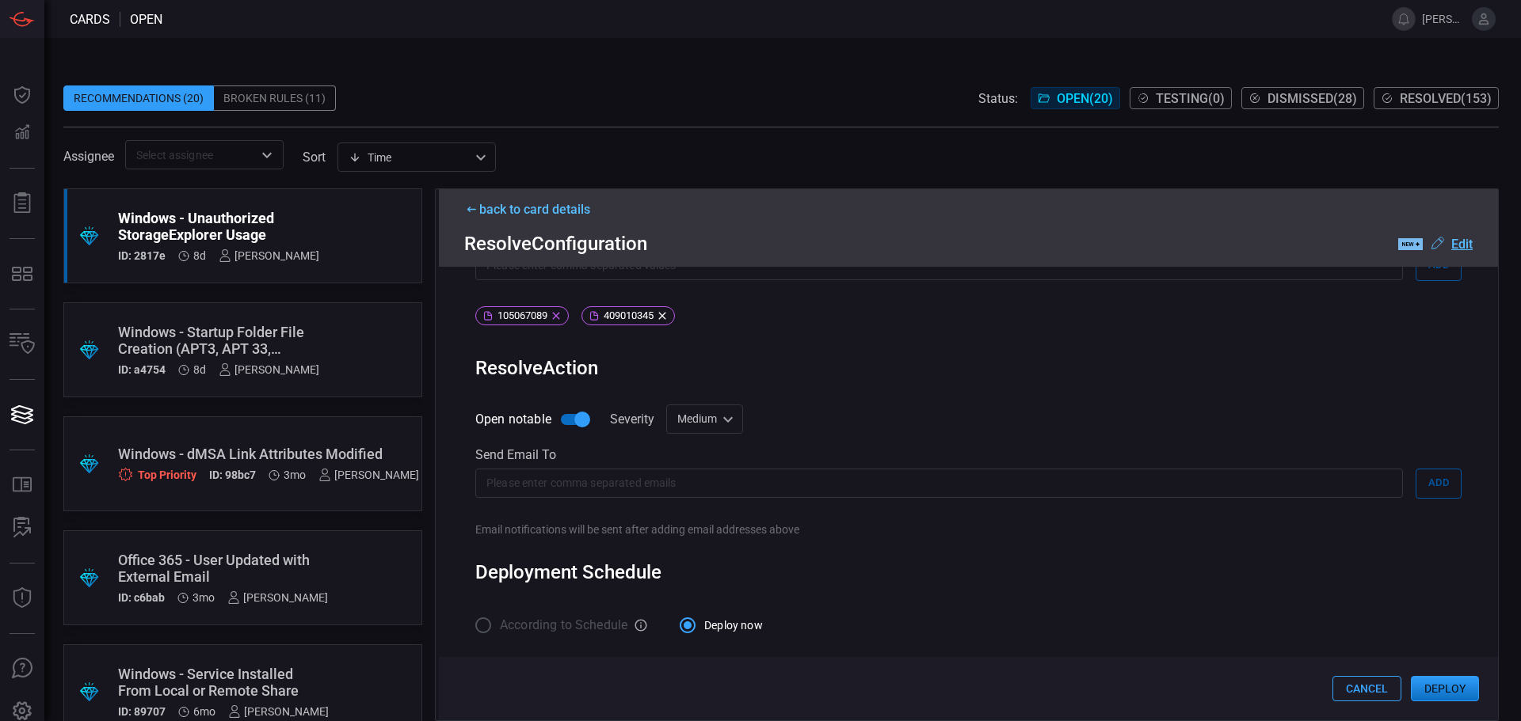
click at [568, 325] on div "105067089" at bounding box center [521, 315] width 93 height 19
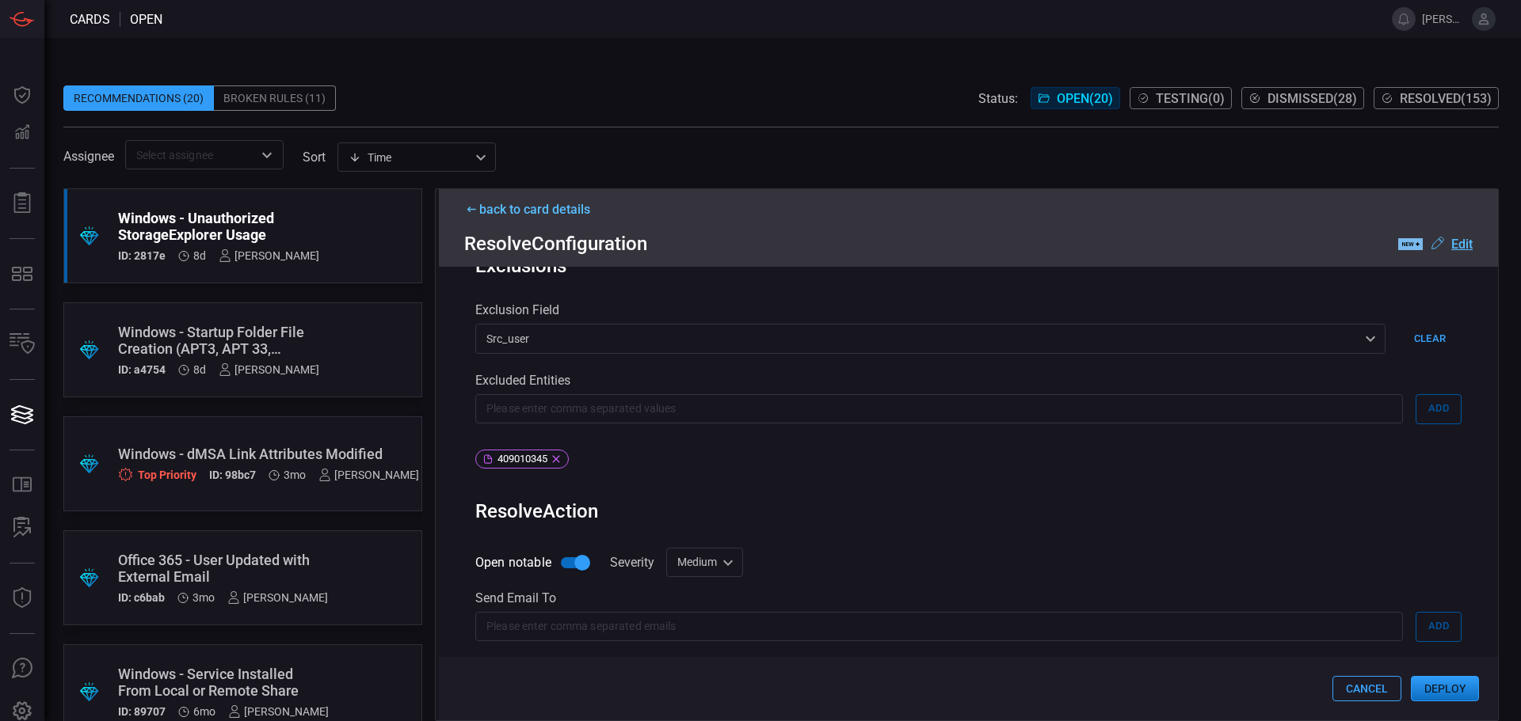
click at [568, 465] on div "409010345" at bounding box center [521, 459] width 93 height 19
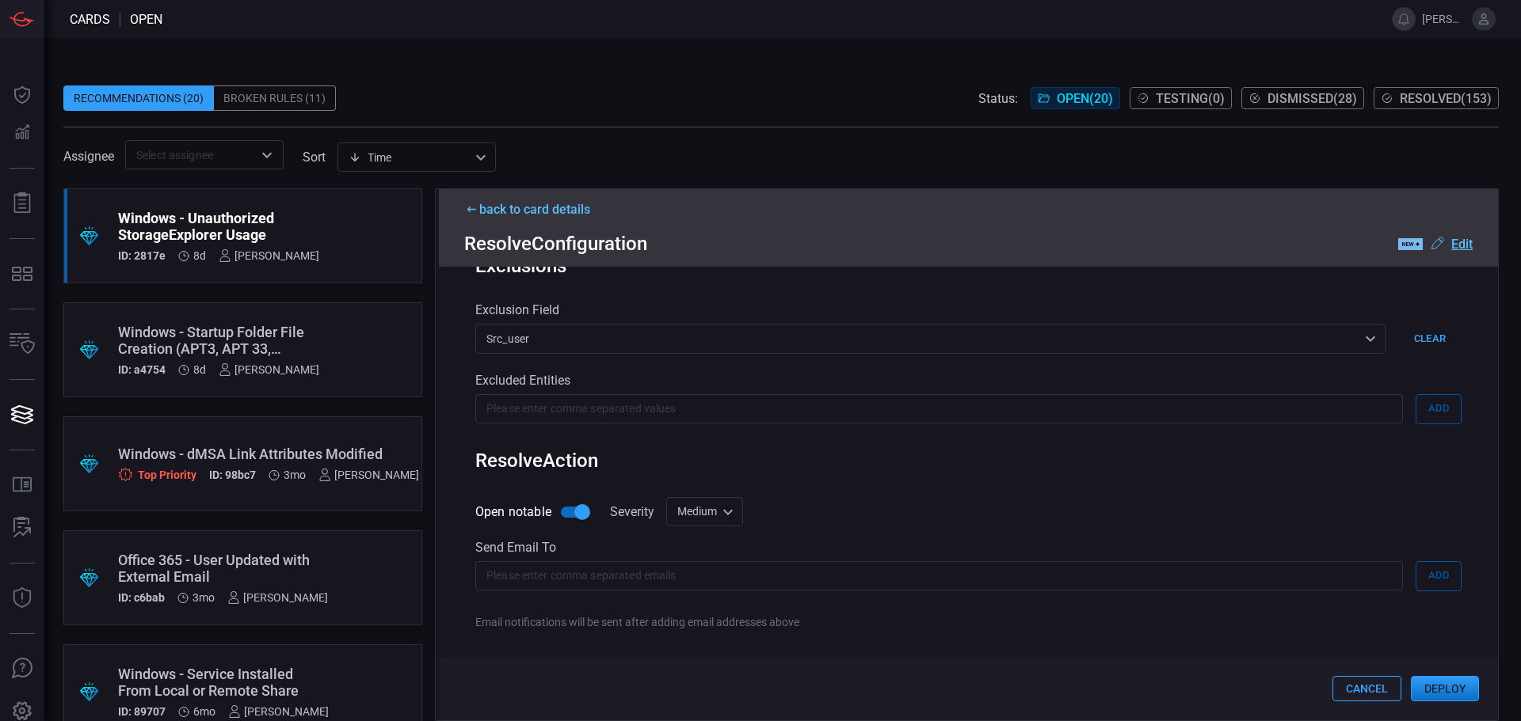
scroll to position [540, 0]
click at [727, 497] on div "Rule Details correlation search Name Name of the correlation search that will b…" at bounding box center [968, 494] width 1059 height 454
click at [724, 509] on div "Medium medium Informational Low Medium High Critical ​" at bounding box center [704, 511] width 77 height 29
click at [705, 569] on li "Low" at bounding box center [706, 576] width 94 height 26
type input "low"
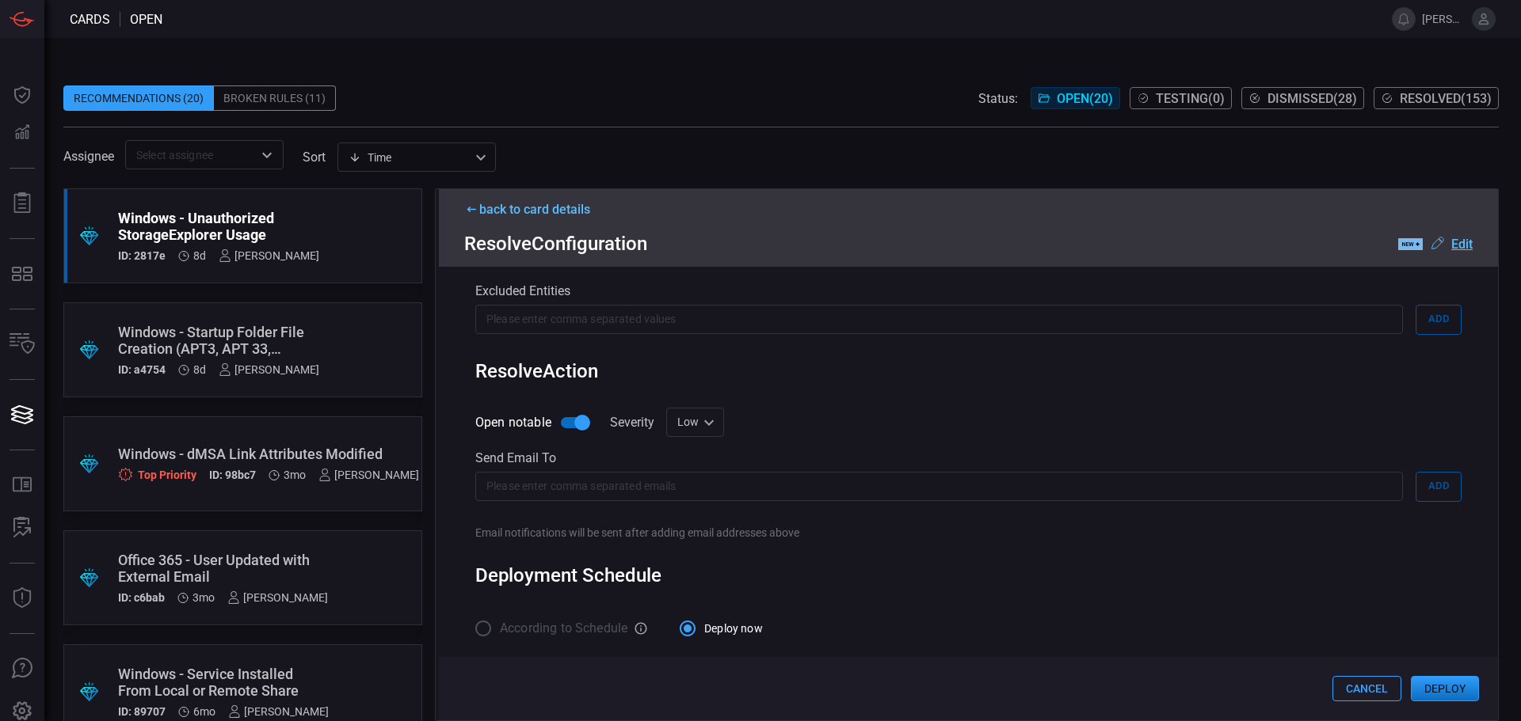
scroll to position [638, 0]
click at [1452, 693] on button "Deploy" at bounding box center [1444, 688] width 68 height 25
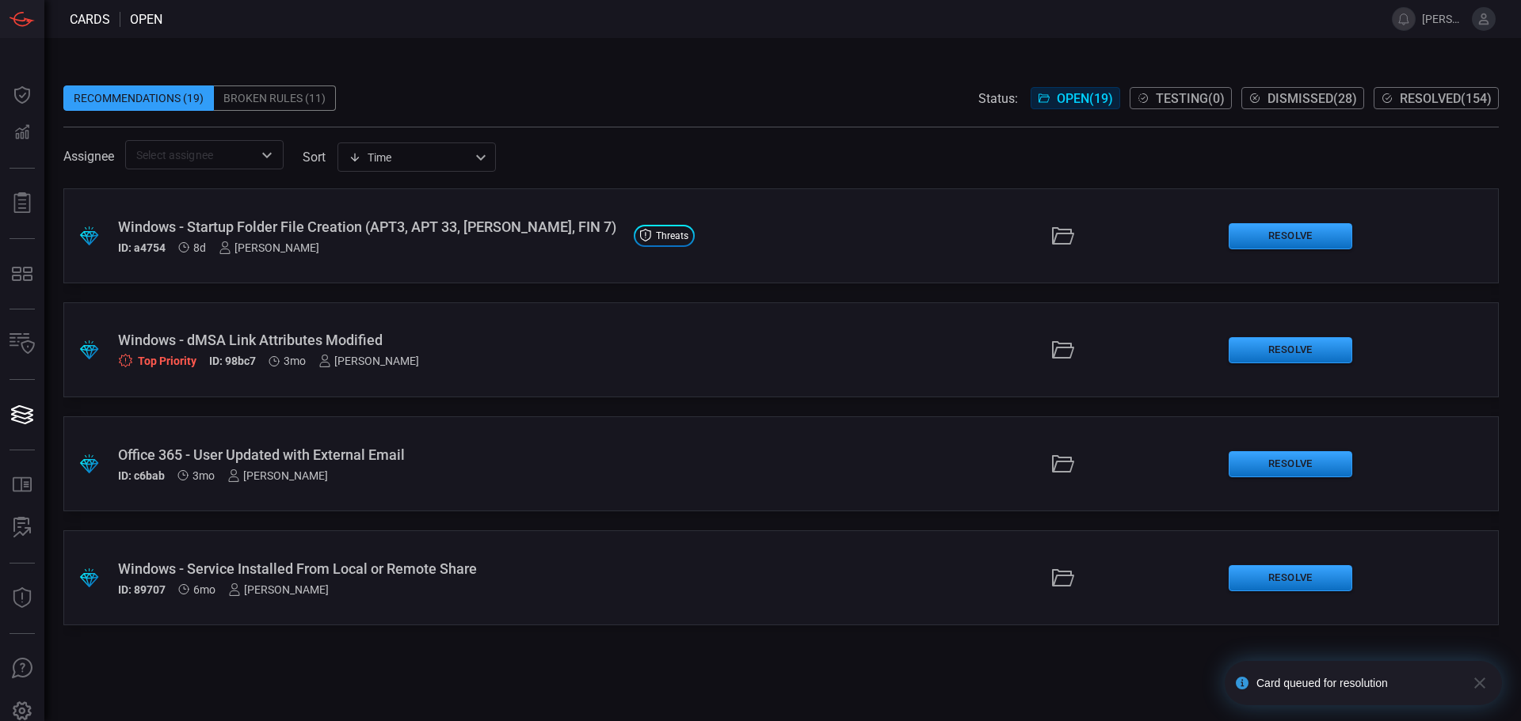
click at [344, 276] on div ".suggested_cards_icon{fill:url(#suggested_cards_icon);} Windows - Startup Folde…" at bounding box center [780, 235] width 1435 height 95
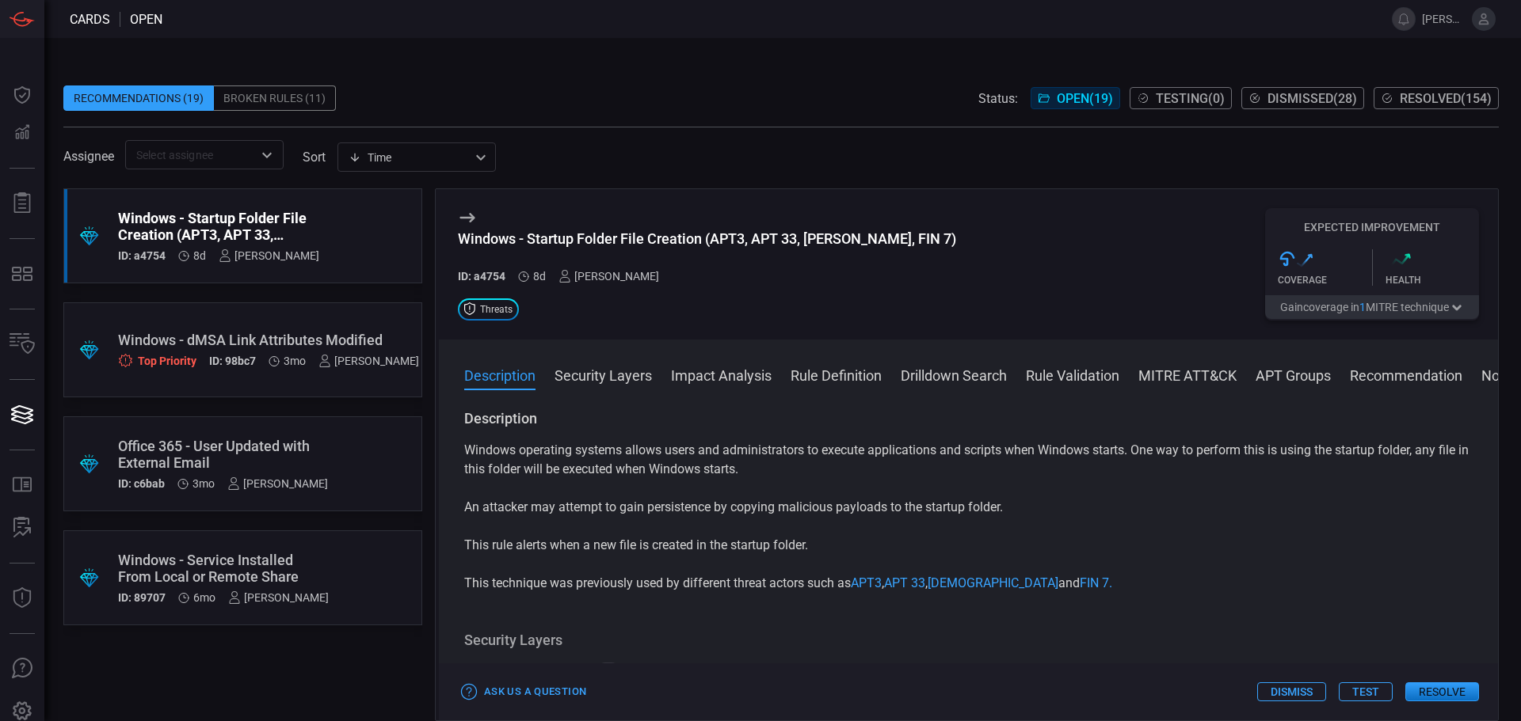
click at [847, 383] on button "Rule Definition" at bounding box center [835, 374] width 91 height 19
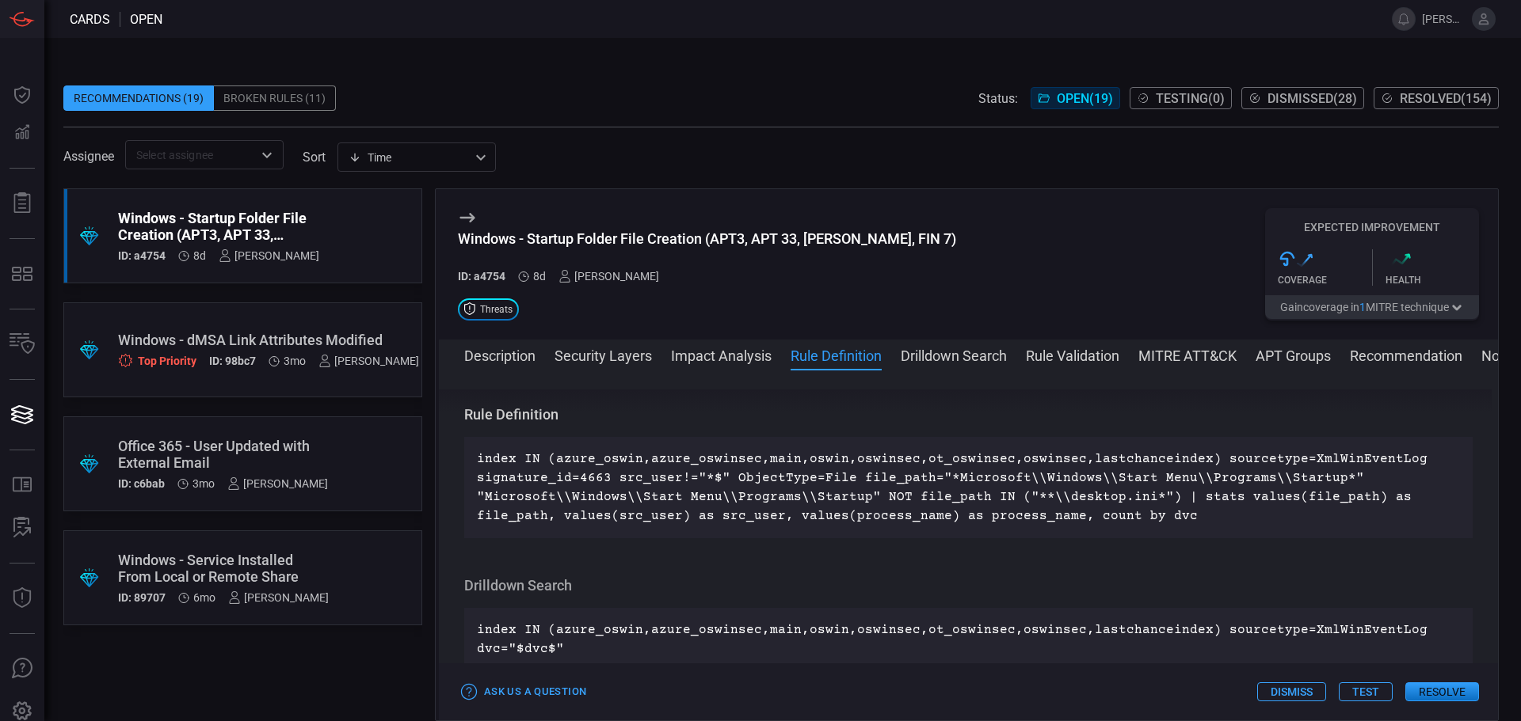
scroll to position [937, 0]
click at [1307, 695] on button "Dismiss" at bounding box center [1291, 692] width 69 height 19
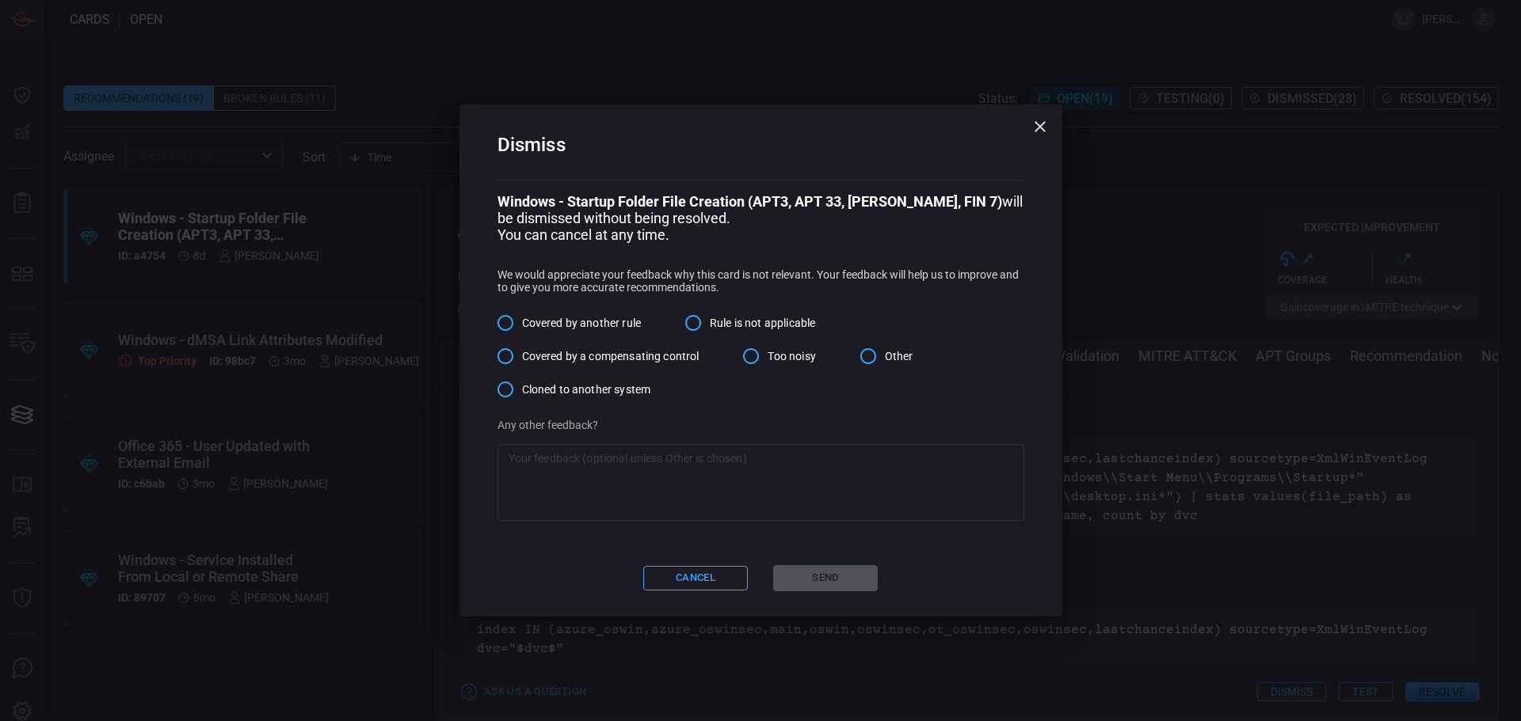
click at [584, 321] on span "Covered by another rule" at bounding box center [581, 323] width 119 height 17
click at [522, 321] on input "Covered by another rule" at bounding box center [505, 322] width 33 height 33
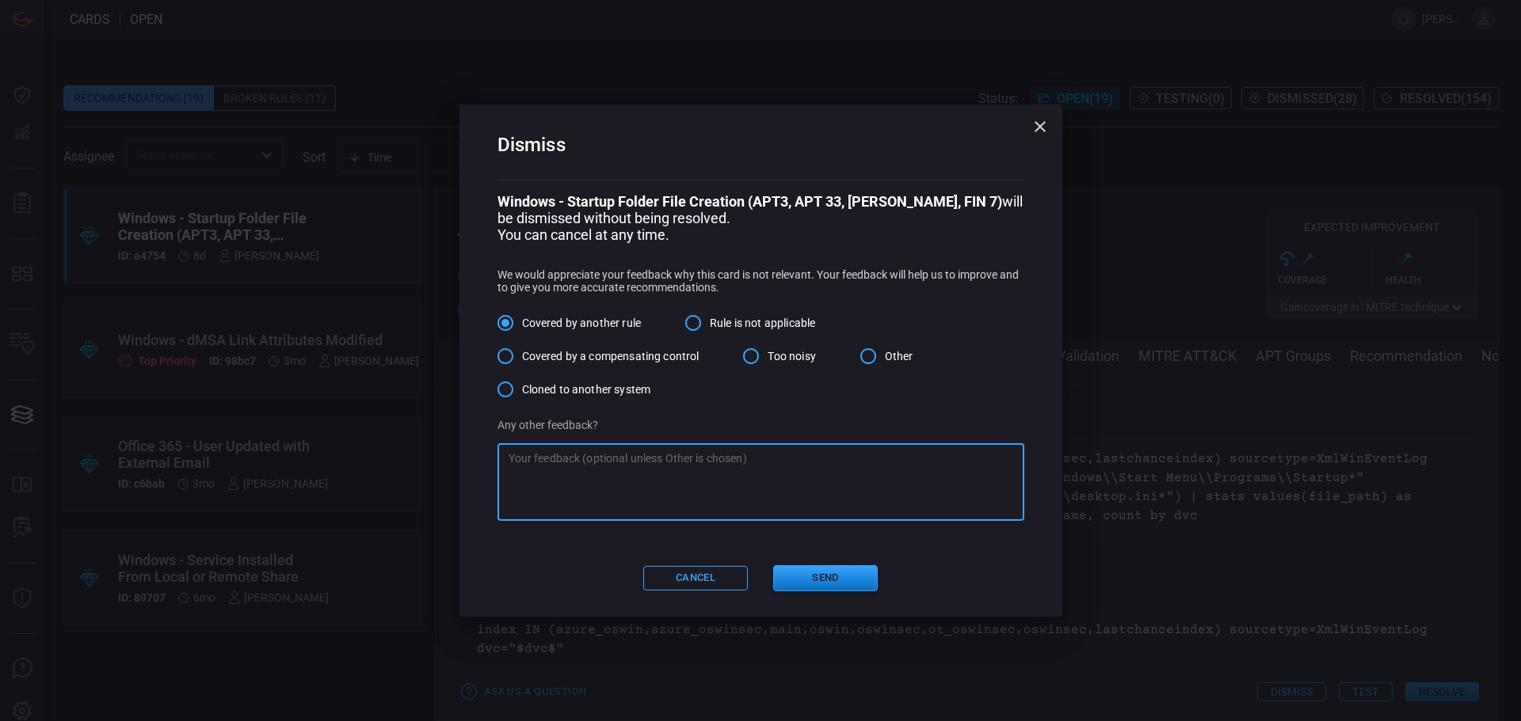
click at [715, 481] on textarea at bounding box center [760, 482] width 504 height 63
paste textarea "Windows Boot or Logon AutoStart Execution In Startup Folder"
type textarea "Detection is covered by "ESCU - Windows Boot or Logon AutoStart Execution In St…"
click at [850, 583] on button "Send" at bounding box center [825, 578] width 105 height 26
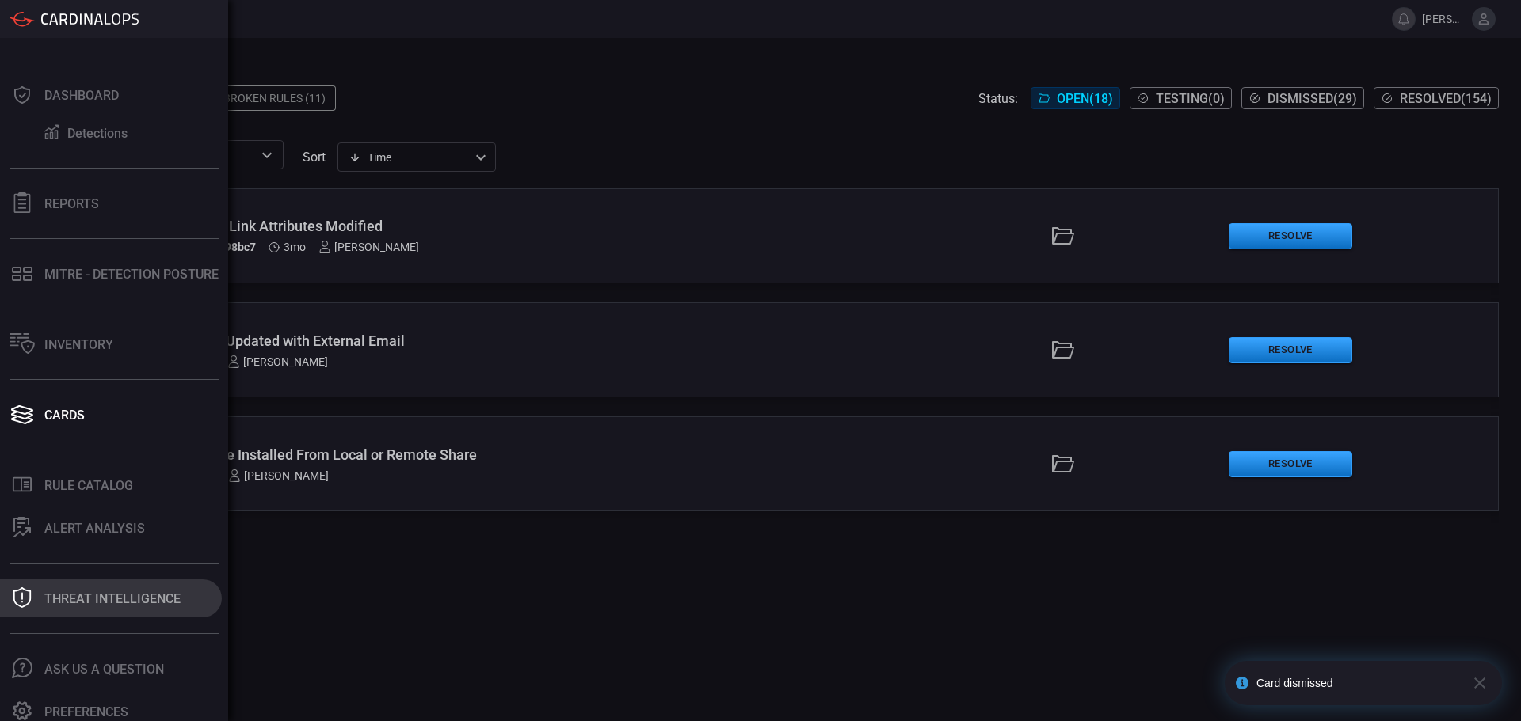
click at [166, 599] on div "Threat Intelligence" at bounding box center [112, 599] width 136 height 15
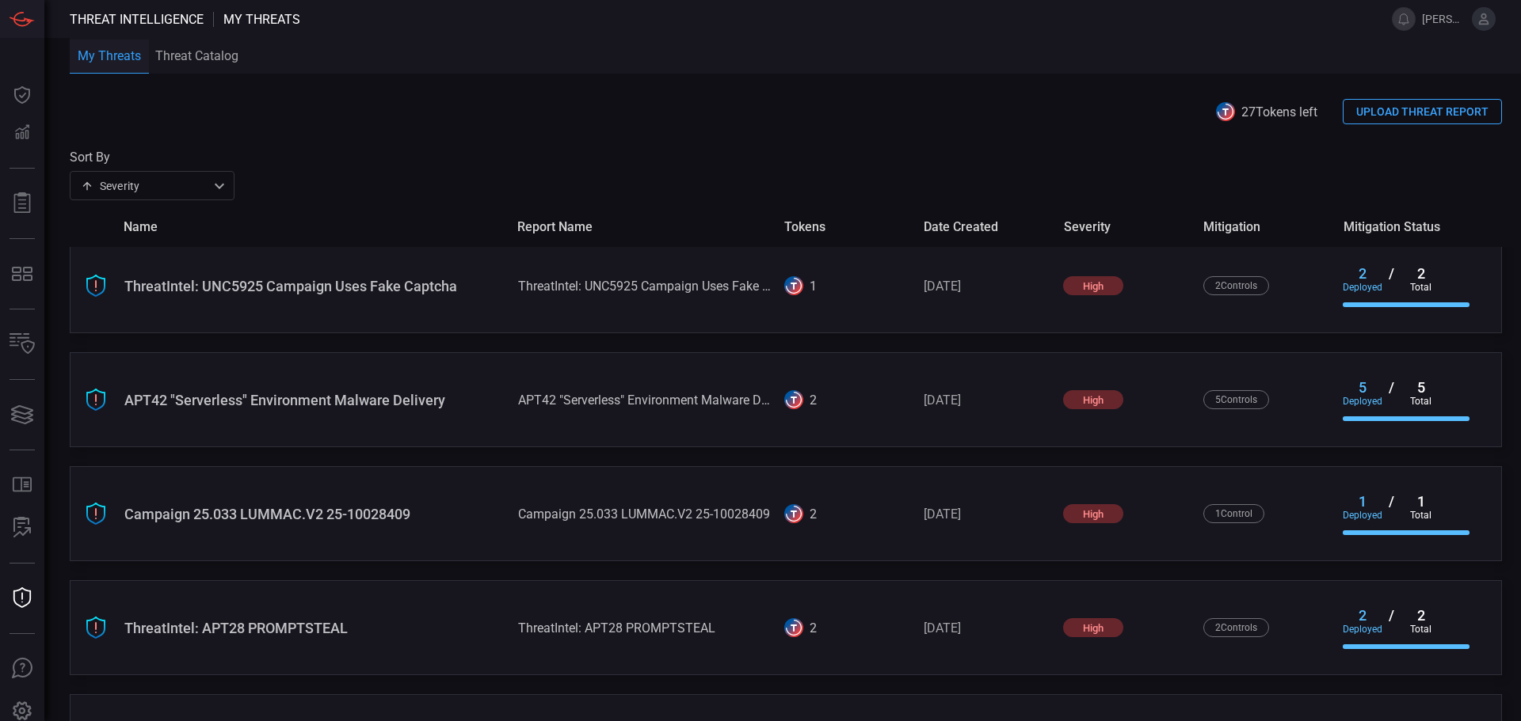
scroll to position [780, 0]
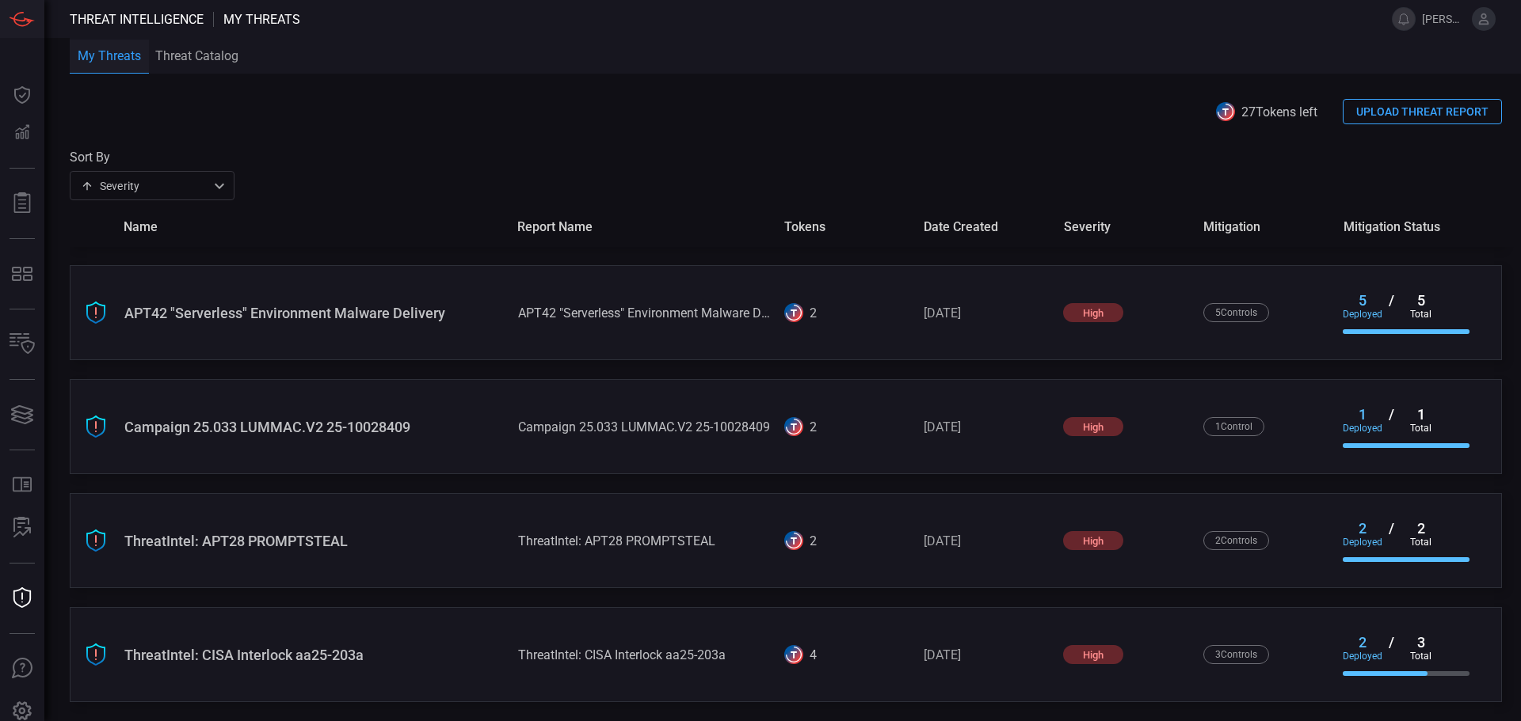
click at [421, 649] on div "ThreatIntel: CISA Interlock aa25-203a" at bounding box center [314, 655] width 381 height 17
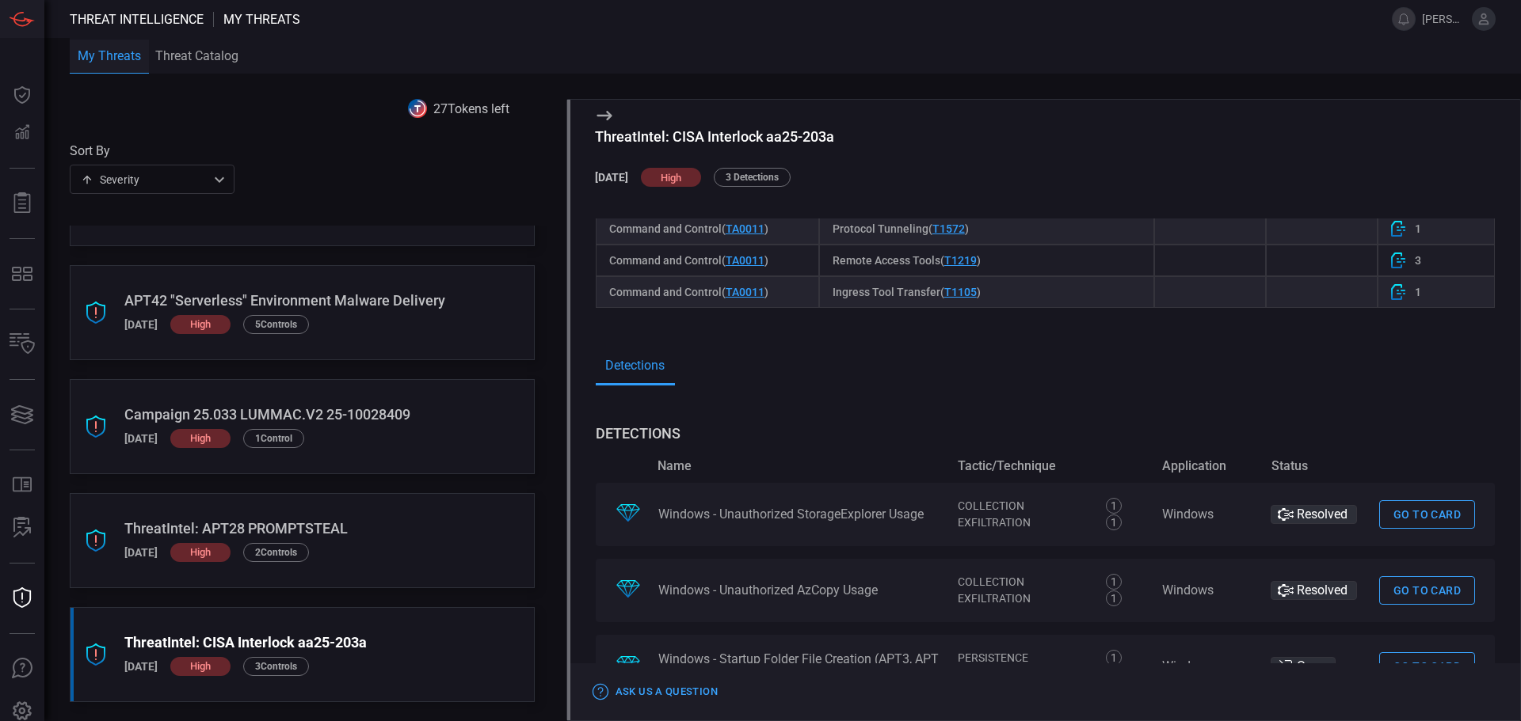
scroll to position [1205, 0]
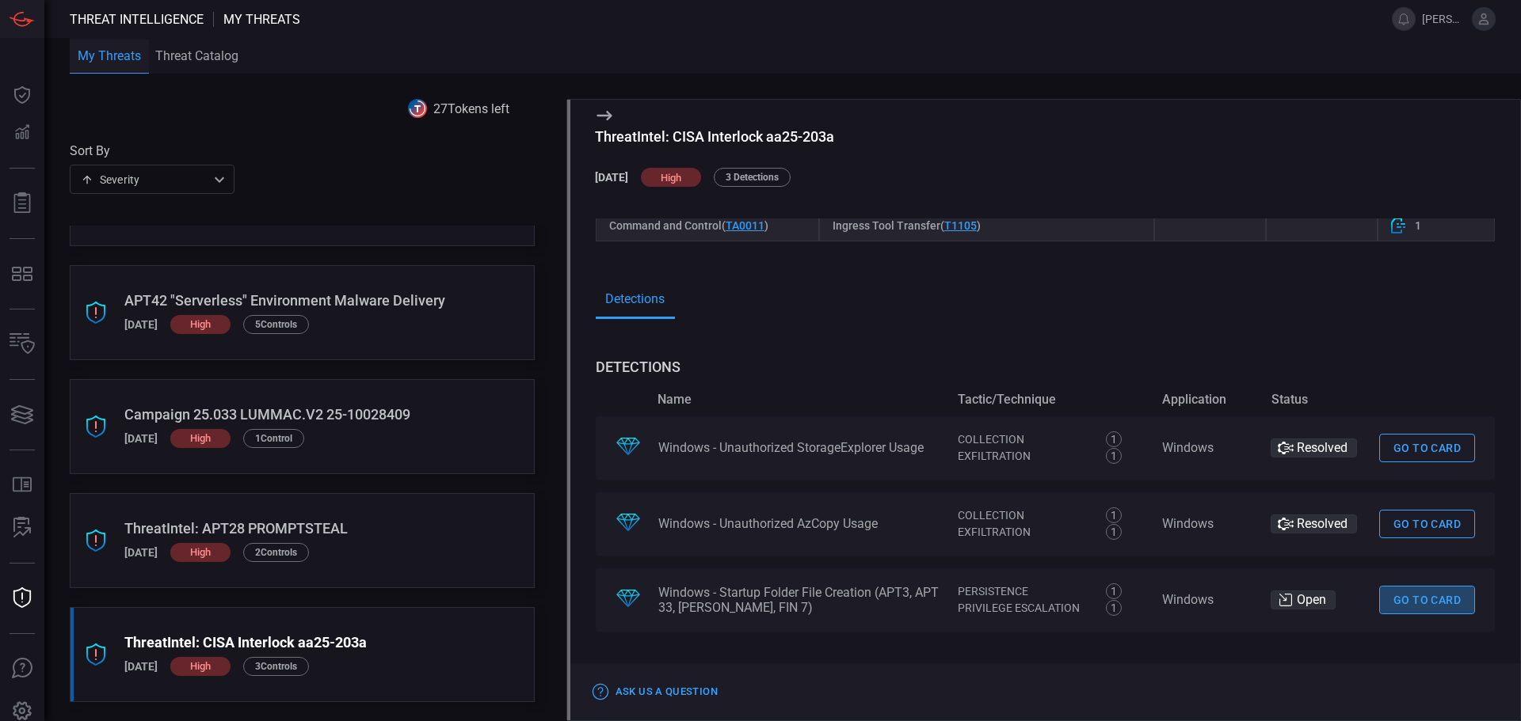
click at [1426, 611] on link "Go to card" at bounding box center [1427, 600] width 96 height 29
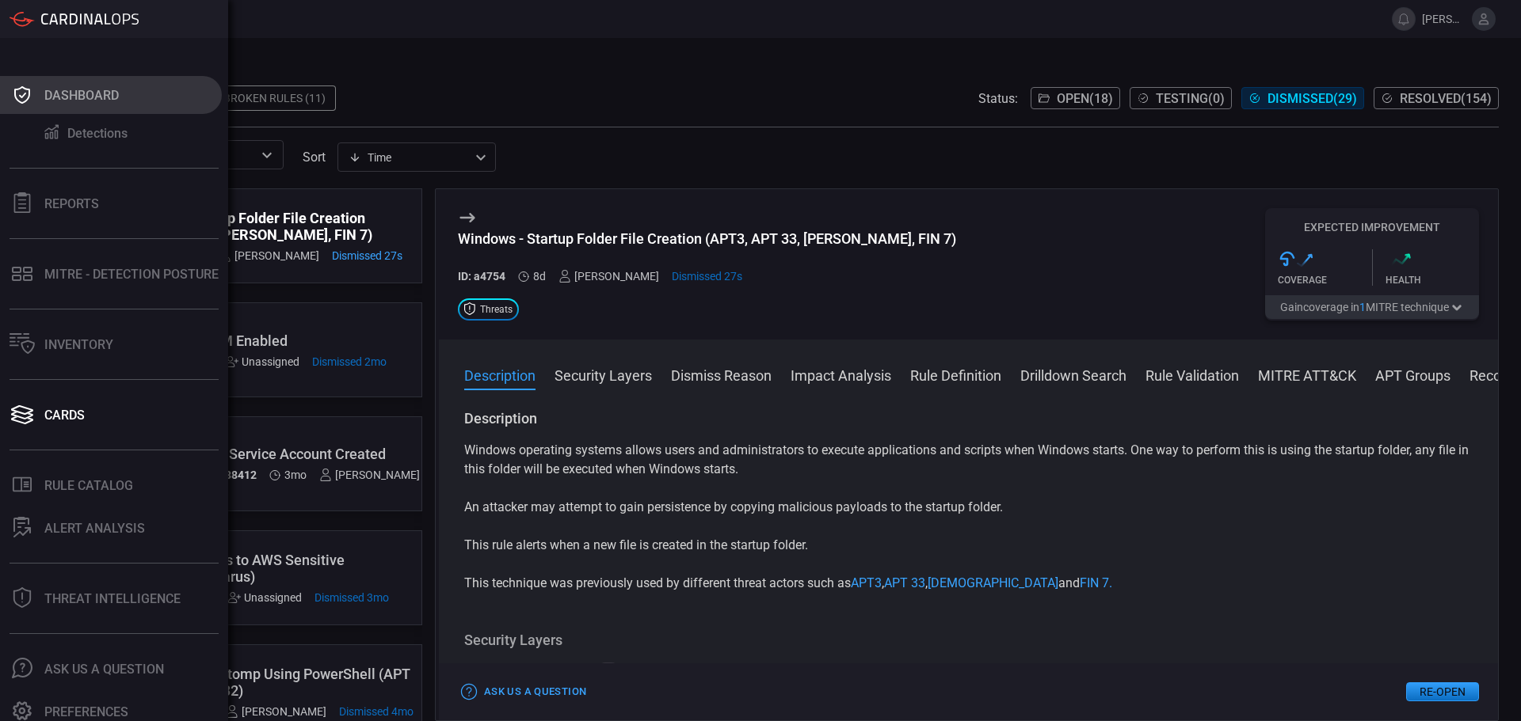
click at [51, 89] on div "Dashboard" at bounding box center [81, 95] width 74 height 15
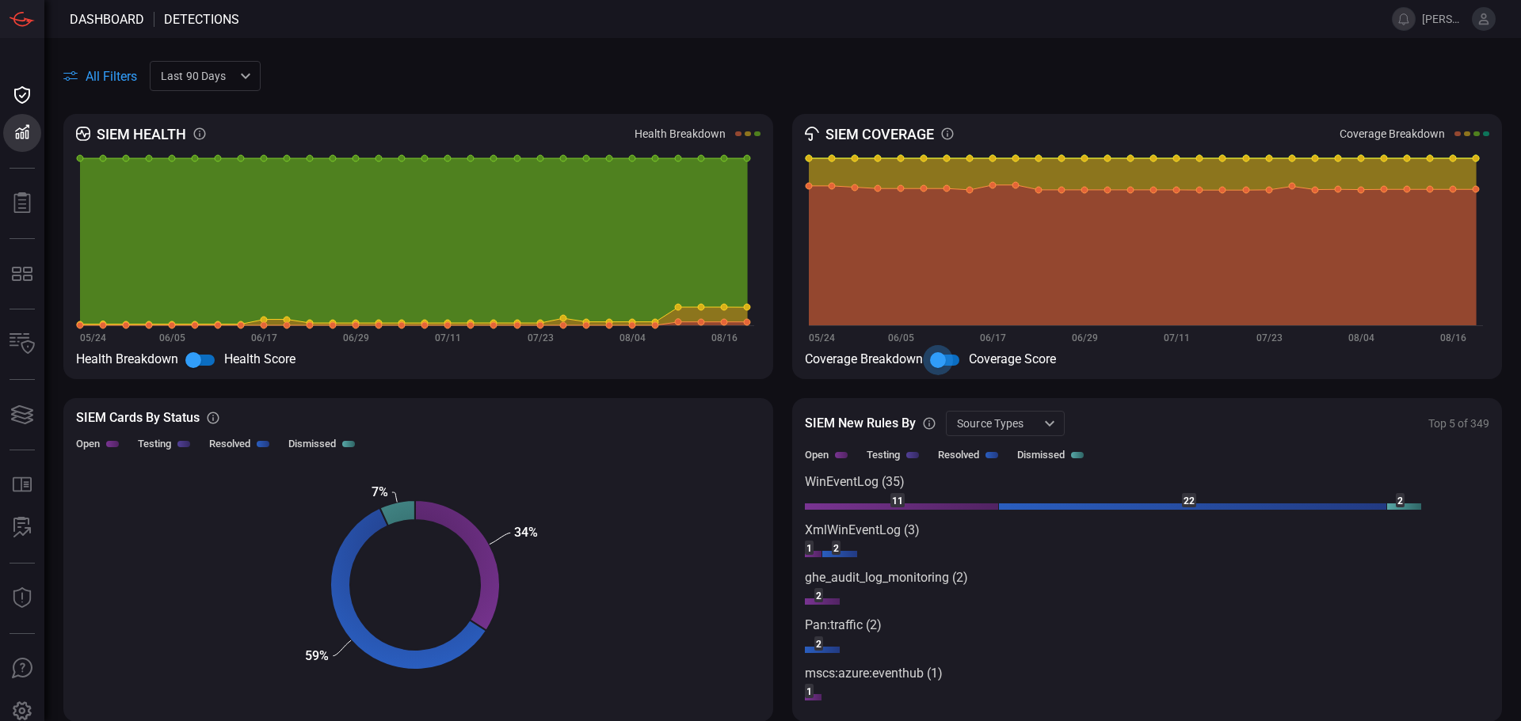
click at [939, 363] on input "checkbox" at bounding box center [938, 360] width 90 height 30
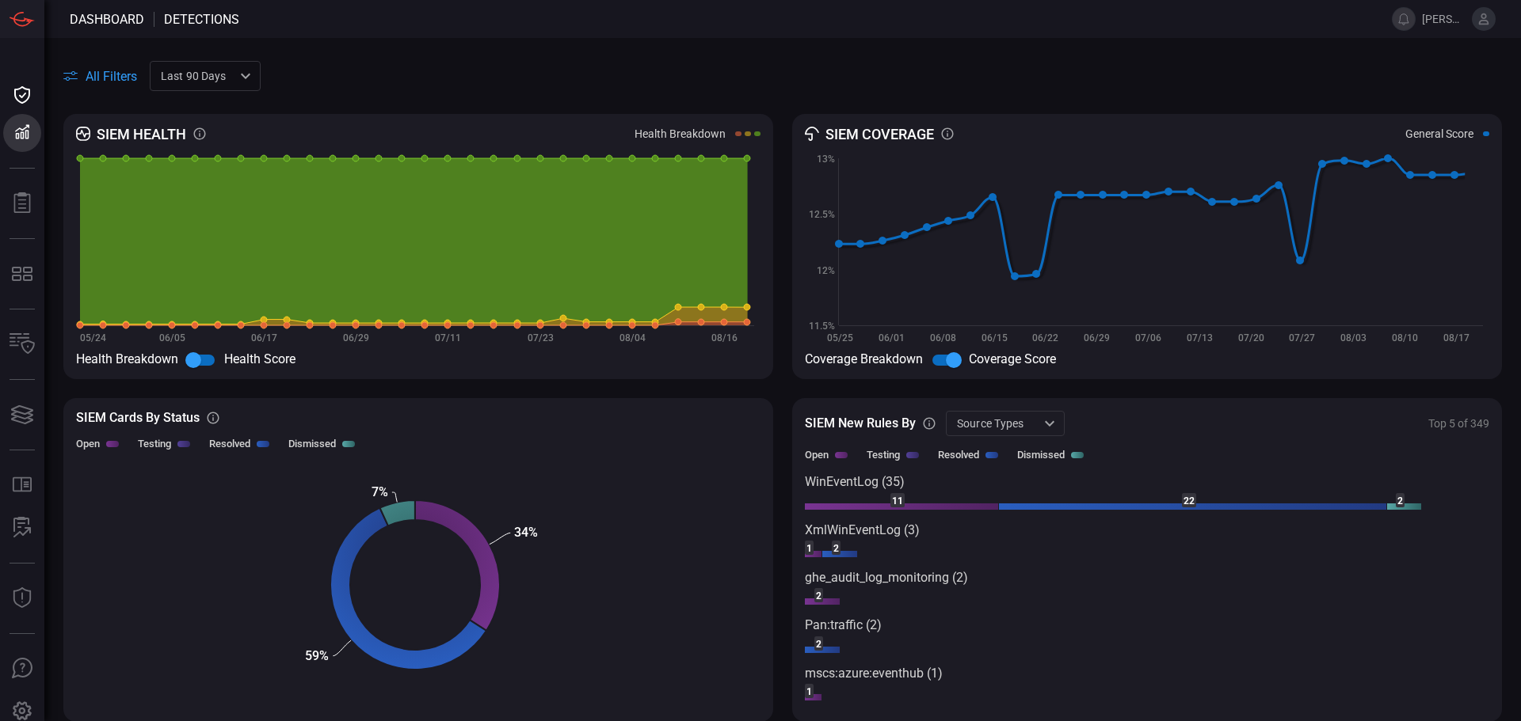
click at [939, 363] on input "checkbox" at bounding box center [953, 360] width 90 height 30
checkbox input "false"
